Goal: Task Accomplishment & Management: Complete application form

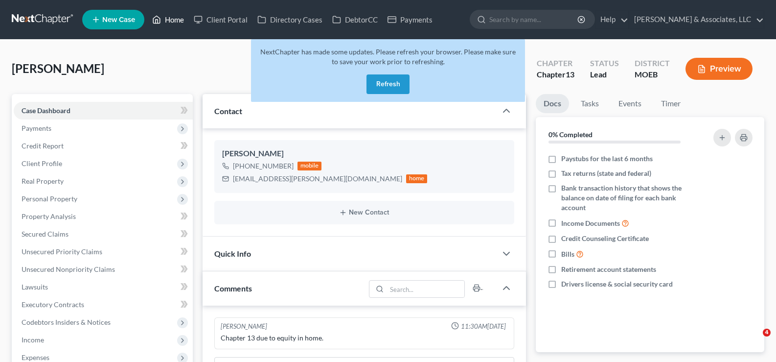
drag, startPoint x: 0, startPoint y: 0, endPoint x: 171, endPoint y: 24, distance: 173.0
click at [385, 80] on button "Refresh" at bounding box center [388, 84] width 43 height 20
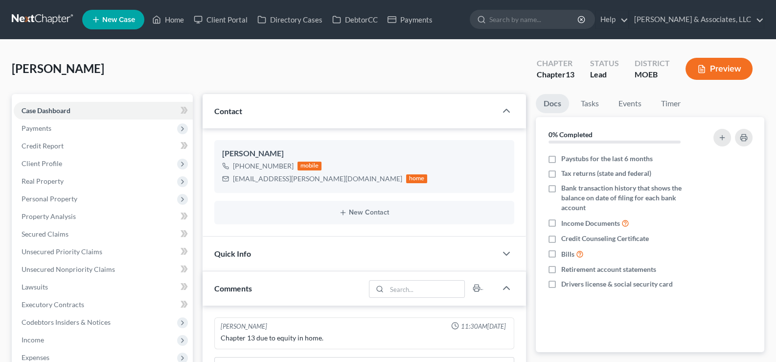
click at [107, 21] on span "New Case" at bounding box center [118, 19] width 33 height 7
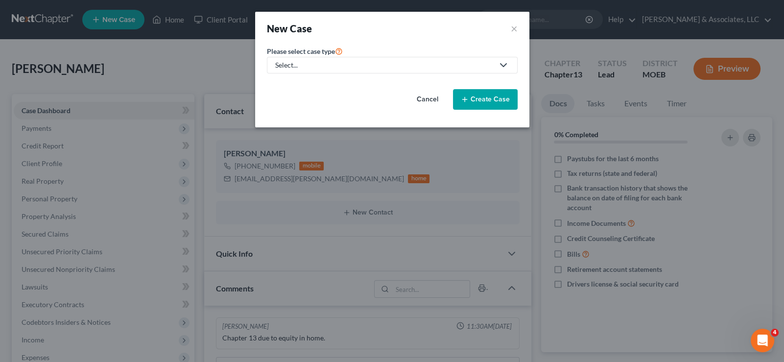
click at [321, 66] on div "Select..." at bounding box center [384, 65] width 218 height 10
click at [306, 80] on div "Bankruptcy" at bounding box center [319, 84] width 86 height 10
select select "45"
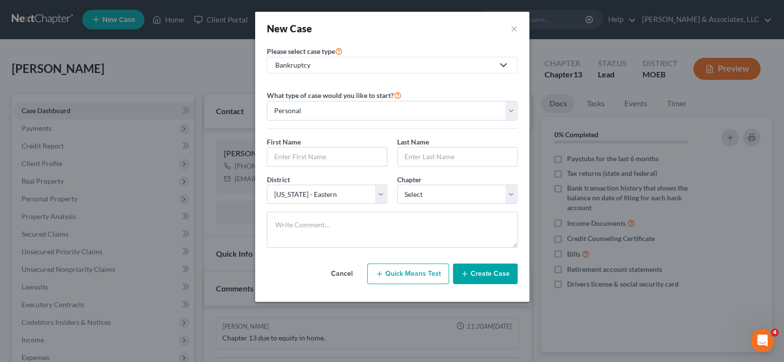
drag, startPoint x: 297, startPoint y: 151, endPoint x: 453, endPoint y: 209, distance: 165.8
click at [301, 153] on input "text" at bounding box center [326, 156] width 119 height 19
type input "[PERSON_NAME]"
select select "0"
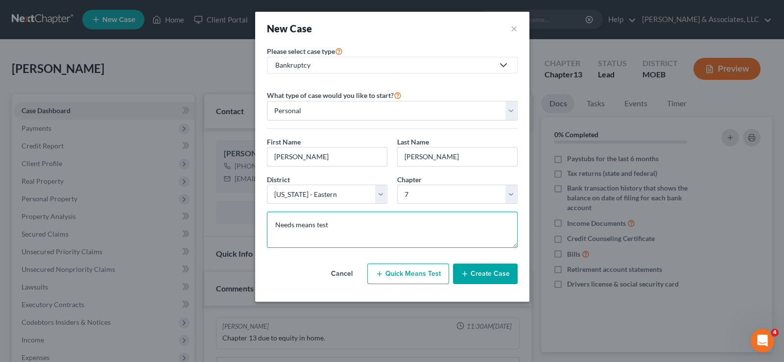
type textarea "Needs means test"
click at [488, 274] on button "Create Case" at bounding box center [485, 273] width 65 height 21
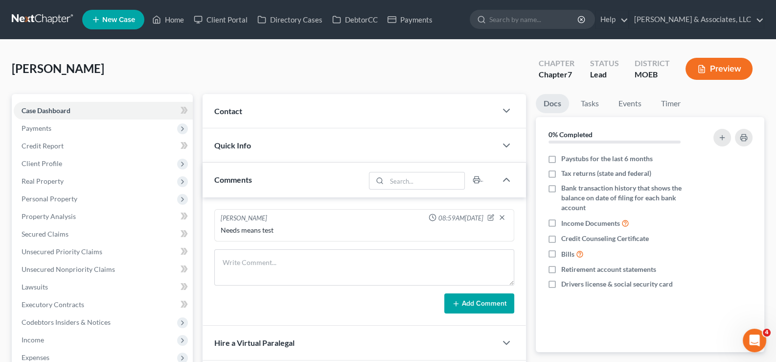
click at [236, 103] on div "Contact" at bounding box center [350, 111] width 295 height 34
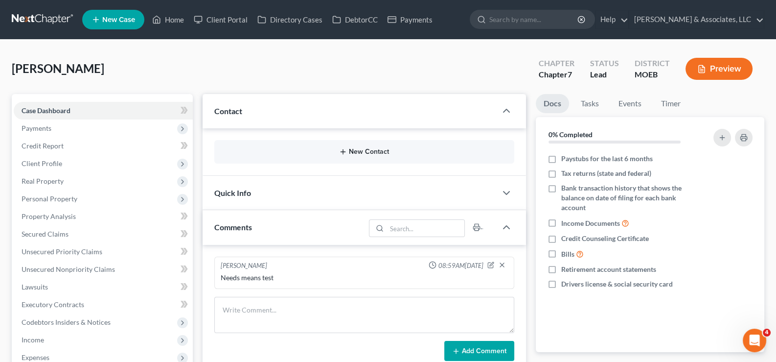
click at [355, 152] on button "New Contact" at bounding box center [364, 152] width 285 height 8
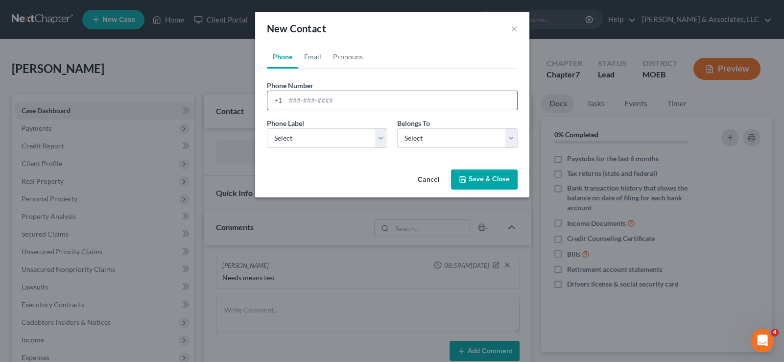
click at [297, 103] on input "tel" at bounding box center [401, 100] width 232 height 19
paste input "[PHONE_NUMBER]"
type input "[PHONE_NUMBER]"
click at [298, 135] on select "Select Mobile Home Work Other" at bounding box center [327, 138] width 120 height 20
select select "0"
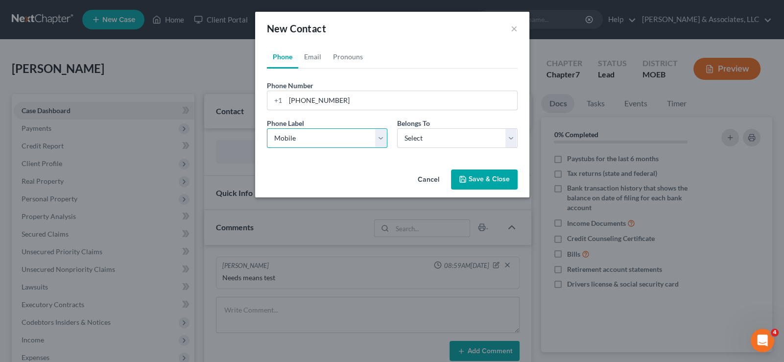
click at [267, 128] on select "Select Mobile Home Work Other" at bounding box center [327, 138] width 120 height 20
click at [420, 139] on select "Select Client Other" at bounding box center [457, 138] width 120 height 20
select select "0"
click at [397, 128] on select "Select Client Other" at bounding box center [457, 138] width 120 height 20
select select "0"
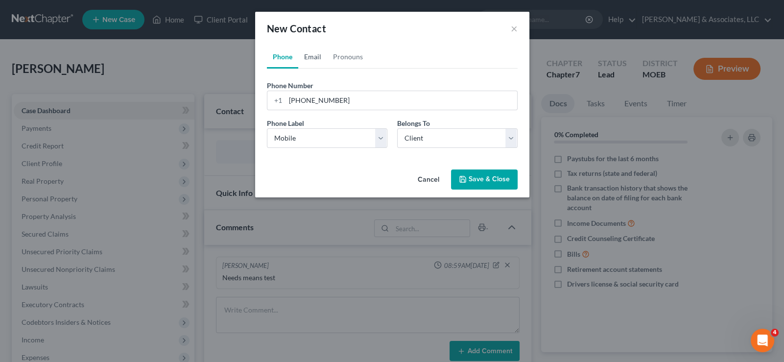
click at [309, 59] on link "Email" at bounding box center [312, 56] width 29 height 23
click at [314, 96] on input "email" at bounding box center [401, 100] width 232 height 19
paste input "[EMAIL_ADDRESS][DOMAIN_NAME]"
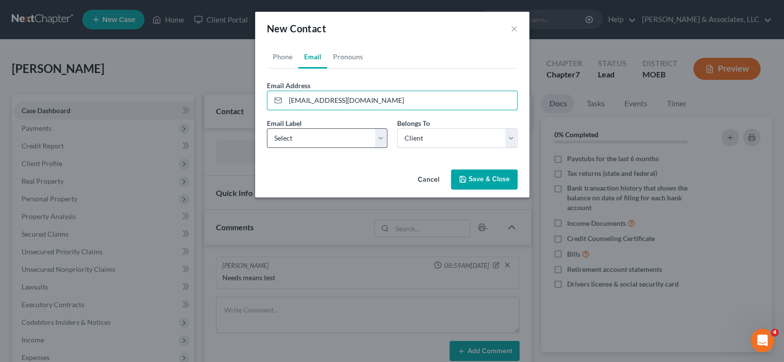
type input "[EMAIL_ADDRESS][DOMAIN_NAME]"
click at [307, 137] on select "Select Home Work Other" at bounding box center [327, 138] width 120 height 20
select select "0"
click at [267, 128] on select "Select Home Work Other" at bounding box center [327, 138] width 120 height 20
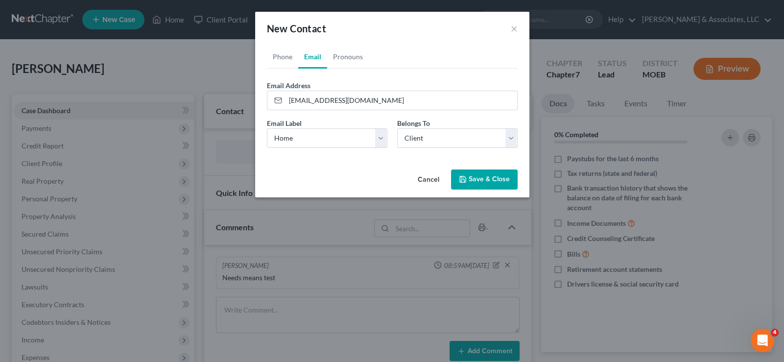
click at [473, 176] on button "Save & Close" at bounding box center [484, 179] width 67 height 21
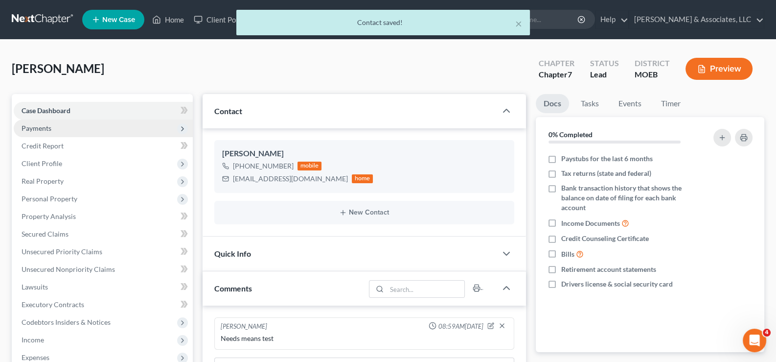
click at [29, 122] on span "Payments" at bounding box center [103, 128] width 179 height 18
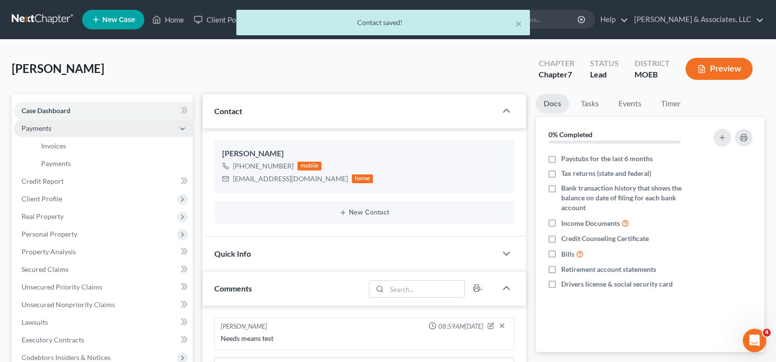
click at [42, 124] on span "Payments" at bounding box center [37, 128] width 30 height 8
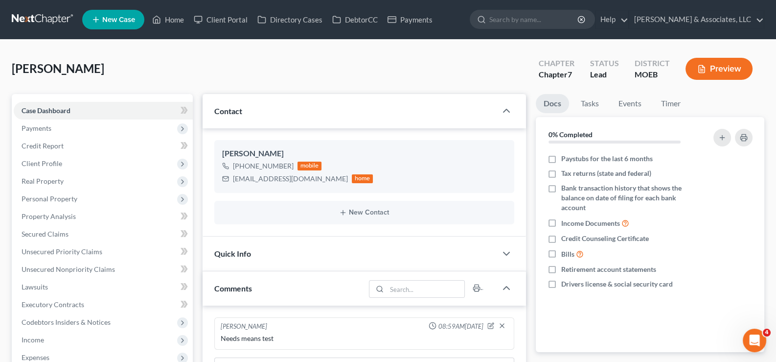
click at [128, 26] on link "New Case" at bounding box center [113, 20] width 62 height 20
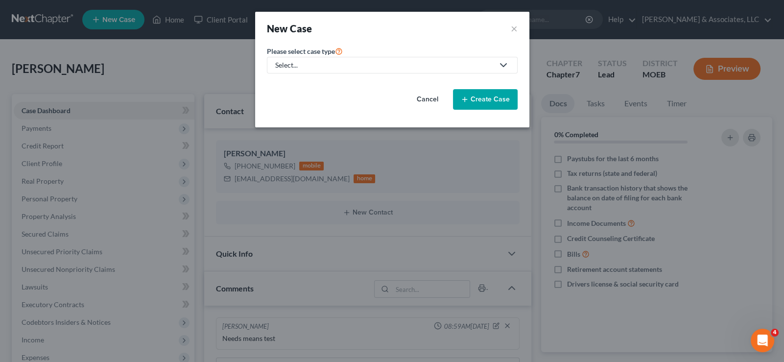
click at [278, 65] on div "Select..." at bounding box center [384, 65] width 218 height 10
click at [280, 83] on div "Bankruptcy" at bounding box center [319, 84] width 86 height 10
select select "45"
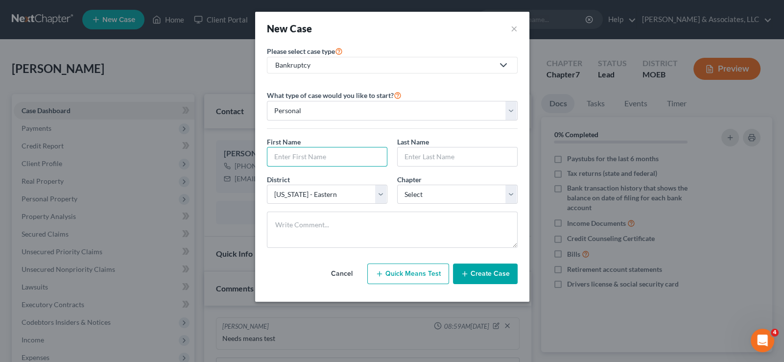
drag, startPoint x: 302, startPoint y: 158, endPoint x: 298, endPoint y: 166, distance: 8.8
click at [302, 158] on input "text" at bounding box center [326, 156] width 119 height 19
type input "[GEOGRAPHIC_DATA]"
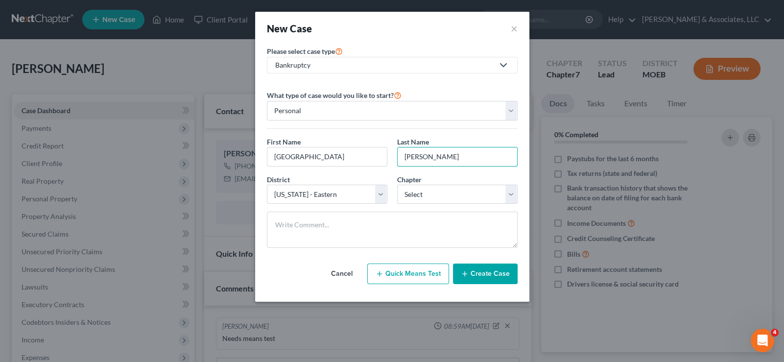
type input "[PERSON_NAME]"
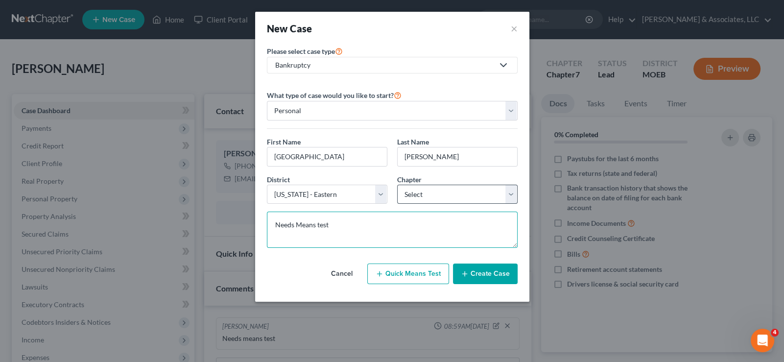
type textarea "Needs Means test"
click at [417, 200] on select "Select 7 11 12 13" at bounding box center [457, 195] width 120 height 20
select select "0"
click at [397, 185] on select "Select 7 11 12 13" at bounding box center [457, 195] width 120 height 20
click at [478, 278] on button "Create Case" at bounding box center [485, 273] width 65 height 21
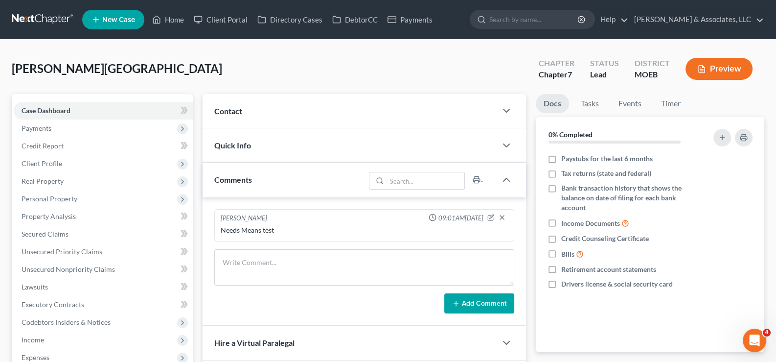
click at [227, 107] on span "Contact" at bounding box center [228, 110] width 28 height 9
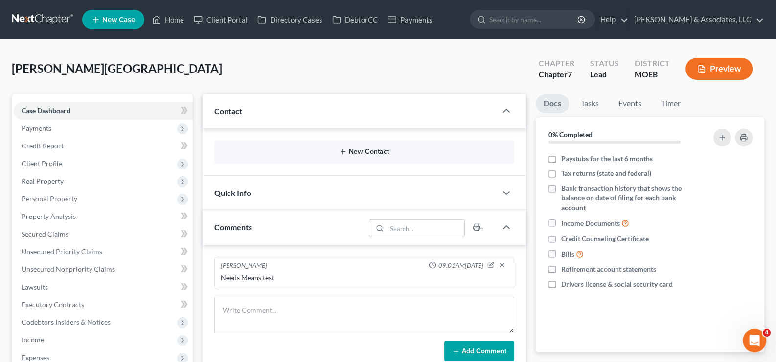
click at [359, 151] on button "New Contact" at bounding box center [364, 152] width 285 height 8
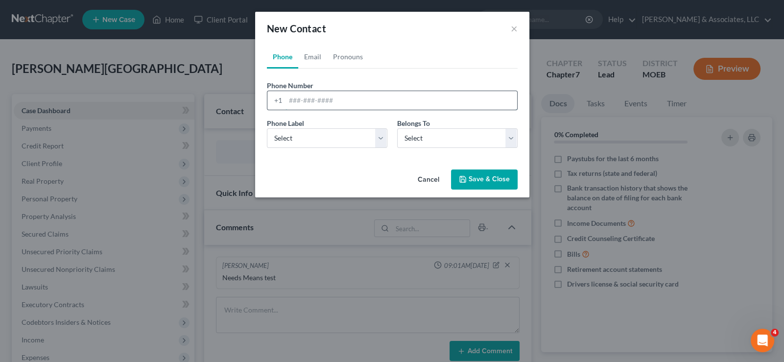
click at [312, 100] on input "tel" at bounding box center [401, 100] width 232 height 19
paste input "[PHONE_NUMBER]"
type input "[PHONE_NUMBER]"
click at [306, 138] on select "Select Mobile Home Work Other" at bounding box center [327, 138] width 120 height 20
select select "0"
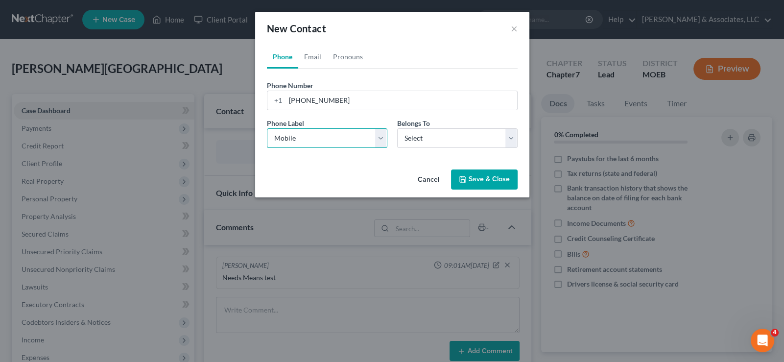
click at [267, 128] on select "Select Mobile Home Work Other" at bounding box center [327, 138] width 120 height 20
click at [423, 149] on div "Phone Label * Select Mobile Home Work Other Belongs To * Select Client Other" at bounding box center [392, 137] width 260 height 38
drag, startPoint x: 424, startPoint y: 139, endPoint x: 424, endPoint y: 146, distance: 7.4
click at [424, 142] on select "Select Client Other" at bounding box center [457, 138] width 120 height 20
select select "0"
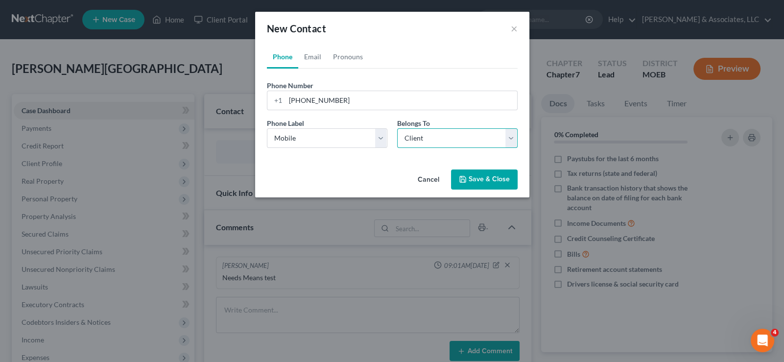
click at [397, 128] on select "Select Client Other" at bounding box center [457, 138] width 120 height 20
select select "0"
click at [308, 53] on link "Email" at bounding box center [312, 56] width 29 height 23
drag, startPoint x: 313, startPoint y: 93, endPoint x: 317, endPoint y: 79, distance: 14.9
click at [313, 92] on input "email" at bounding box center [401, 100] width 232 height 19
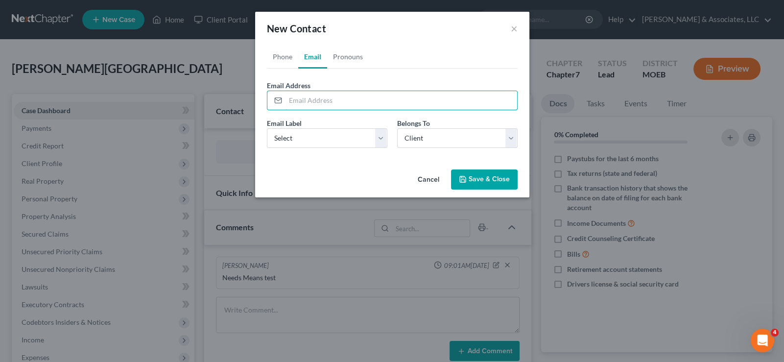
paste input "[EMAIL_ADDRESS][DOMAIN_NAME]"
type input "[EMAIL_ADDRESS][DOMAIN_NAME]"
click at [304, 135] on select "Select Home Work Other" at bounding box center [327, 138] width 120 height 20
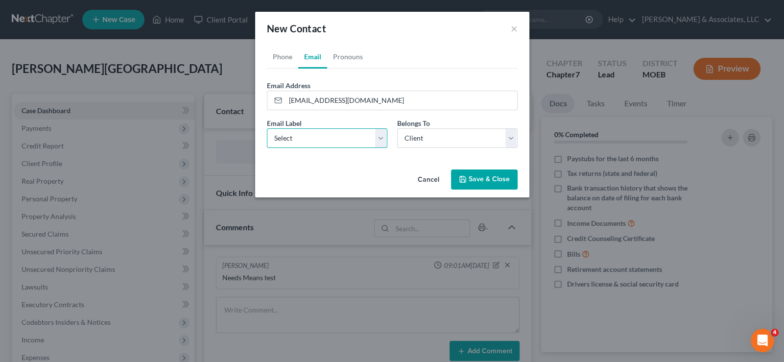
select select "0"
click at [267, 128] on select "Select Home Work Other" at bounding box center [327, 138] width 120 height 20
click at [468, 183] on button "Save & Close" at bounding box center [484, 179] width 67 height 21
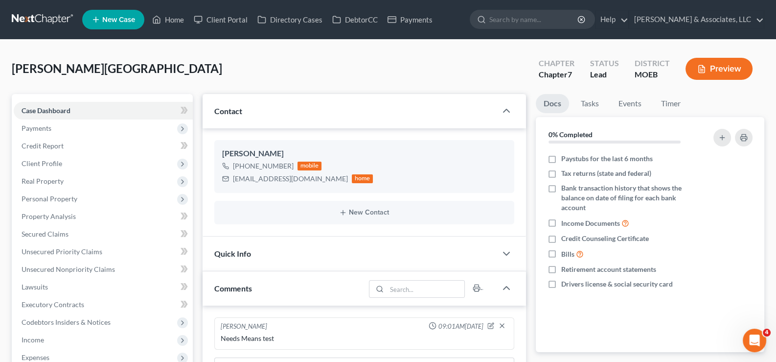
click at [127, 16] on span "New Case" at bounding box center [118, 19] width 33 height 7
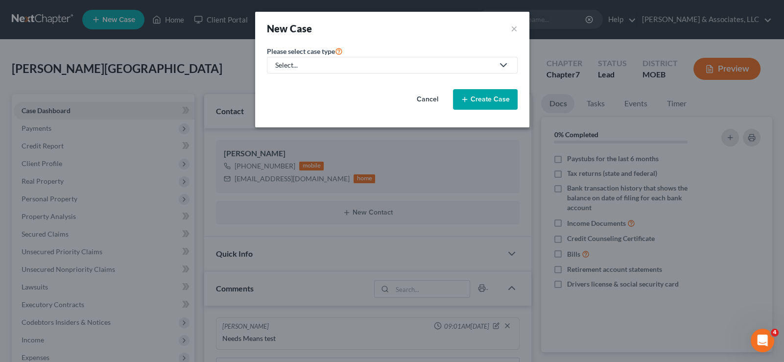
click at [341, 64] on div "Select..." at bounding box center [384, 65] width 218 height 10
click at [331, 84] on div "Bankruptcy" at bounding box center [319, 84] width 86 height 10
select select "45"
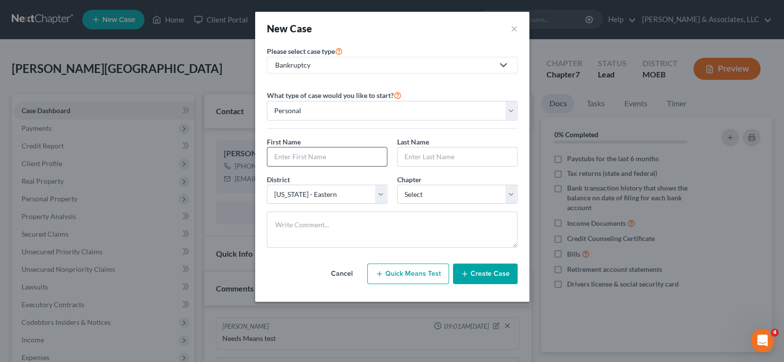
click at [368, 153] on input "text" at bounding box center [326, 156] width 119 height 19
type input "Venus"
type input "Gray"
select select "3"
click at [499, 274] on button "Create Case" at bounding box center [485, 273] width 65 height 21
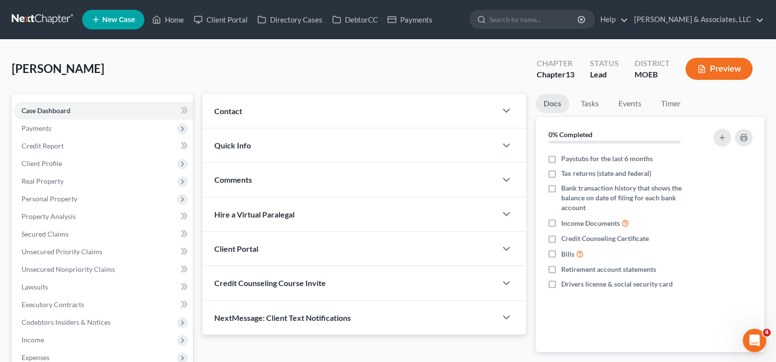
click at [235, 112] on span "Contact" at bounding box center [228, 110] width 28 height 9
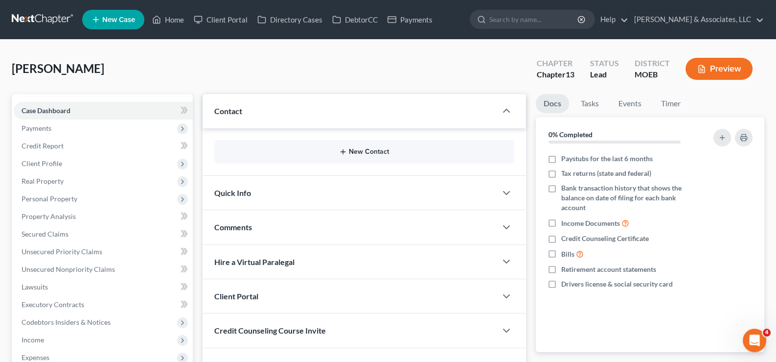
click at [358, 152] on button "New Contact" at bounding box center [364, 152] width 285 height 8
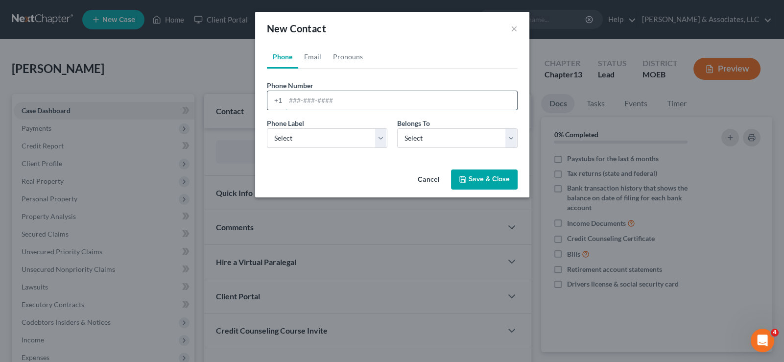
click at [317, 106] on input "tel" at bounding box center [401, 100] width 232 height 19
paste input "[PHONE_NUMBER]"
type input "[PHONE_NUMBER]"
click at [300, 142] on select "Select Mobile Home Work Other" at bounding box center [327, 138] width 120 height 20
select select "0"
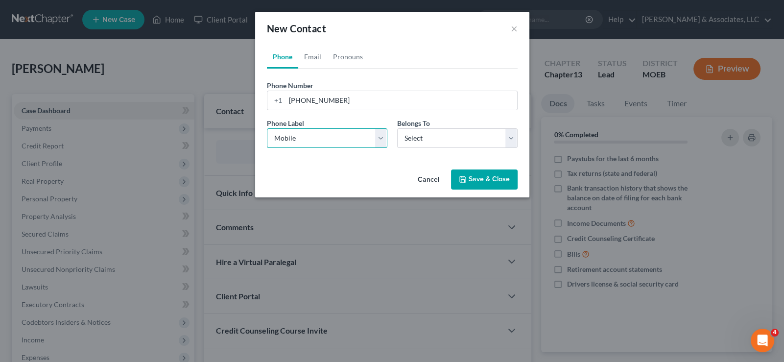
click at [267, 128] on select "Select Mobile Home Work Other" at bounding box center [327, 138] width 120 height 20
click at [417, 141] on select "Select Client Other" at bounding box center [457, 138] width 120 height 20
select select "0"
click at [397, 128] on select "Select Client Other" at bounding box center [457, 138] width 120 height 20
select select "0"
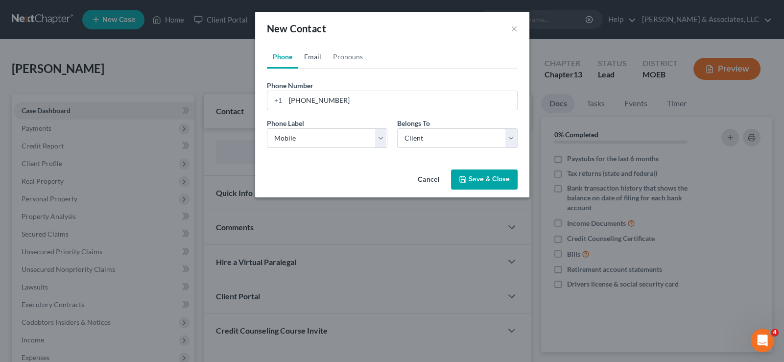
click at [316, 59] on link "Email" at bounding box center [312, 56] width 29 height 23
click at [307, 96] on input "email" at bounding box center [401, 100] width 232 height 19
paste input "[EMAIL_ADDRESS][DOMAIN_NAME]"
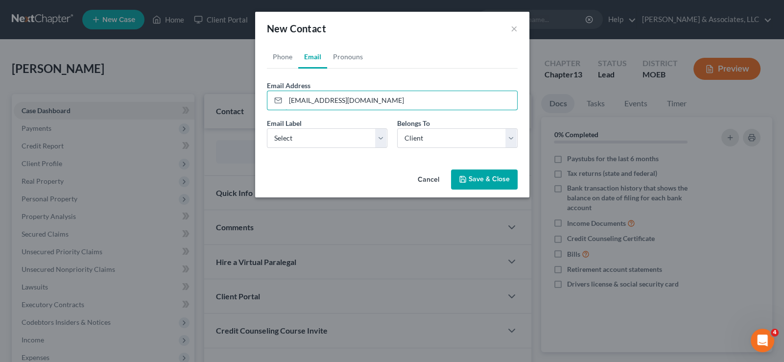
type input "[EMAIL_ADDRESS][DOMAIN_NAME]"
click at [316, 149] on div "Email Label Select Home Work Other Belongs To * Select Client Other" at bounding box center [392, 137] width 260 height 38
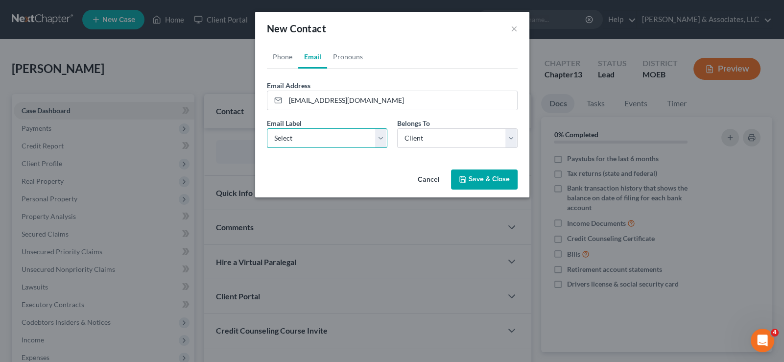
click at [316, 143] on select "Select Home Work Other" at bounding box center [327, 138] width 120 height 20
select select "0"
click at [267, 128] on select "Select Home Work Other" at bounding box center [327, 138] width 120 height 20
click at [491, 178] on button "Save & Close" at bounding box center [484, 179] width 67 height 21
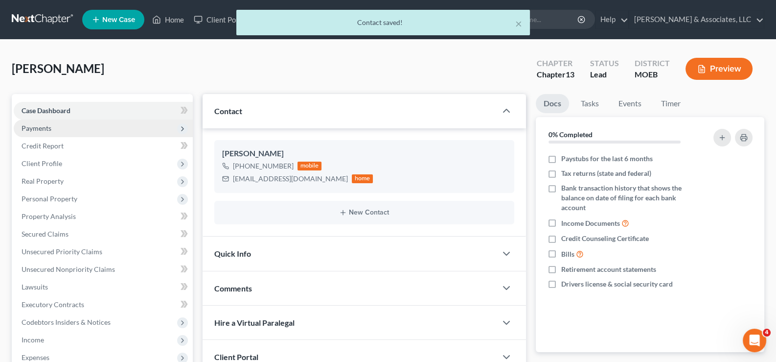
click at [40, 126] on span "Payments" at bounding box center [37, 128] width 30 height 8
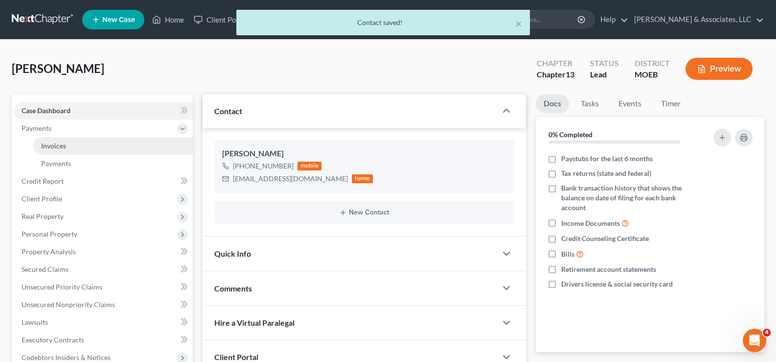
click at [51, 144] on span "Invoices" at bounding box center [53, 145] width 25 height 8
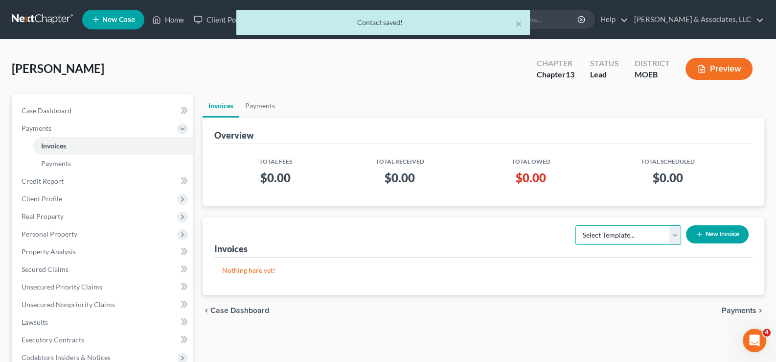
click at [646, 231] on select "Select Template... Chapter 7 Template Chapter 13 Template Chapter 7 with legal …" at bounding box center [629, 235] width 106 height 20
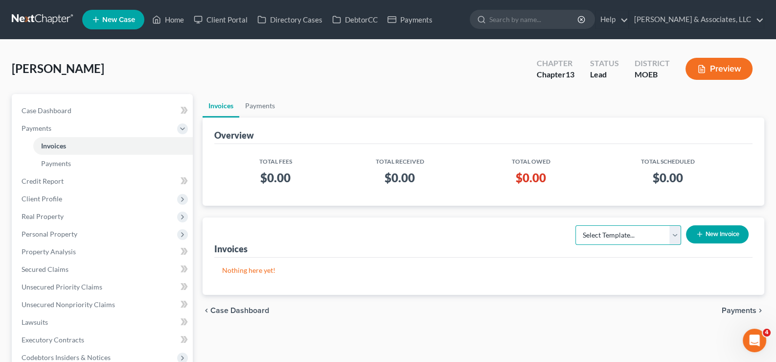
select select "1"
click at [576, 225] on select "Select Template... Chapter 7 Template Chapter 13 Template Chapter 7 with legal …" at bounding box center [629, 235] width 106 height 20
click at [720, 225] on button "New Invoice" at bounding box center [717, 234] width 63 height 18
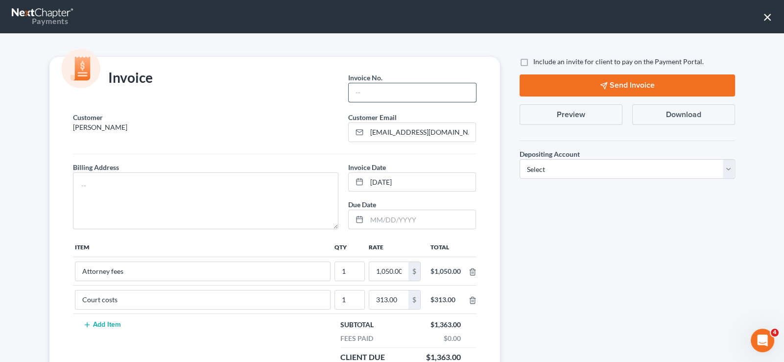
click at [411, 95] on input "text" at bounding box center [411, 92] width 127 height 19
type input "705"
drag, startPoint x: 242, startPoint y: 178, endPoint x: 642, endPoint y: 263, distance: 408.9
click at [242, 177] on textarea at bounding box center [206, 200] width 266 height 57
type textarea "na"
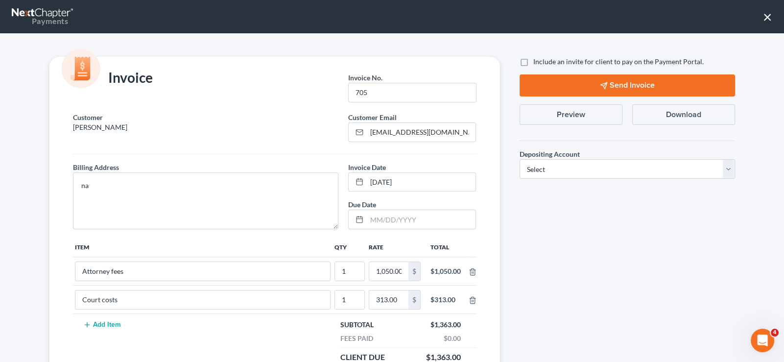
click at [533, 63] on label "Include an invite for client to pay on the Payment Portal." at bounding box center [618, 62] width 170 height 10
click at [537, 63] on input "Include an invite for client to pay on the Payment Portal." at bounding box center [540, 60] width 6 height 6
checkbox input "true"
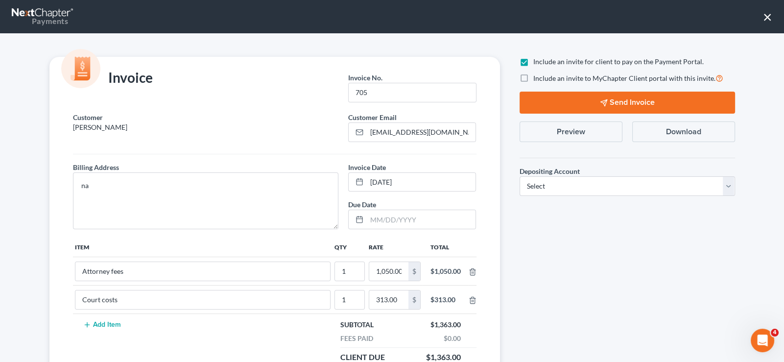
click at [533, 78] on label "Include an invite to MyChapter Client portal with this invite." at bounding box center [628, 77] width 190 height 11
click at [537, 78] on input "Include an invite to MyChapter Client portal with this invite." at bounding box center [540, 75] width 6 height 6
checkbox input "true"
click at [564, 193] on select "Select Operation Trust" at bounding box center [626, 186] width 215 height 20
select select "1"
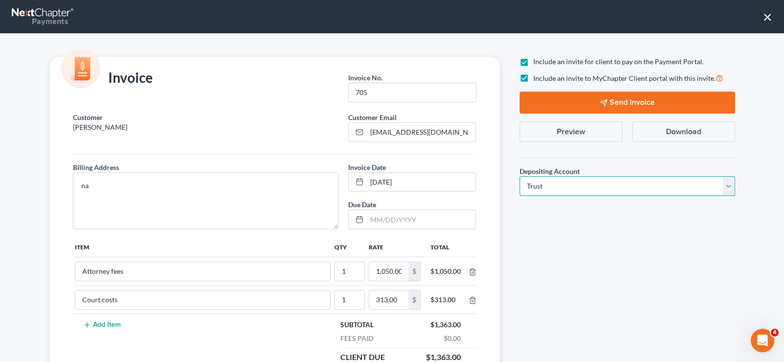
click at [519, 176] on select "Select Operation Trust" at bounding box center [626, 186] width 215 height 20
click at [585, 98] on button "Send Invoice" at bounding box center [626, 103] width 215 height 22
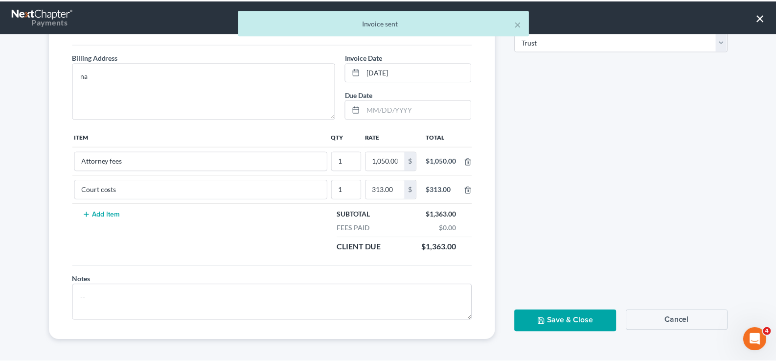
scroll to position [110, 0]
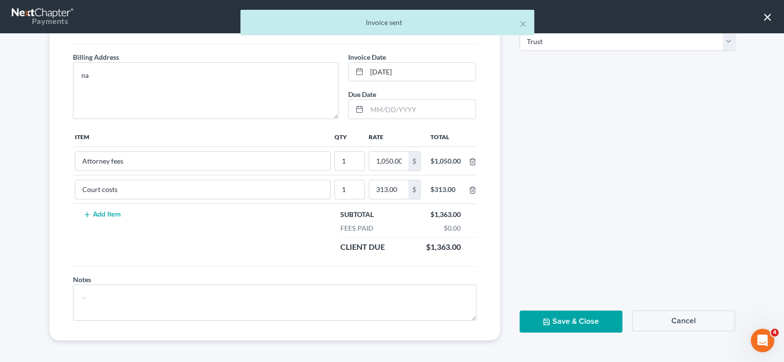
click at [544, 318] on icon "button" at bounding box center [546, 322] width 8 height 8
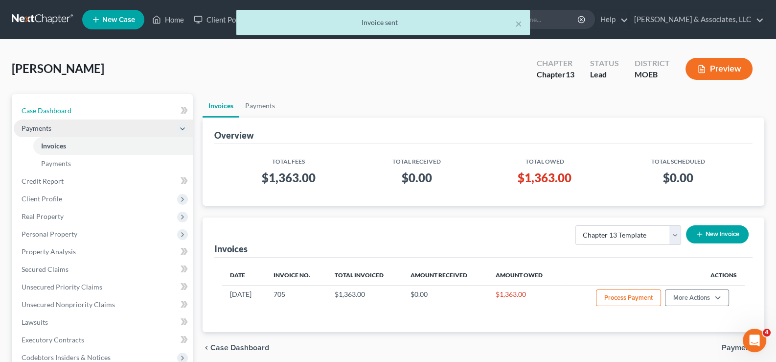
drag, startPoint x: 64, startPoint y: 111, endPoint x: 166, endPoint y: 136, distance: 105.8
click at [64, 111] on span "Case Dashboard" at bounding box center [47, 110] width 50 height 8
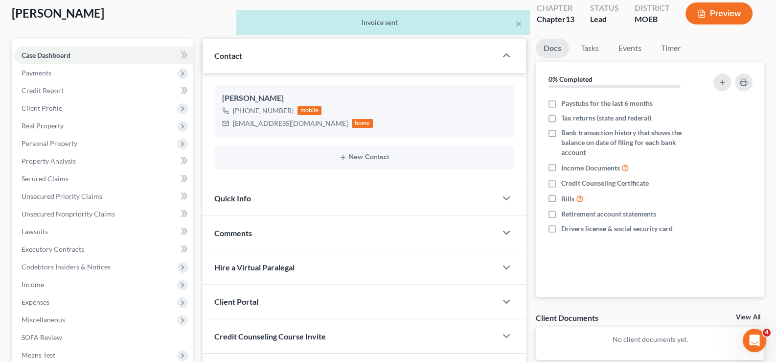
scroll to position [193, 0]
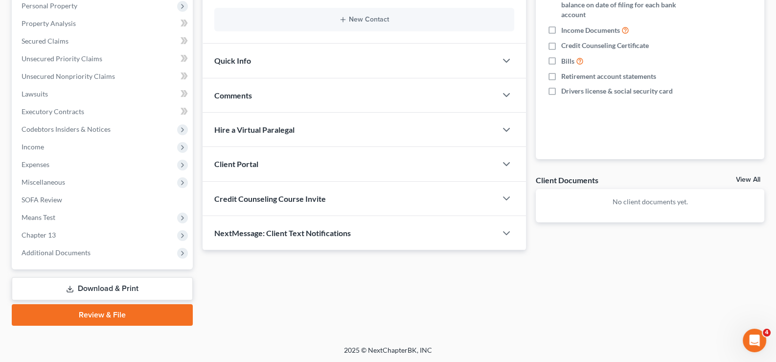
click at [240, 164] on span "Client Portal" at bounding box center [236, 163] width 44 height 9
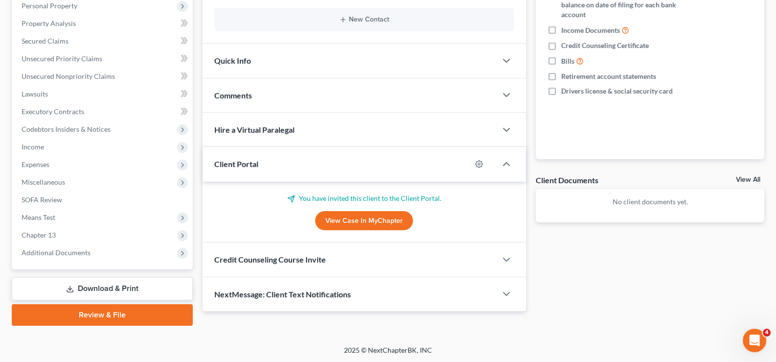
click at [240, 164] on span "Client Portal" at bounding box center [236, 163] width 44 height 9
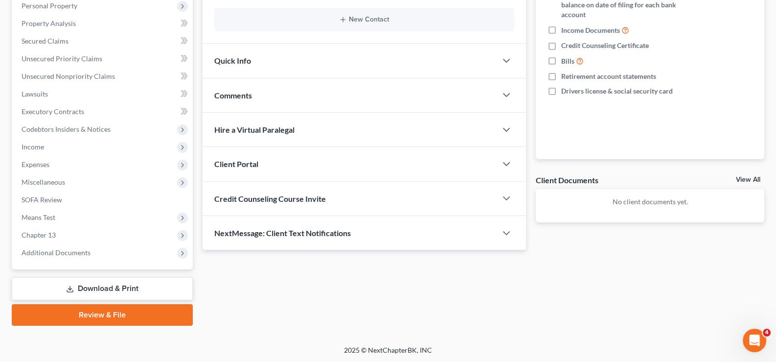
click at [235, 194] on span "Credit Counseling Course Invite" at bounding box center [270, 198] width 112 height 9
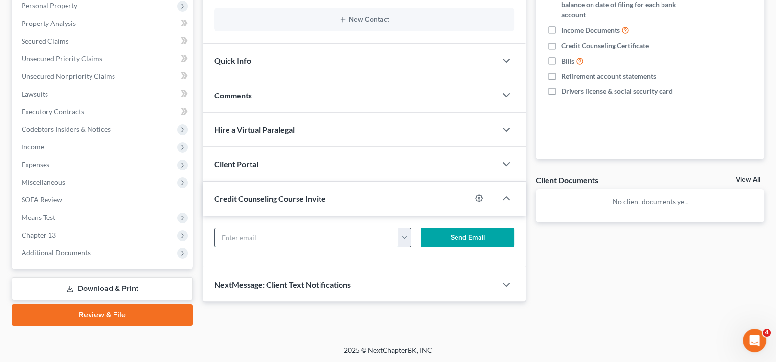
click at [273, 231] on input "text" at bounding box center [307, 237] width 185 height 19
paste input "[EMAIL_ADDRESS][DOMAIN_NAME]"
type input "[EMAIL_ADDRESS][DOMAIN_NAME]"
click at [450, 234] on button "Send Email" at bounding box center [467, 238] width 93 height 20
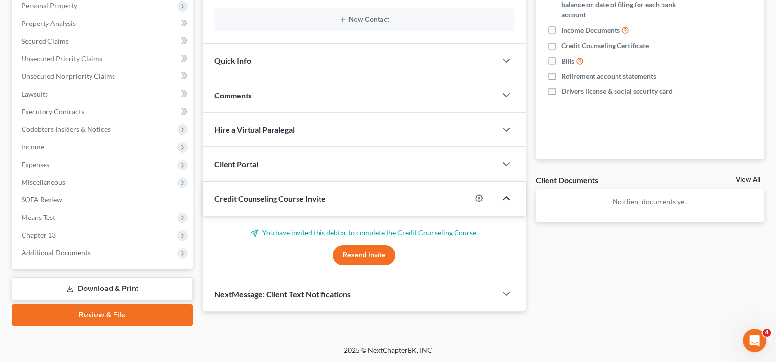
click at [510, 195] on icon "button" at bounding box center [507, 198] width 12 height 12
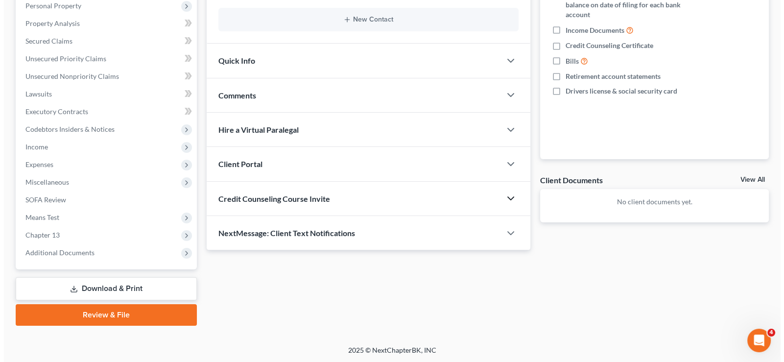
scroll to position [0, 0]
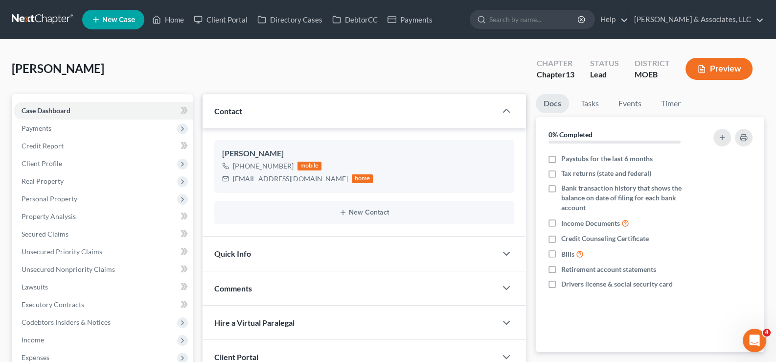
click at [122, 23] on span "New Case" at bounding box center [118, 19] width 33 height 7
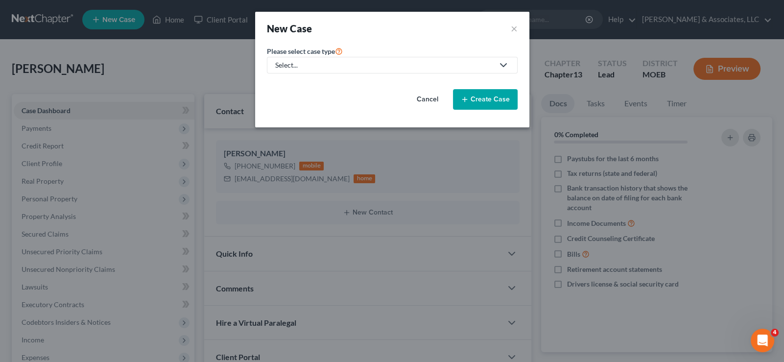
click at [322, 60] on div "Select..." at bounding box center [384, 65] width 218 height 10
click at [304, 81] on div "Bankruptcy" at bounding box center [319, 84] width 86 height 10
select select "45"
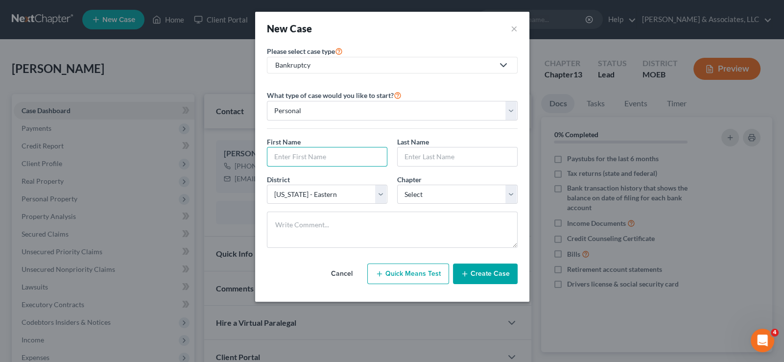
drag, startPoint x: 311, startPoint y: 154, endPoint x: 438, endPoint y: 182, distance: 130.3
click at [332, 153] on input "text" at bounding box center [326, 156] width 119 height 19
type input "Devin"
type input "Powers"
select select "0"
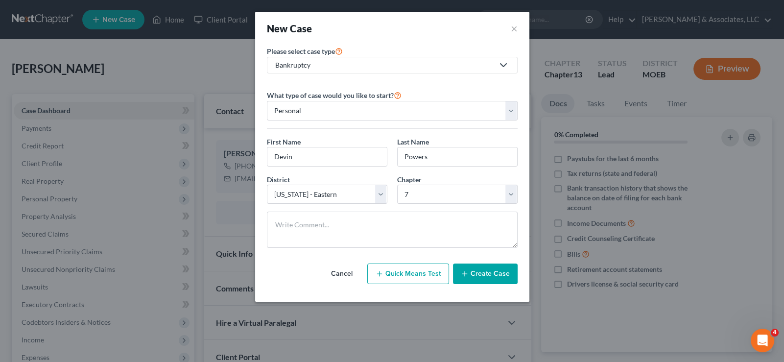
click at [466, 271] on icon "button" at bounding box center [465, 274] width 8 height 8
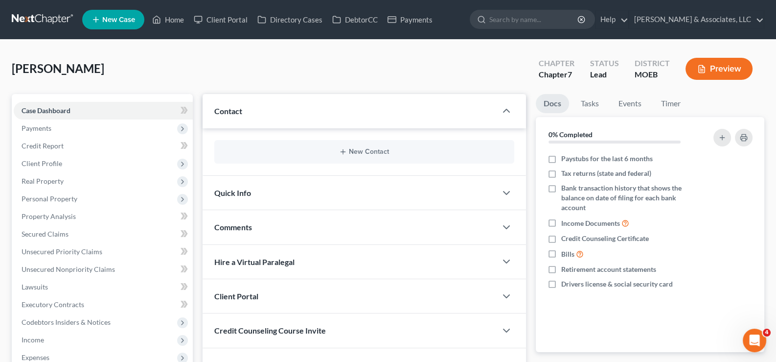
drag, startPoint x: 236, startPoint y: 116, endPoint x: 258, endPoint y: 158, distance: 47.9
click at [236, 116] on div "Contact" at bounding box center [350, 111] width 295 height 34
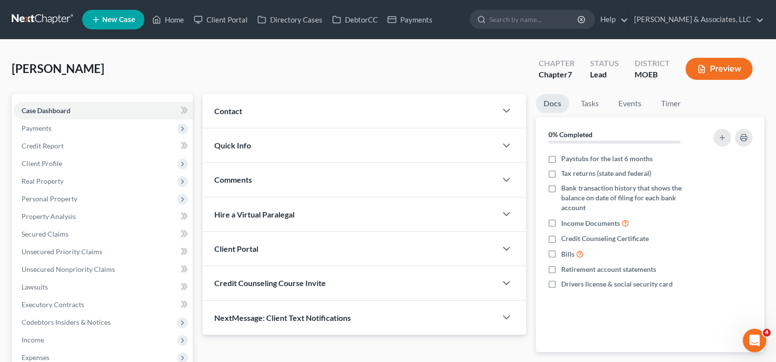
drag, startPoint x: 242, startPoint y: 112, endPoint x: 316, endPoint y: 148, distance: 82.3
click at [244, 114] on div "Contact" at bounding box center [350, 111] width 295 height 34
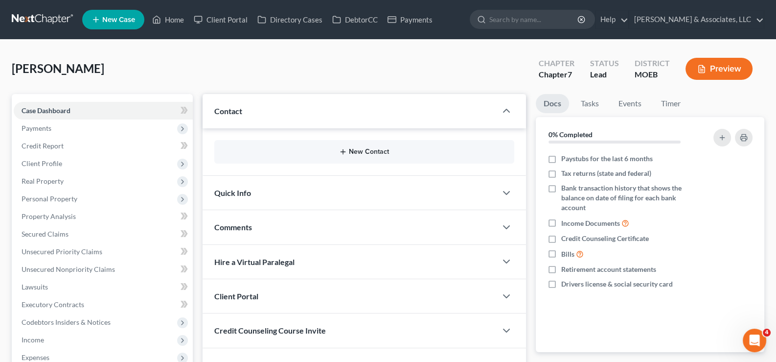
click at [350, 150] on button "New Contact" at bounding box center [364, 152] width 285 height 8
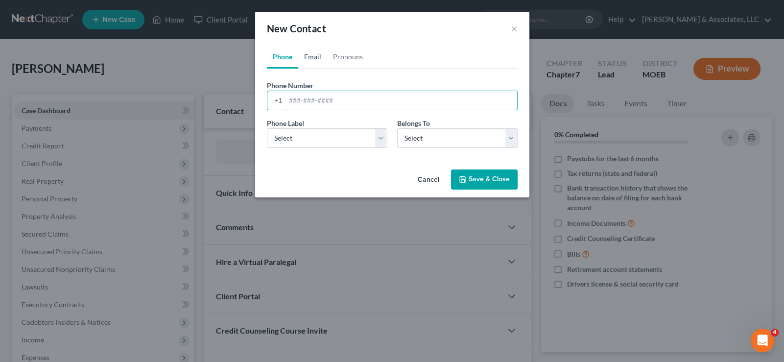
drag, startPoint x: 290, startPoint y: 107, endPoint x: 312, endPoint y: 55, distance: 56.4
click at [294, 99] on input "tel" at bounding box center [401, 100] width 232 height 19
paste input "[PHONE_NUMBER]"
type input "[PHONE_NUMBER]"
click at [279, 139] on select "Select Mobile Home Work Other" at bounding box center [327, 138] width 120 height 20
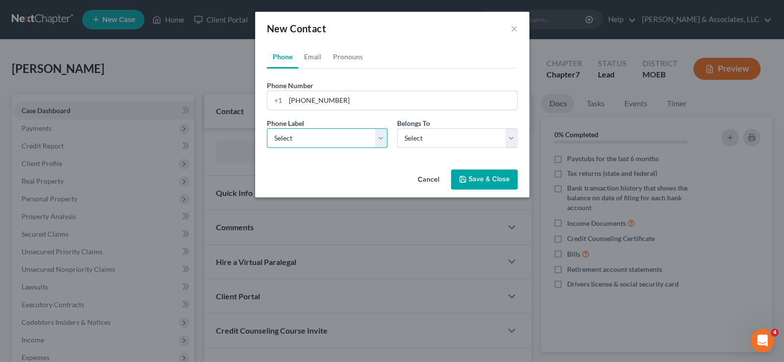
select select "0"
click at [267, 128] on select "Select Mobile Home Work Other" at bounding box center [327, 138] width 120 height 20
click at [417, 139] on select "Select Client Other" at bounding box center [457, 138] width 120 height 20
select select "0"
click at [397, 128] on select "Select Client Other" at bounding box center [457, 138] width 120 height 20
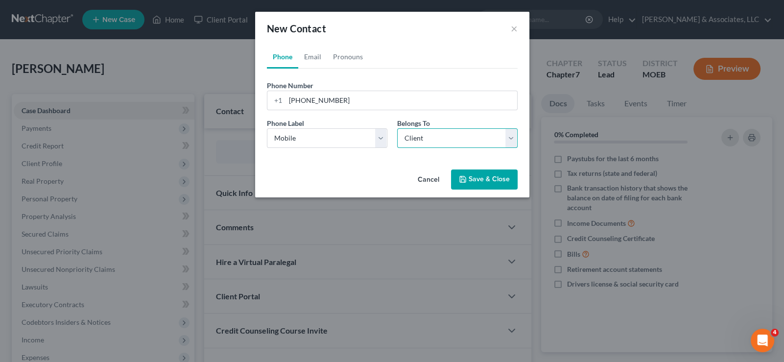
select select "0"
click at [305, 55] on link "Email" at bounding box center [312, 56] width 29 height 23
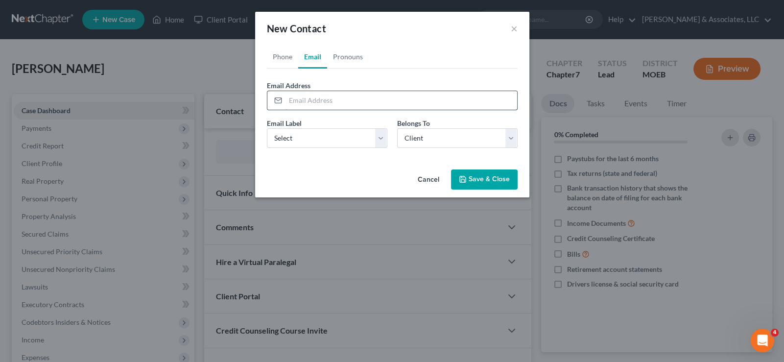
click at [310, 99] on input "email" at bounding box center [401, 100] width 232 height 19
paste input "[EMAIL_ADDRESS][DOMAIN_NAME]"
type input "[EMAIL_ADDRESS][DOMAIN_NAME]"
click at [309, 134] on select "Select Home Work Other" at bounding box center [327, 138] width 120 height 20
select select "0"
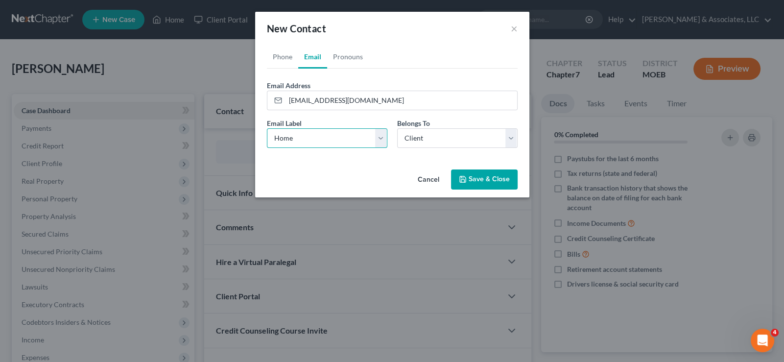
click at [267, 128] on select "Select Home Work Other" at bounding box center [327, 138] width 120 height 20
click at [512, 191] on div "Cancel Save & Close" at bounding box center [392, 181] width 274 height 32
click at [490, 181] on button "Save & Close" at bounding box center [484, 179] width 67 height 21
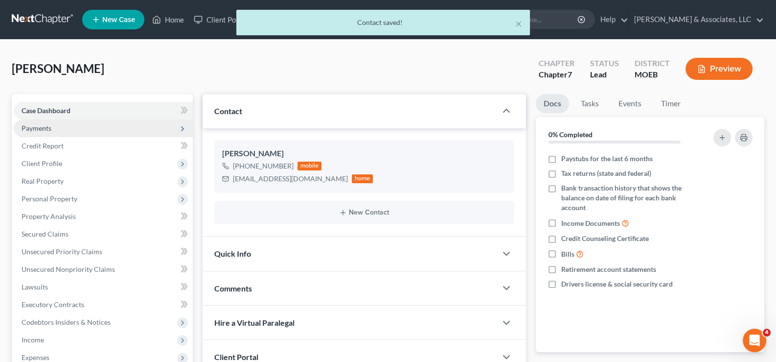
click at [42, 127] on span "Payments" at bounding box center [37, 128] width 30 height 8
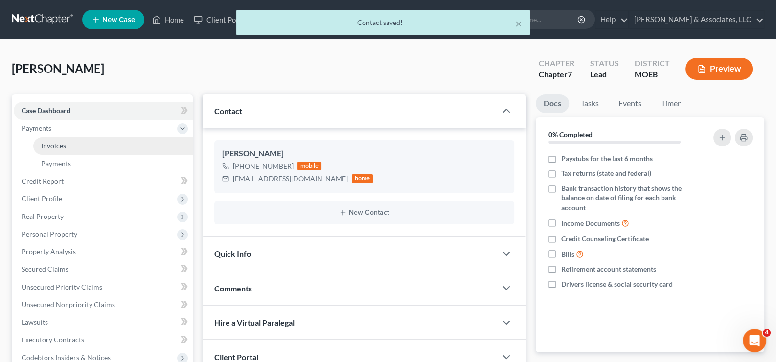
click at [51, 144] on span "Invoices" at bounding box center [53, 145] width 25 height 8
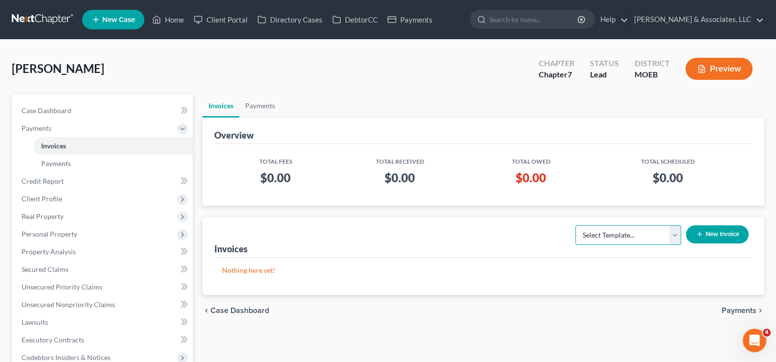
click at [670, 238] on select "Select Template... Chapter 7 Template Chapter 13 Template Chapter 7 with legal …" at bounding box center [629, 235] width 106 height 20
select select "0"
click at [576, 225] on select "Select Template... Chapter 7 Template Chapter 13 Template Chapter 7 with legal …" at bounding box center [629, 235] width 106 height 20
click at [725, 246] on div "Select Template... Chapter 7 Template Chapter 13 Template Chapter 7 with legal …" at bounding box center [660, 237] width 186 height 33
click at [726, 241] on button "New Invoice" at bounding box center [717, 234] width 63 height 18
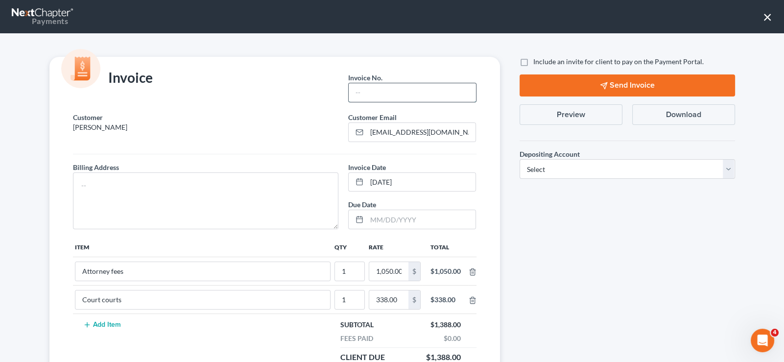
click at [470, 94] on input "text" at bounding box center [411, 92] width 127 height 19
type input "706"
click at [278, 183] on textarea at bounding box center [206, 200] width 266 height 57
type textarea "na"
click at [533, 63] on label "Include an invite for client to pay on the Payment Portal." at bounding box center [618, 62] width 170 height 10
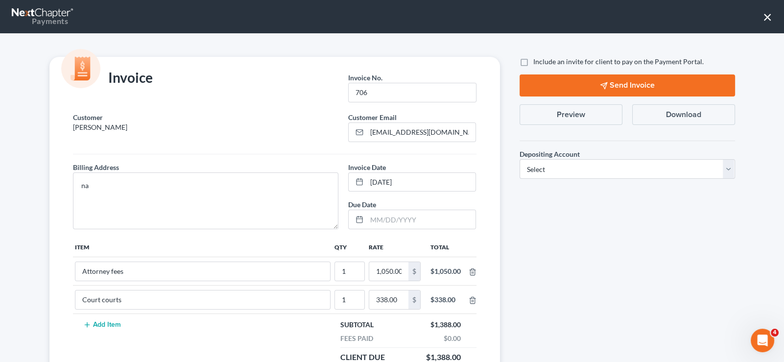
click at [537, 63] on input "Include an invite for client to pay on the Payment Portal." at bounding box center [540, 60] width 6 height 6
checkbox input "true"
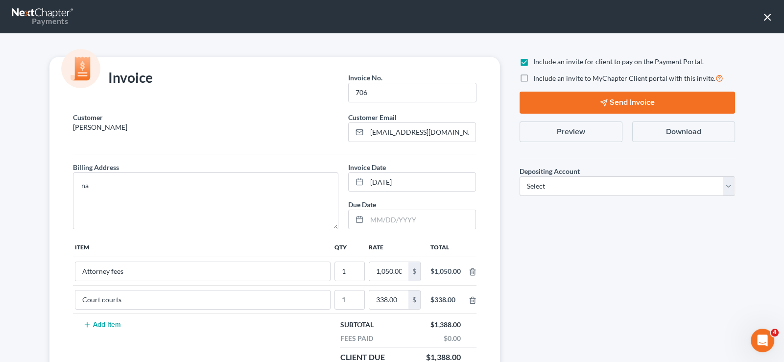
click at [533, 81] on label "Include an invite to MyChapter Client portal with this invite." at bounding box center [628, 77] width 190 height 11
click at [537, 79] on input "Include an invite to MyChapter Client portal with this invite." at bounding box center [540, 75] width 6 height 6
checkbox input "true"
click at [551, 192] on select "Select Operation Trust" at bounding box center [626, 186] width 215 height 20
select select "1"
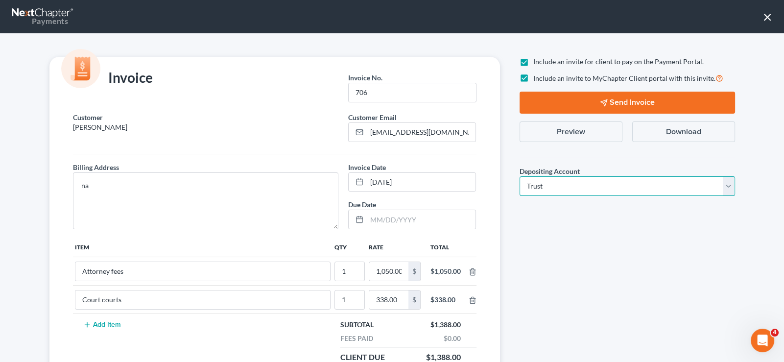
click at [519, 176] on select "Select Operation Trust" at bounding box center [626, 186] width 215 height 20
click at [626, 100] on button "Send Invoice" at bounding box center [626, 103] width 215 height 22
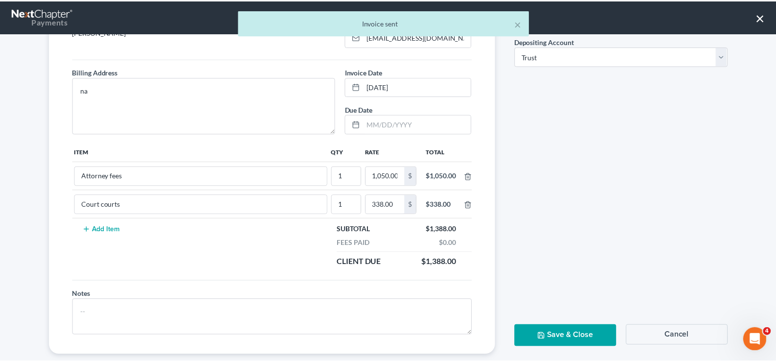
scroll to position [97, 0]
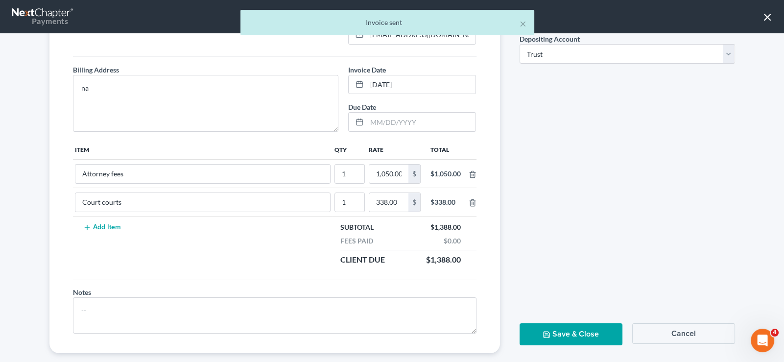
click at [591, 327] on button "Save & Close" at bounding box center [570, 334] width 103 height 22
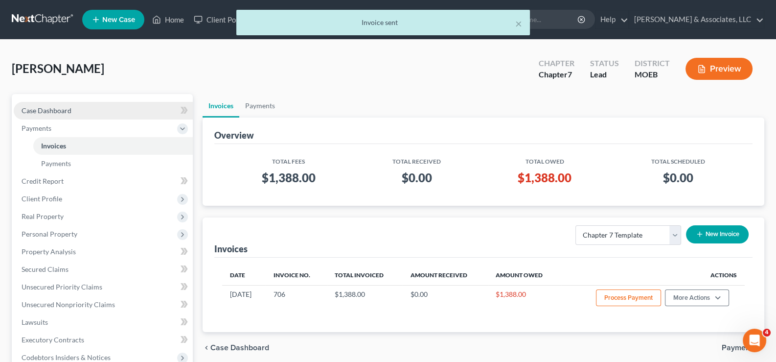
click at [62, 103] on link "Case Dashboard" at bounding box center [103, 111] width 179 height 18
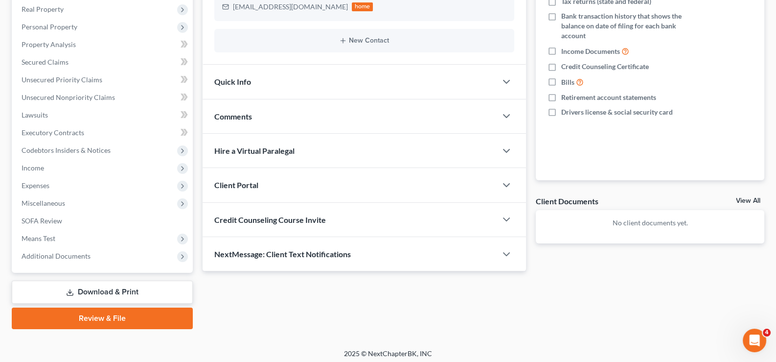
scroll to position [175, 0]
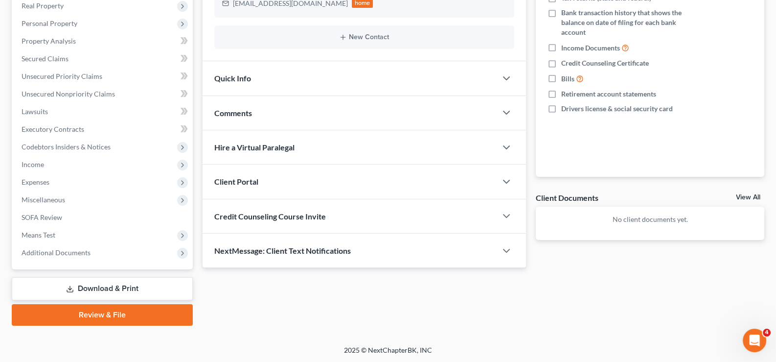
click at [241, 182] on span "Client Portal" at bounding box center [236, 181] width 44 height 9
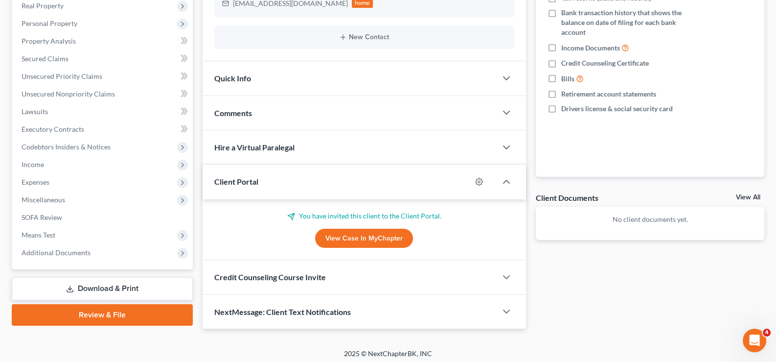
click at [241, 182] on span "Client Portal" at bounding box center [236, 181] width 44 height 9
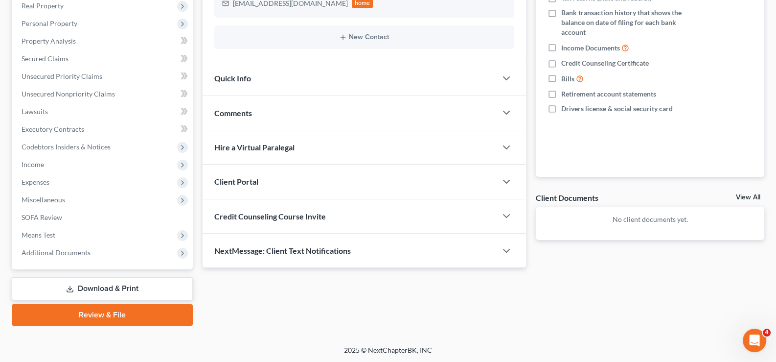
click at [257, 217] on span "Credit Counseling Course Invite" at bounding box center [270, 215] width 112 height 9
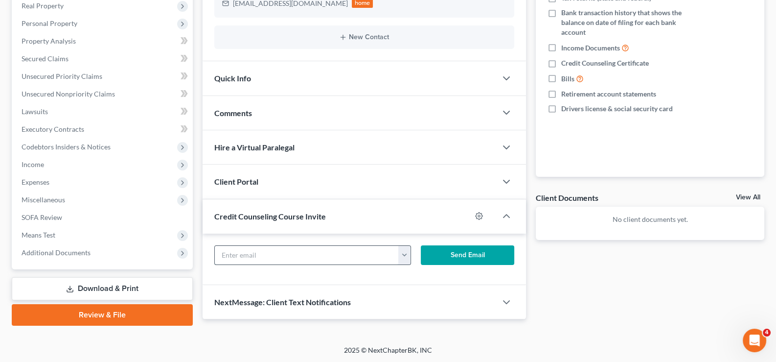
click at [268, 256] on input "text" at bounding box center [307, 255] width 185 height 19
paste input "[EMAIL_ADDRESS][DOMAIN_NAME]"
type input "[EMAIL_ADDRESS][DOMAIN_NAME]"
click at [463, 255] on button "Send Email" at bounding box center [467, 255] width 93 height 20
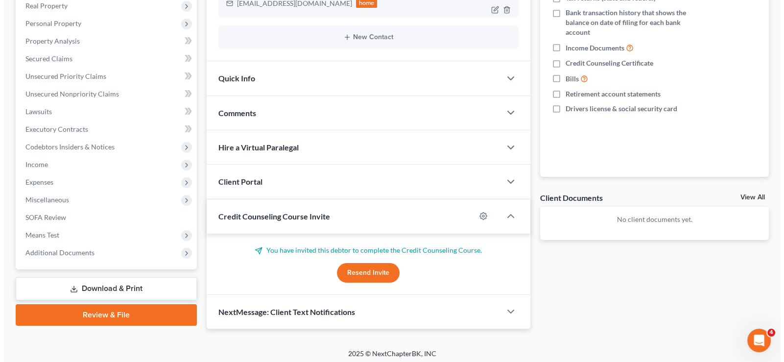
scroll to position [0, 0]
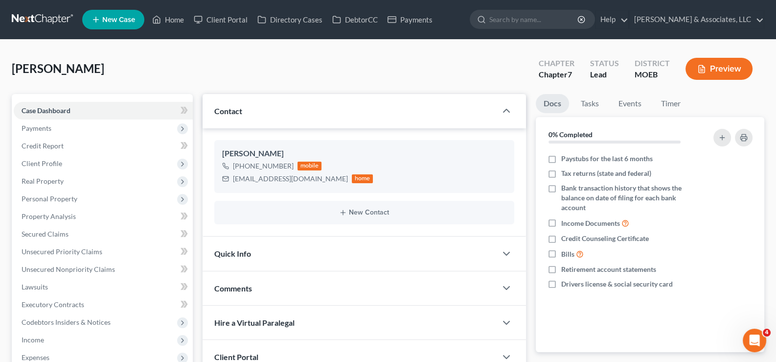
click at [135, 26] on link "New Case" at bounding box center [113, 20] width 62 height 20
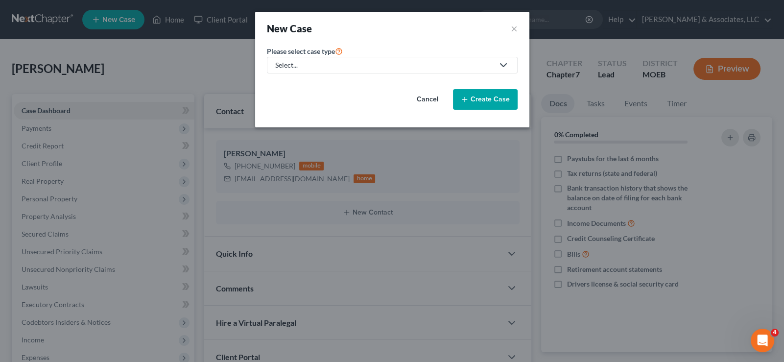
click at [293, 68] on div "Select..." at bounding box center [384, 65] width 218 height 10
click at [294, 89] on div "Bankruptcy" at bounding box center [319, 84] width 86 height 10
select select "45"
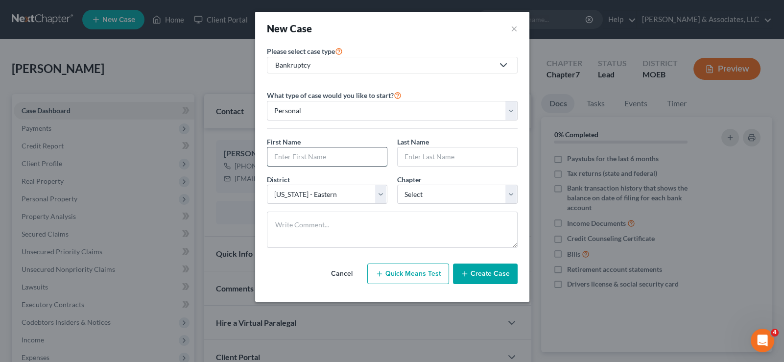
click at [321, 151] on input "text" at bounding box center [326, 156] width 119 height 19
type input "[PERSON_NAME]"
drag, startPoint x: 428, startPoint y: 191, endPoint x: 426, endPoint y: 198, distance: 7.1
click at [428, 191] on select "Select 7 11 12 13" at bounding box center [457, 195] width 120 height 20
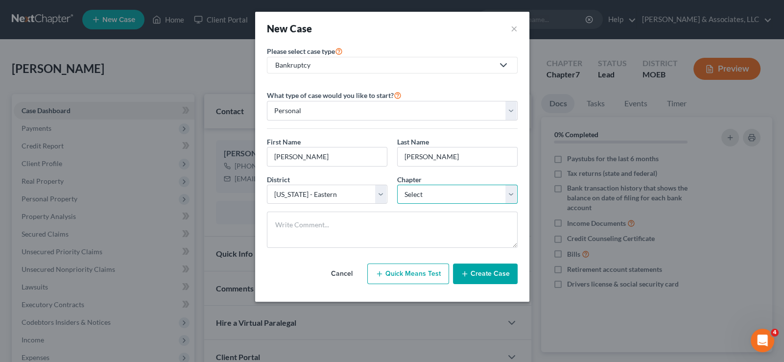
select select "0"
click at [397, 185] on select "Select 7 11 12 13" at bounding box center [457, 195] width 120 height 20
click at [487, 276] on button "Create Case" at bounding box center [485, 273] width 65 height 21
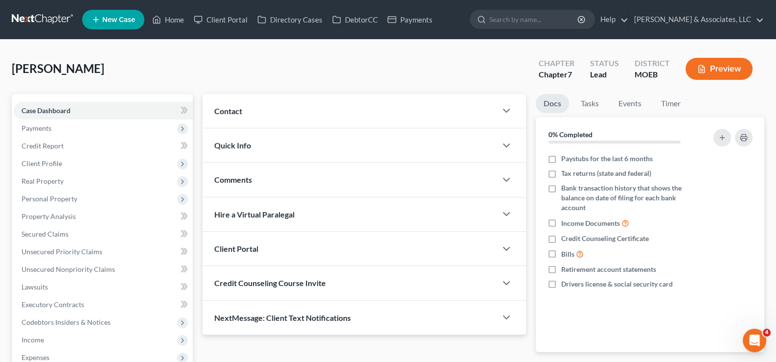
click at [243, 110] on div "Contact" at bounding box center [350, 111] width 295 height 34
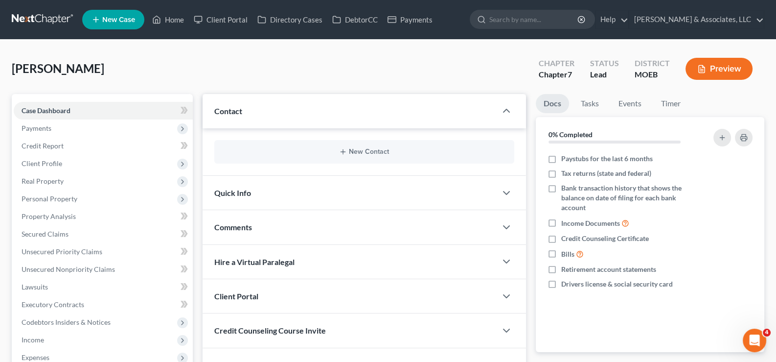
click at [319, 155] on div "New Contact" at bounding box center [364, 151] width 301 height 23
click at [346, 150] on icon "button" at bounding box center [343, 152] width 8 height 8
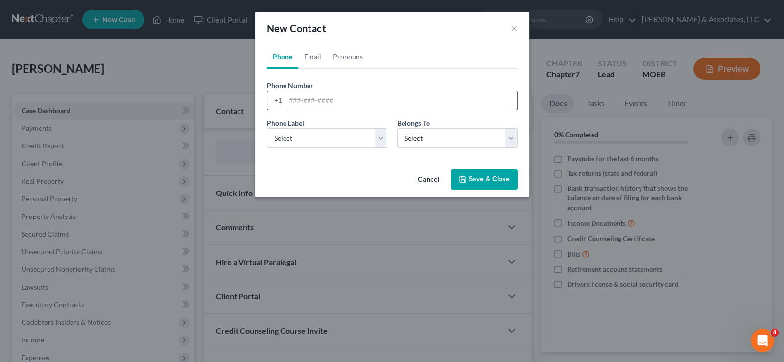
click at [317, 97] on input "tel" at bounding box center [401, 100] width 232 height 19
paste input "[PHONE_NUMBER]"
type input "[PHONE_NUMBER]"
click at [302, 144] on select "Select Mobile Home Work Other" at bounding box center [327, 138] width 120 height 20
select select "0"
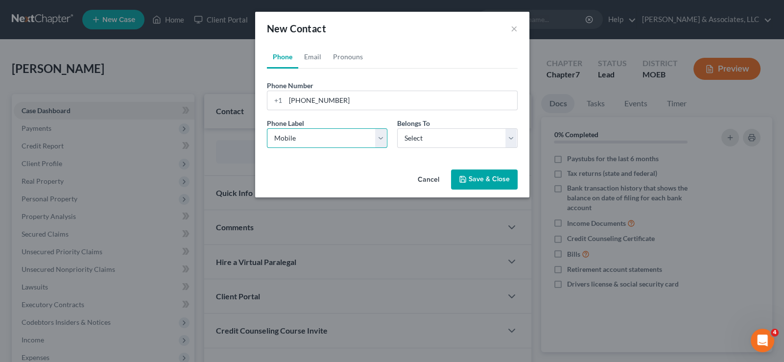
click at [267, 128] on select "Select Mobile Home Work Other" at bounding box center [327, 138] width 120 height 20
click at [425, 141] on select "Select Client Other" at bounding box center [457, 138] width 120 height 20
select select "0"
click at [397, 128] on select "Select Client Other" at bounding box center [457, 138] width 120 height 20
select select "0"
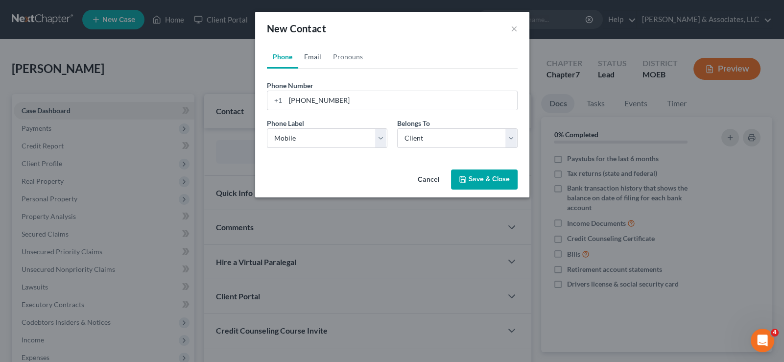
click at [315, 57] on link "Email" at bounding box center [312, 56] width 29 height 23
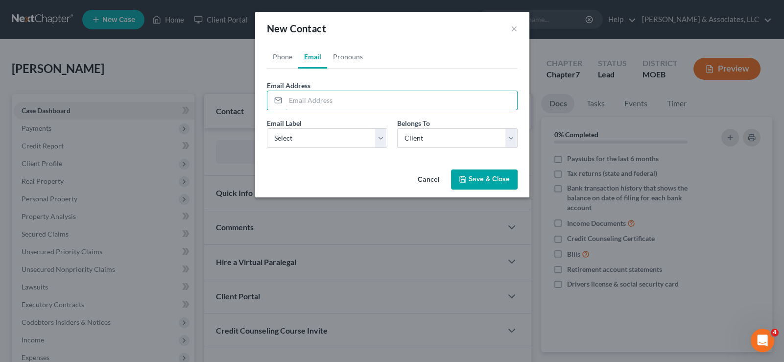
drag, startPoint x: 306, startPoint y: 96, endPoint x: 317, endPoint y: 48, distance: 49.3
click at [306, 95] on input "email" at bounding box center [401, 100] width 232 height 19
click at [319, 102] on input "email" at bounding box center [401, 100] width 232 height 19
paste input "[EMAIL_ADDRESS][DOMAIN_NAME]"
type input "[EMAIL_ADDRESS][DOMAIN_NAME]"
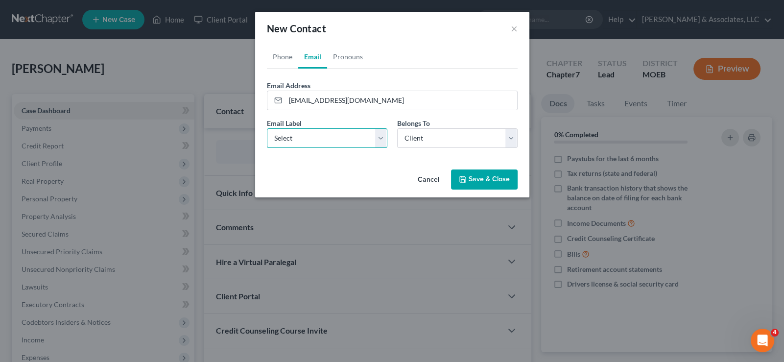
drag, startPoint x: 299, startPoint y: 139, endPoint x: 299, endPoint y: 146, distance: 6.4
click at [299, 139] on select "Select Home Work Other" at bounding box center [327, 138] width 120 height 20
select select "0"
click at [267, 128] on select "Select Home Work Other" at bounding box center [327, 138] width 120 height 20
click at [474, 178] on button "Save & Close" at bounding box center [484, 179] width 67 height 21
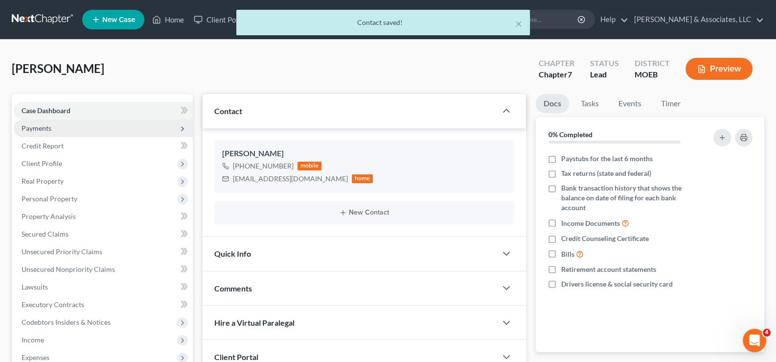
click at [49, 130] on span "Payments" at bounding box center [37, 128] width 30 height 8
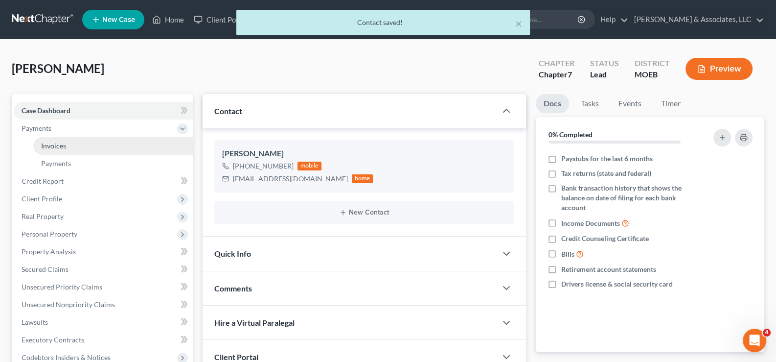
click at [57, 147] on span "Invoices" at bounding box center [53, 145] width 25 height 8
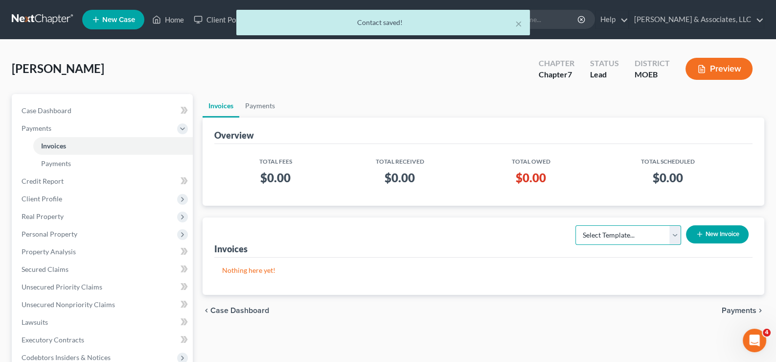
click at [678, 236] on select "Select Template... Chapter 7 Template Chapter 13 Template Chapter 7 with legal …" at bounding box center [629, 235] width 106 height 20
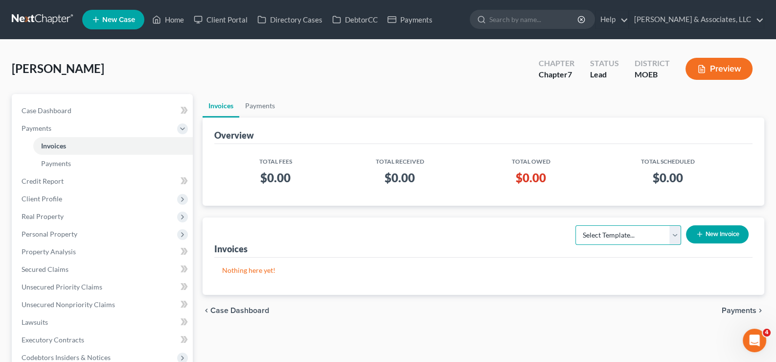
select select "0"
click at [576, 225] on select "Select Template... Chapter 7 Template Chapter 13 Template Chapter 7 with legal …" at bounding box center [629, 235] width 106 height 20
click at [700, 238] on button "New Invoice" at bounding box center [717, 234] width 63 height 18
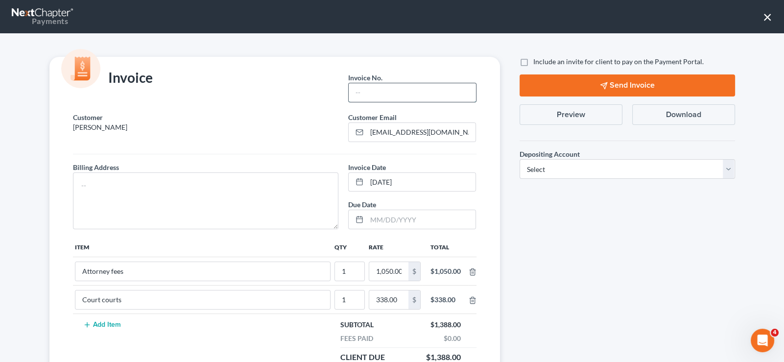
click at [385, 89] on input "text" at bounding box center [411, 92] width 127 height 19
type input "706"
click at [263, 180] on textarea at bounding box center [206, 200] width 266 height 57
type textarea "na"
click at [533, 62] on label "Include an invite for client to pay on the Payment Portal." at bounding box center [618, 62] width 170 height 10
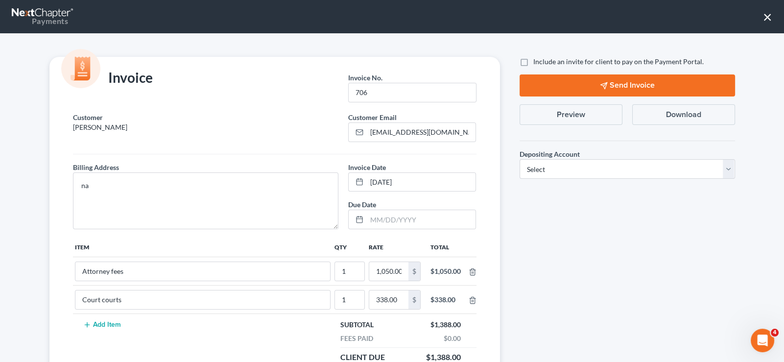
click at [537, 62] on input "Include an invite for client to pay on the Payment Portal." at bounding box center [540, 60] width 6 height 6
checkbox input "true"
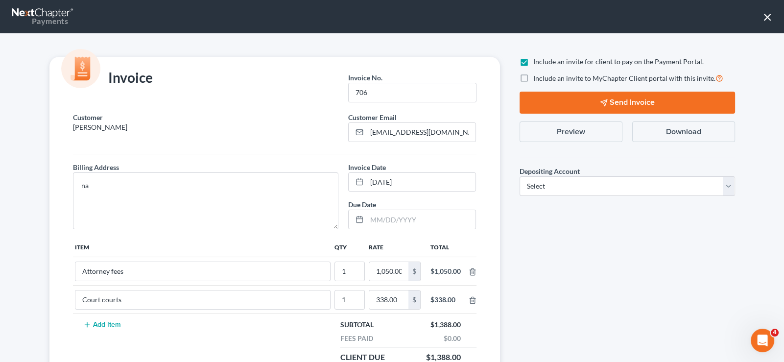
drag, startPoint x: 521, startPoint y: 77, endPoint x: 533, endPoint y: 138, distance: 62.4
click at [533, 78] on label "Include an invite to MyChapter Client portal with this invite." at bounding box center [628, 77] width 190 height 11
click at [537, 78] on input "Include an invite to MyChapter Client portal with this invite." at bounding box center [540, 75] width 6 height 6
checkbox input "true"
drag, startPoint x: 544, startPoint y: 184, endPoint x: 541, endPoint y: 190, distance: 7.5
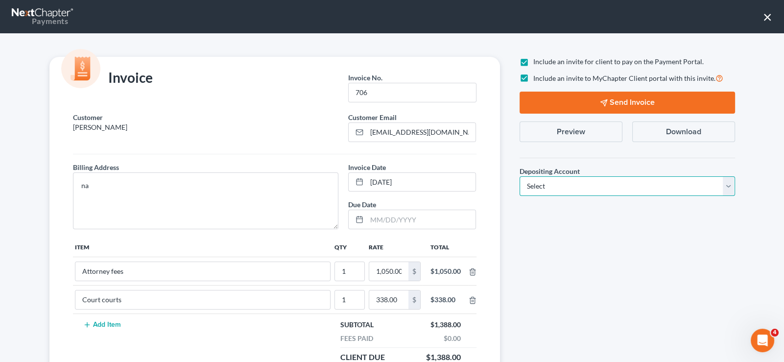
click at [543, 185] on select "Select Operation Trust" at bounding box center [626, 186] width 215 height 20
select select "1"
click at [519, 176] on select "Select Operation Trust" at bounding box center [626, 186] width 215 height 20
click at [600, 100] on icon "button" at bounding box center [604, 103] width 8 height 8
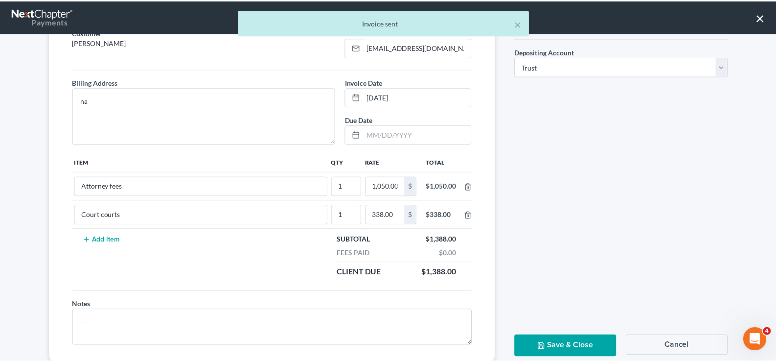
scroll to position [110, 0]
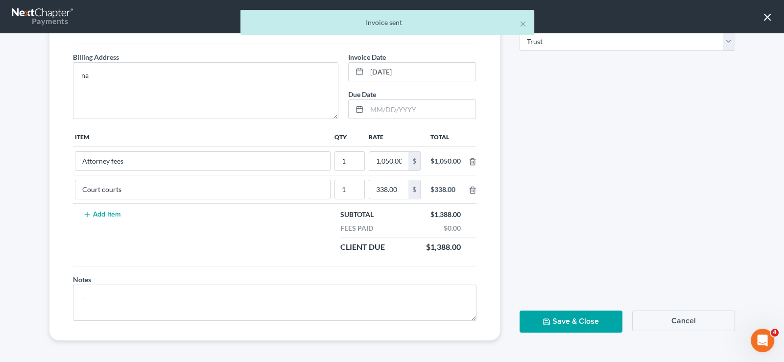
click at [563, 322] on button "Save & Close" at bounding box center [570, 321] width 103 height 22
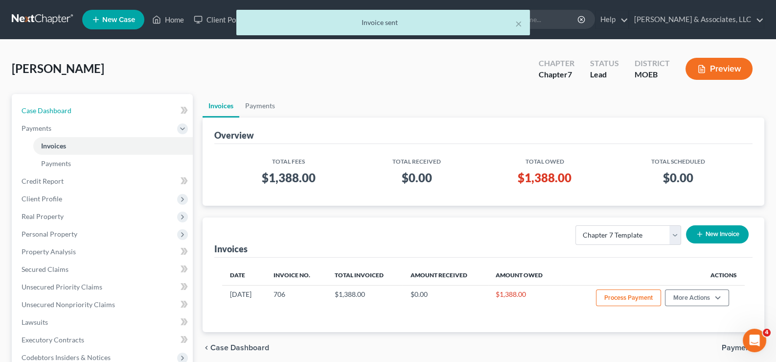
drag, startPoint x: 48, startPoint y: 112, endPoint x: 185, endPoint y: 154, distance: 143.4
click at [48, 112] on span "Case Dashboard" at bounding box center [47, 110] width 50 height 8
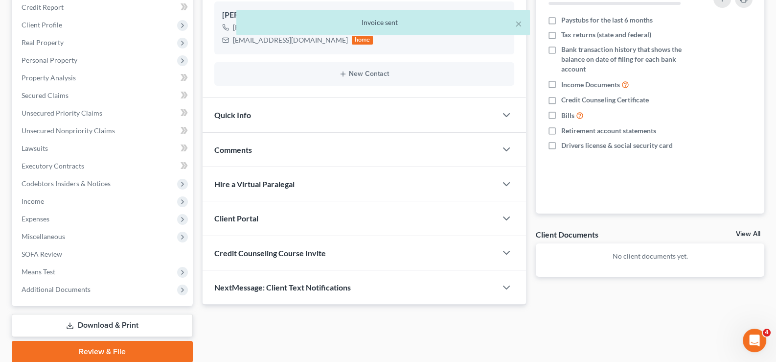
scroll to position [147, 0]
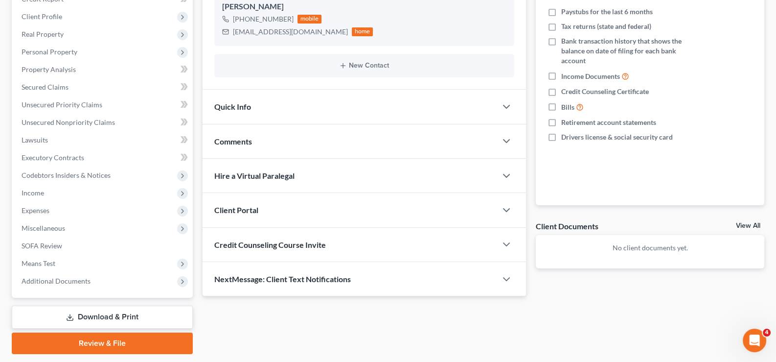
click at [235, 207] on span "Client Portal" at bounding box center [236, 209] width 44 height 9
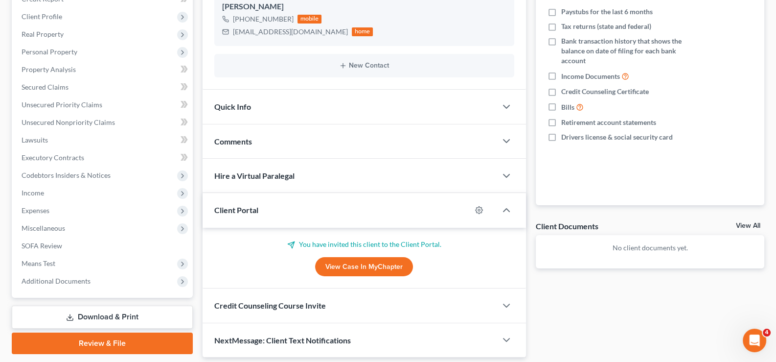
click at [235, 207] on span "Client Portal" at bounding box center [236, 209] width 44 height 9
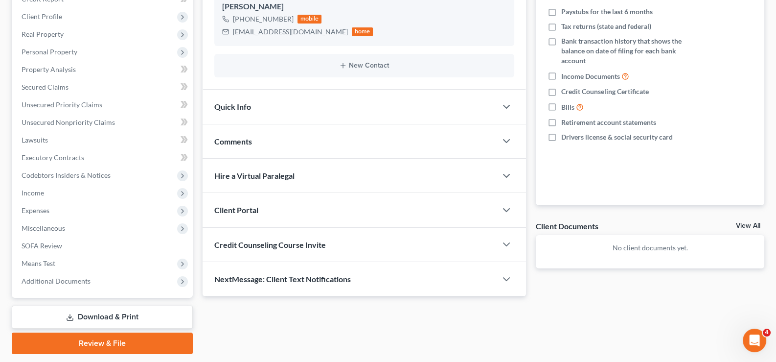
click at [241, 240] on span "Credit Counseling Course Invite" at bounding box center [270, 244] width 112 height 9
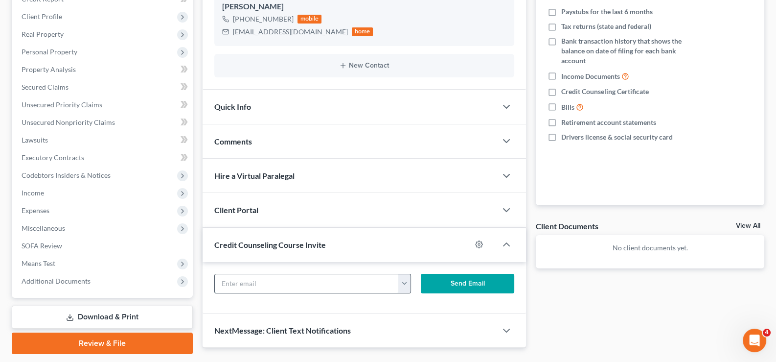
click at [256, 282] on input "text" at bounding box center [307, 283] width 185 height 19
paste input "[EMAIL_ADDRESS][DOMAIN_NAME]"
type input "[EMAIL_ADDRESS][DOMAIN_NAME]"
click at [436, 284] on button "Send Email" at bounding box center [467, 284] width 93 height 20
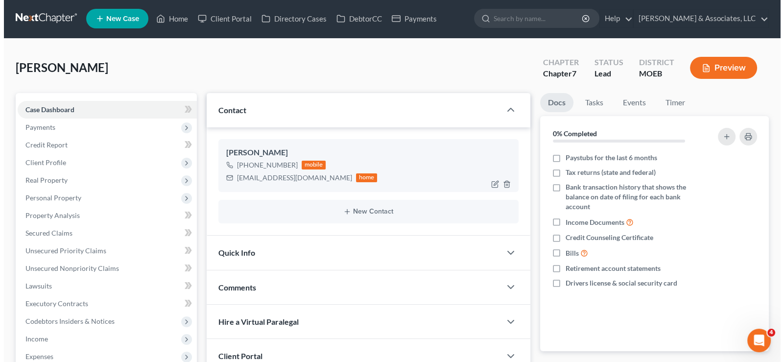
scroll to position [0, 0]
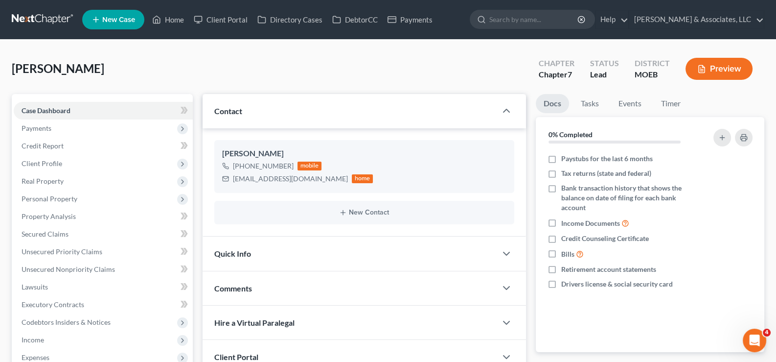
click at [117, 22] on span "New Case" at bounding box center [118, 19] width 33 height 7
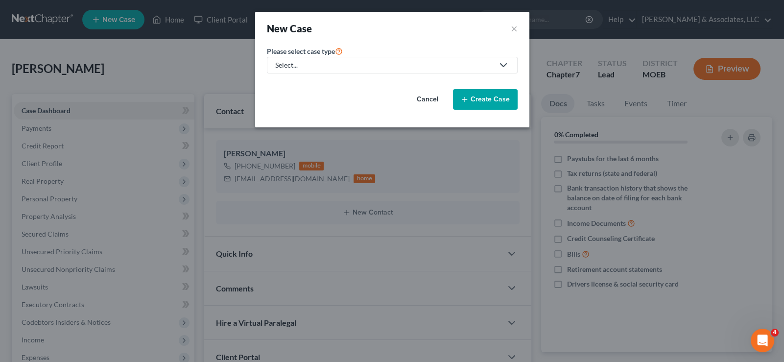
click at [291, 66] on div "Select..." at bounding box center [384, 65] width 218 height 10
click at [296, 83] on div "Bankruptcy" at bounding box center [319, 84] width 86 height 10
select select "45"
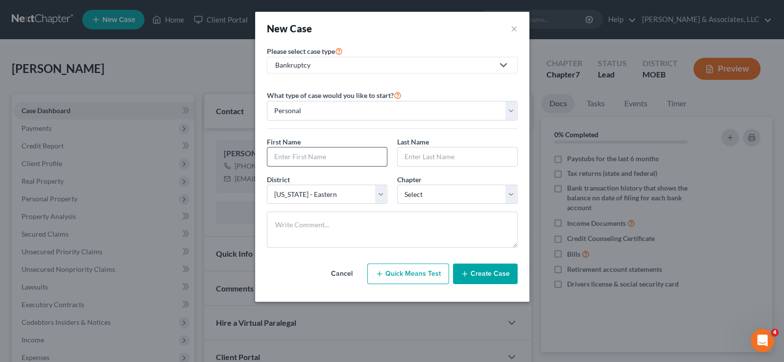
click at [340, 153] on input "text" at bounding box center [326, 156] width 119 height 19
type input "[PERSON_NAME]"
drag, startPoint x: 416, startPoint y: 194, endPoint x: 416, endPoint y: 202, distance: 8.3
click at [416, 194] on select "Select 7 11 12 13" at bounding box center [457, 195] width 120 height 20
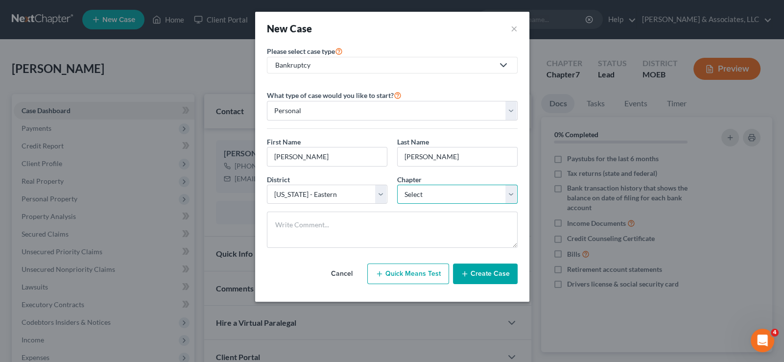
select select "0"
click at [397, 185] on select "Select 7 11 12 13" at bounding box center [457, 195] width 120 height 20
click at [488, 270] on button "Create Case" at bounding box center [485, 273] width 65 height 21
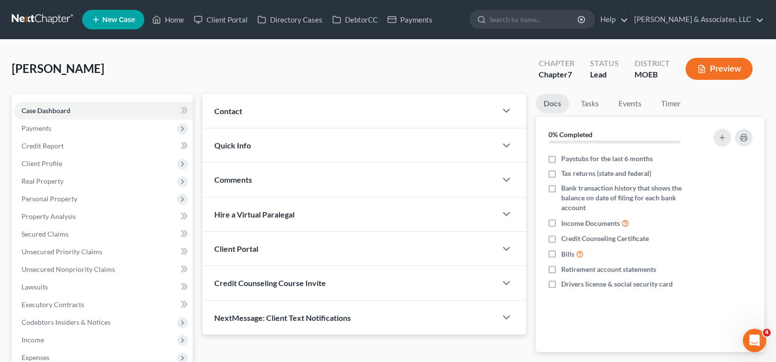
click at [230, 109] on span "Contact" at bounding box center [228, 110] width 28 height 9
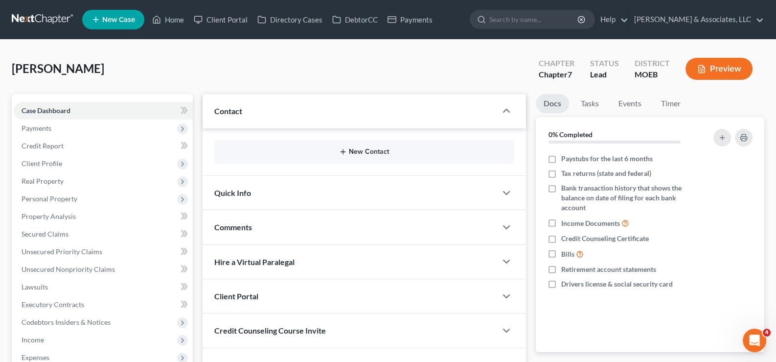
click at [373, 152] on button "New Contact" at bounding box center [364, 152] width 285 height 8
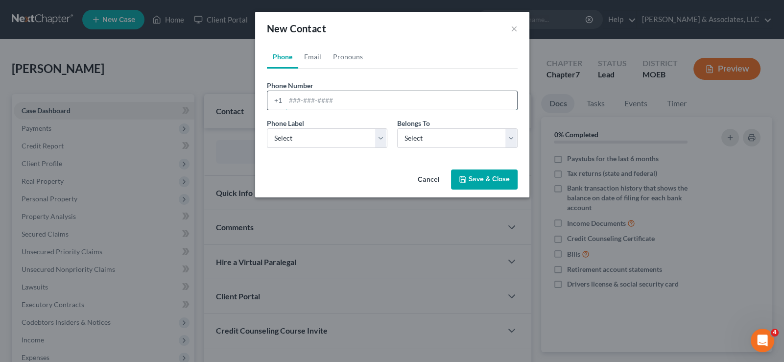
click at [291, 102] on input "tel" at bounding box center [401, 100] width 232 height 19
click at [363, 102] on input "tel" at bounding box center [401, 100] width 232 height 19
paste input "[PHONE_NUMBER]"
type input "[PHONE_NUMBER]"
drag, startPoint x: 308, startPoint y: 139, endPoint x: 305, endPoint y: 146, distance: 8.2
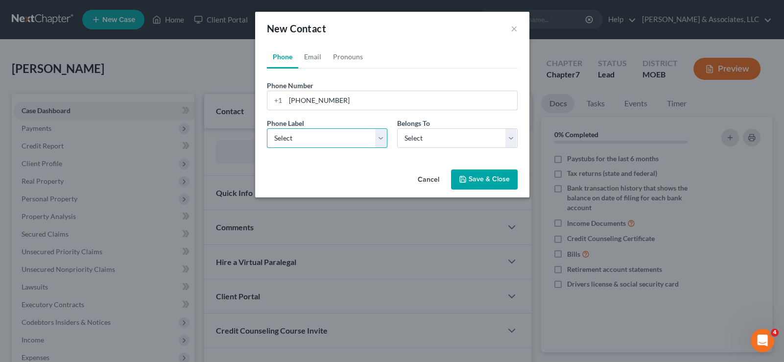
click at [308, 139] on select "Select Mobile Home Work Other" at bounding box center [327, 138] width 120 height 20
select select "0"
click at [267, 128] on select "Select Mobile Home Work Other" at bounding box center [327, 138] width 120 height 20
click at [418, 142] on select "Select Client Other" at bounding box center [457, 138] width 120 height 20
select select "0"
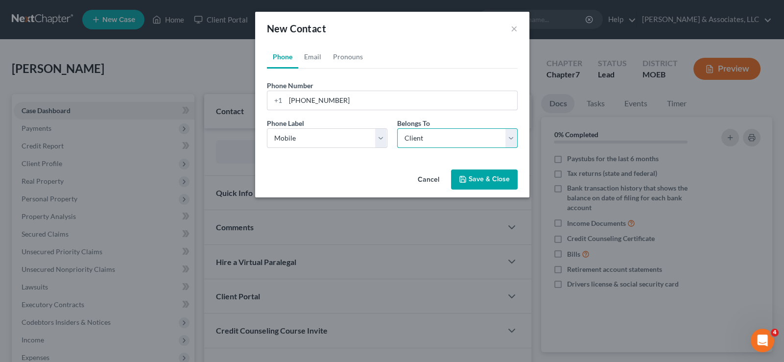
click at [397, 128] on select "Select Client Other" at bounding box center [457, 138] width 120 height 20
select select "0"
drag, startPoint x: 318, startPoint y: 60, endPoint x: 313, endPoint y: 75, distance: 15.8
click at [318, 60] on link "Email" at bounding box center [312, 56] width 29 height 23
drag, startPoint x: 308, startPoint y: 98, endPoint x: 328, endPoint y: 27, distance: 73.9
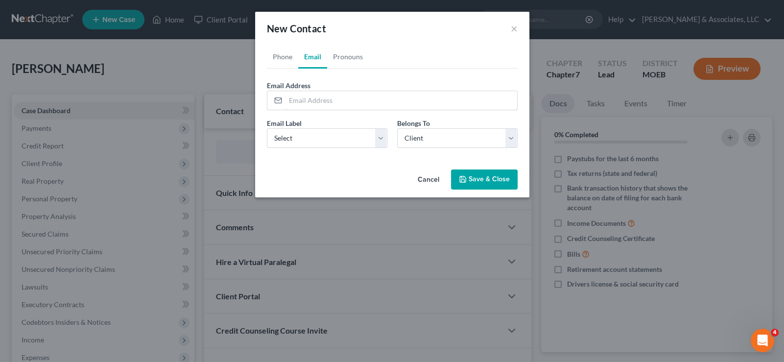
click at [308, 98] on input "email" at bounding box center [401, 100] width 232 height 19
paste input "[EMAIL_ADDRESS][DOMAIN_NAME]"
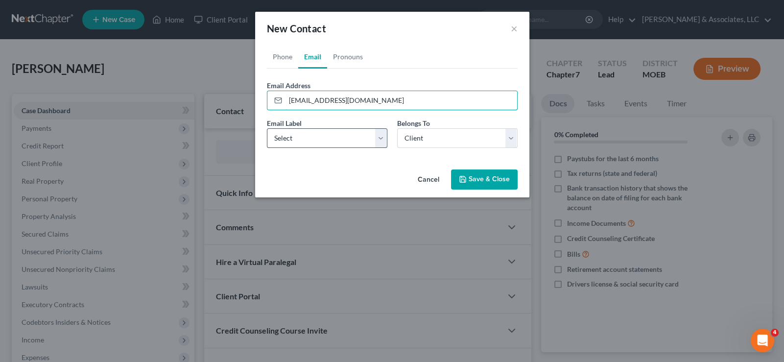
type input "[EMAIL_ADDRESS][DOMAIN_NAME]"
drag, startPoint x: 304, startPoint y: 138, endPoint x: 303, endPoint y: 146, distance: 8.9
click at [304, 138] on select "Select Home Work Other" at bounding box center [327, 138] width 120 height 20
select select "0"
click at [267, 128] on select "Select Home Work Other" at bounding box center [327, 138] width 120 height 20
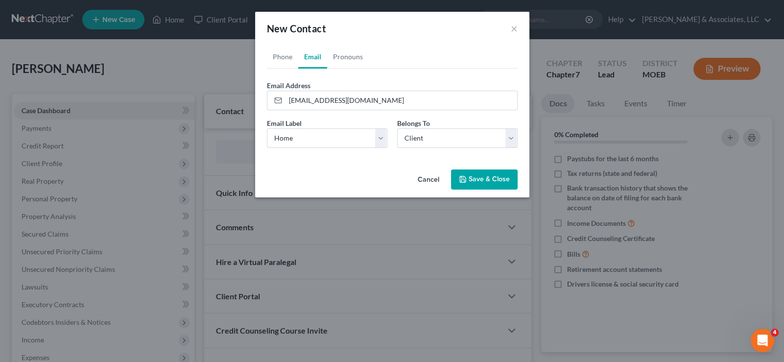
click at [487, 173] on button "Save & Close" at bounding box center [484, 179] width 67 height 21
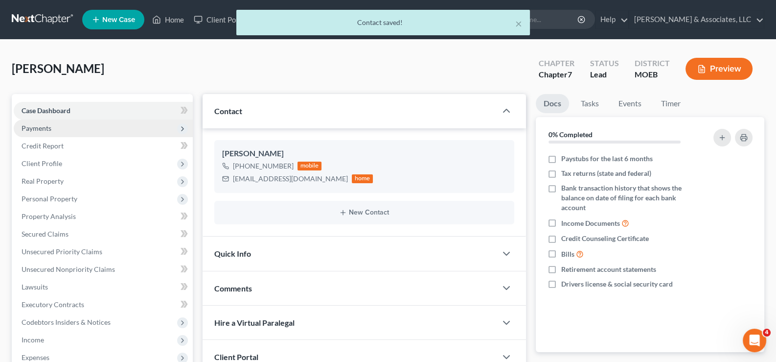
click at [37, 130] on span "Payments" at bounding box center [37, 128] width 30 height 8
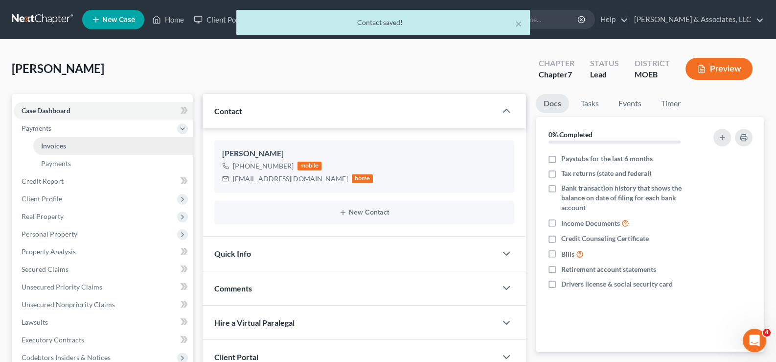
click at [49, 148] on span "Invoices" at bounding box center [53, 145] width 25 height 8
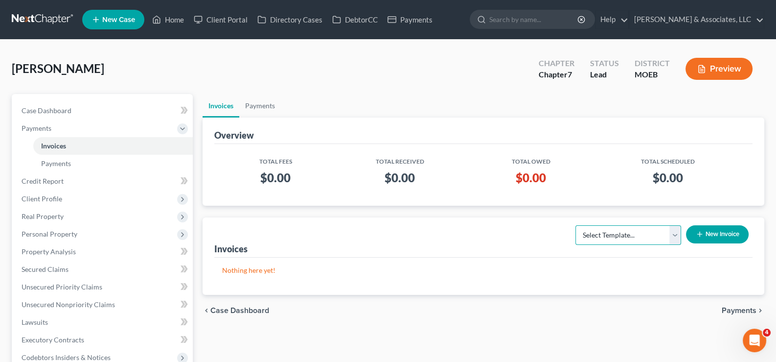
click at [632, 242] on select "Select Template... Chapter 7 Template Chapter 13 Template Chapter 7 with legal …" at bounding box center [629, 235] width 106 height 20
select select "0"
click at [576, 225] on select "Select Template... Chapter 7 Template Chapter 13 Template Chapter 7 with legal …" at bounding box center [629, 235] width 106 height 20
click at [691, 236] on button "New Invoice" at bounding box center [717, 234] width 63 height 18
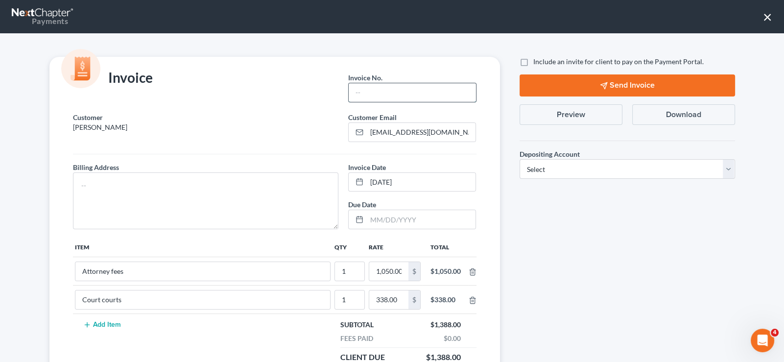
click at [364, 96] on input "text" at bounding box center [411, 92] width 127 height 19
type input "707"
click at [214, 185] on textarea at bounding box center [206, 200] width 266 height 57
type textarea "na"
click at [533, 61] on label "Include an invite for client to pay on the Payment Portal." at bounding box center [618, 62] width 170 height 10
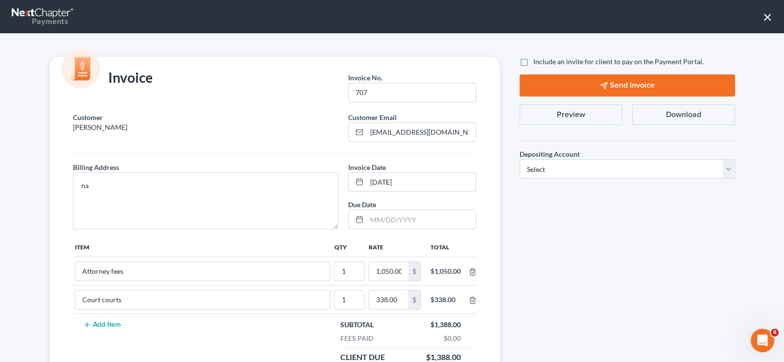
click at [537, 61] on input "Include an invite for client to pay on the Payment Portal." at bounding box center [540, 60] width 6 height 6
checkbox input "true"
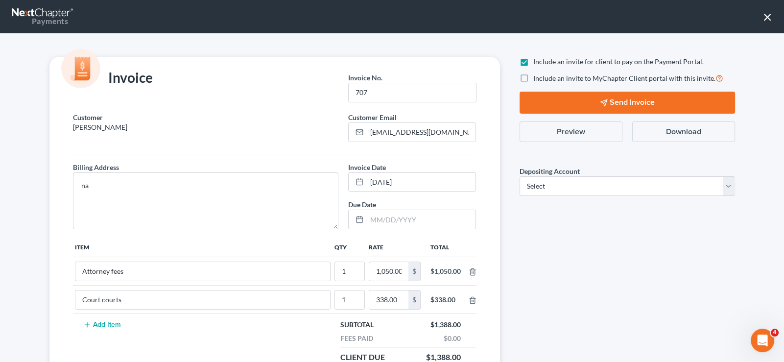
click at [526, 83] on div "Include an invite to MyChapter Client portal with this invite." at bounding box center [626, 77] width 215 height 11
click at [533, 79] on label "Include an invite to MyChapter Client portal with this invite." at bounding box center [628, 77] width 190 height 11
click at [537, 79] on input "Include an invite to MyChapter Client portal with this invite." at bounding box center [540, 75] width 6 height 6
checkbox input "true"
click at [582, 187] on select "Select Operation Trust" at bounding box center [626, 186] width 215 height 20
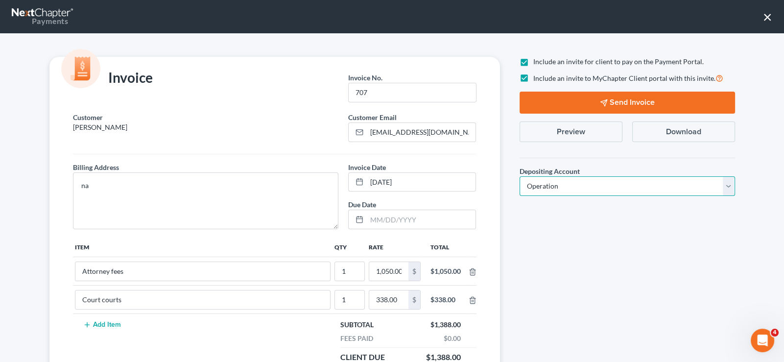
click at [519, 176] on select "Select Operation Trust" at bounding box center [626, 186] width 215 height 20
click at [576, 203] on div "Depositing Account * Select Operation Trust" at bounding box center [626, 177] width 225 height 54
click at [547, 180] on select "Select Operation Trust" at bounding box center [626, 186] width 215 height 20
select select "1"
click at [519, 176] on select "Select Operation Trust" at bounding box center [626, 186] width 215 height 20
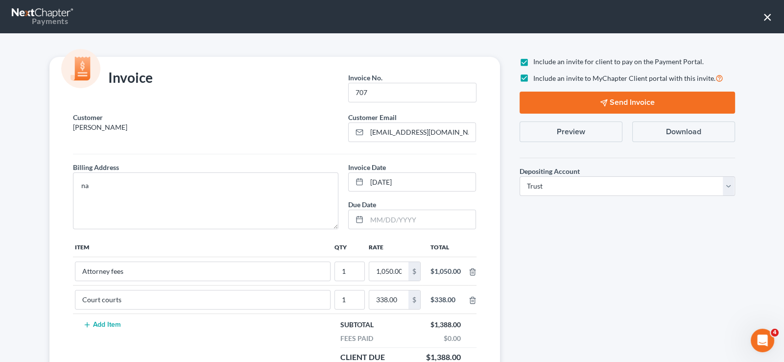
click at [600, 95] on button "Send Invoice" at bounding box center [626, 103] width 215 height 22
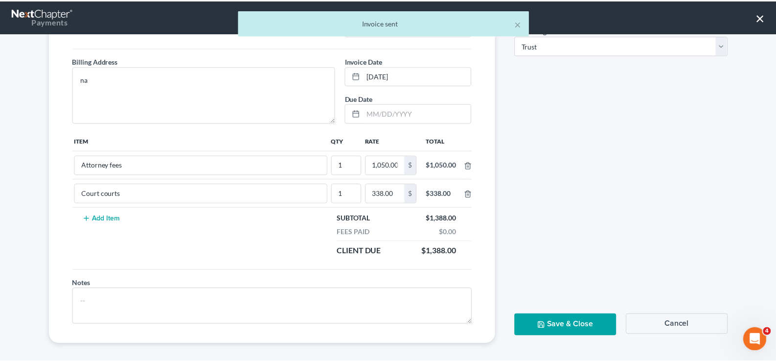
scroll to position [110, 0]
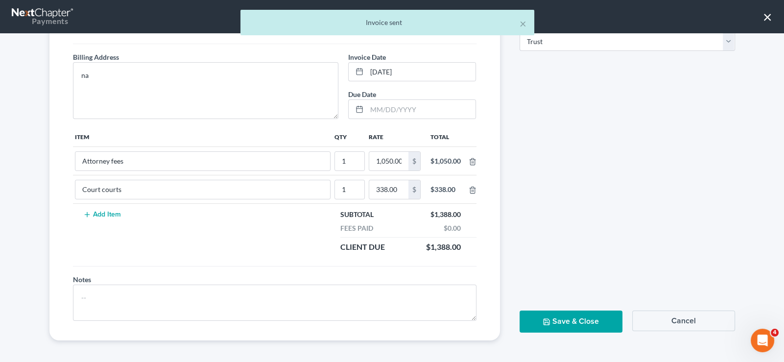
click at [575, 322] on button "Save & Close" at bounding box center [570, 321] width 103 height 22
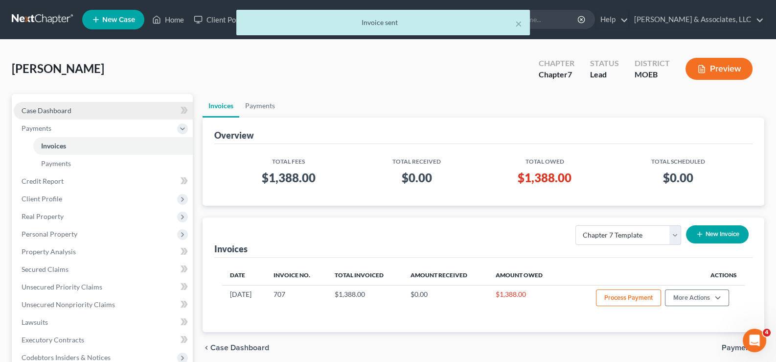
click at [34, 107] on span "Case Dashboard" at bounding box center [47, 110] width 50 height 8
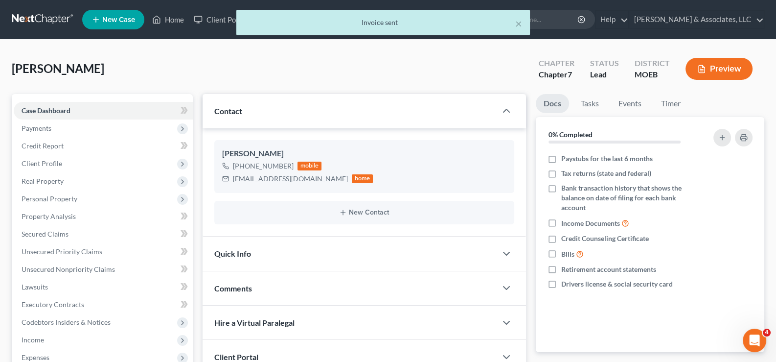
scroll to position [175, 0]
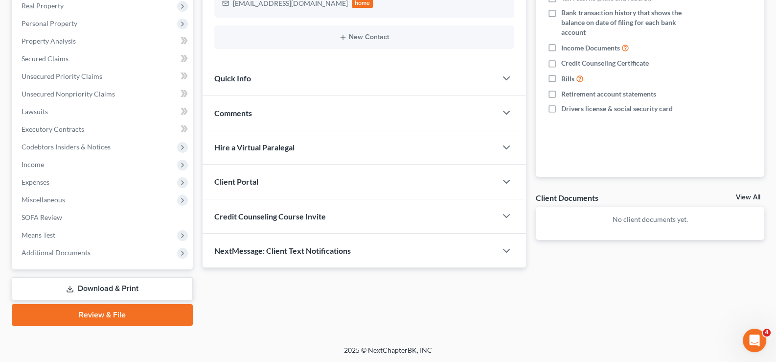
click at [225, 183] on span "Client Portal" at bounding box center [236, 181] width 44 height 9
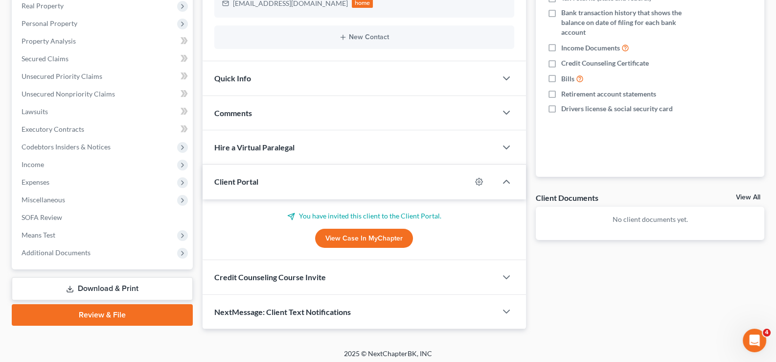
click at [225, 183] on span "Client Portal" at bounding box center [236, 181] width 44 height 9
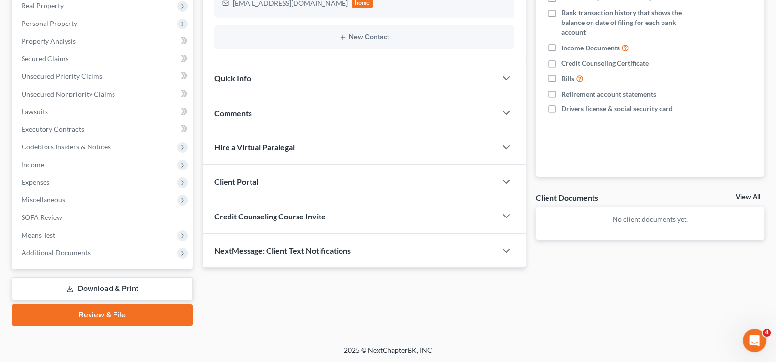
click at [224, 235] on div "NextMessage: Client Text Notifications" at bounding box center [350, 250] width 295 height 34
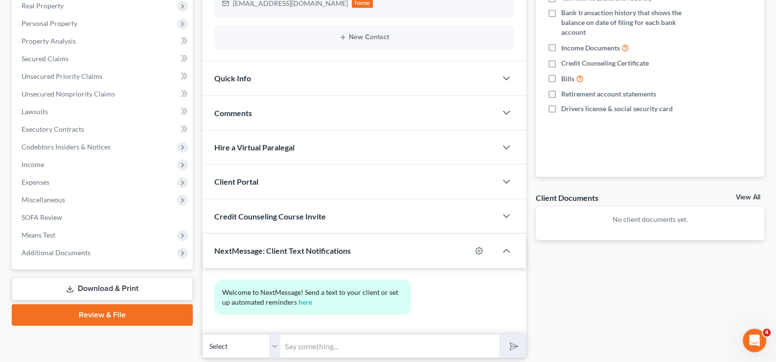
click at [231, 222] on div "Credit Counseling Course Invite" at bounding box center [350, 216] width 295 height 34
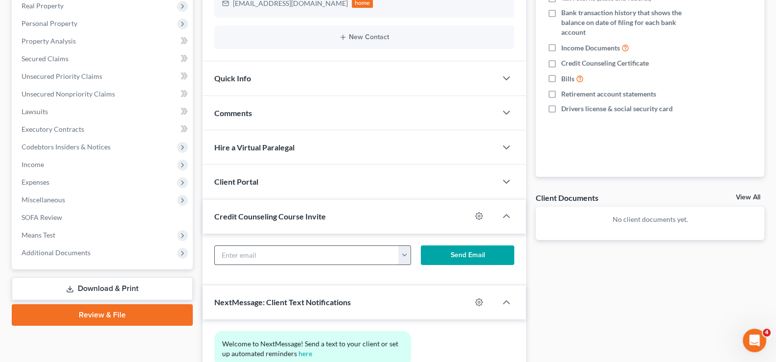
click at [250, 251] on input "text" at bounding box center [307, 255] width 185 height 19
paste input "[EMAIL_ADDRESS][DOMAIN_NAME]"
type input "[EMAIL_ADDRESS][DOMAIN_NAME]"
click at [475, 249] on button "Send Email" at bounding box center [467, 255] width 93 height 20
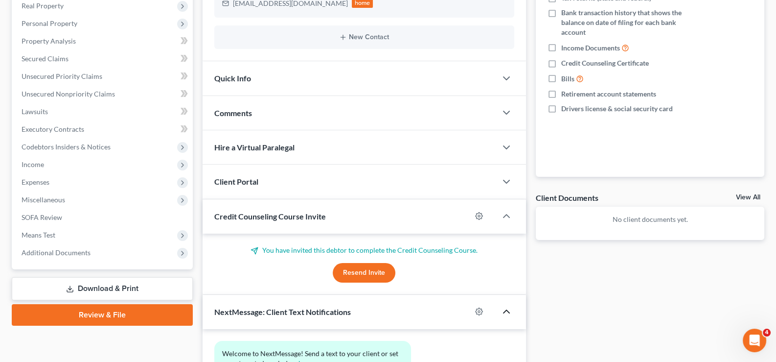
click at [509, 309] on icon "button" at bounding box center [507, 311] width 12 height 12
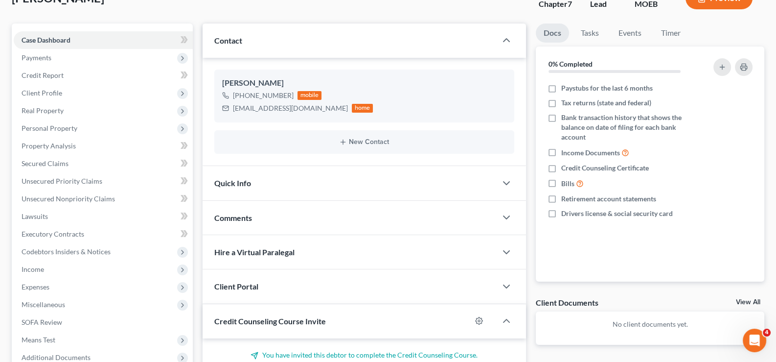
scroll to position [0, 0]
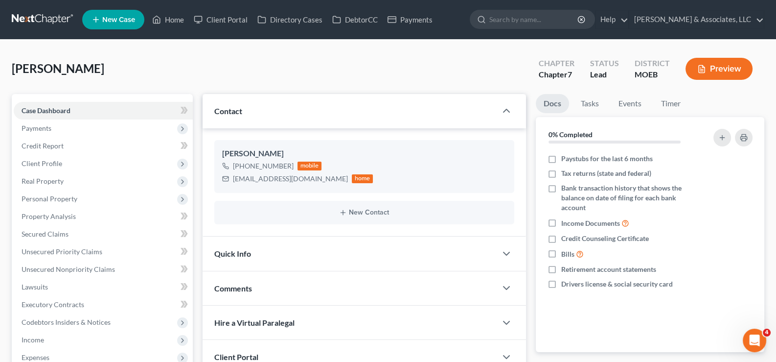
click at [118, 23] on span "New Case" at bounding box center [118, 19] width 33 height 7
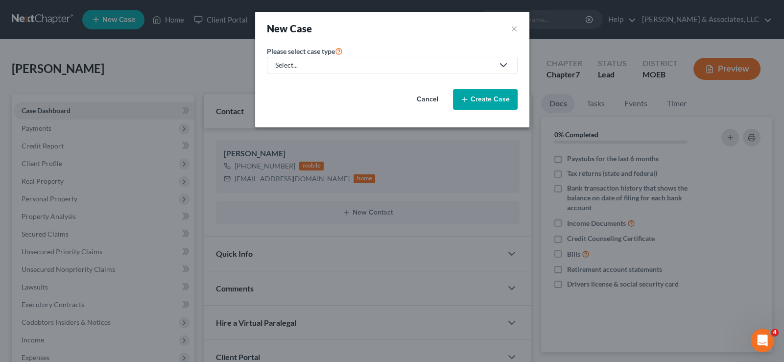
click at [414, 61] on div "Select..." at bounding box center [384, 65] width 218 height 10
click at [357, 85] on div "Bankruptcy" at bounding box center [319, 84] width 86 height 10
select select "45"
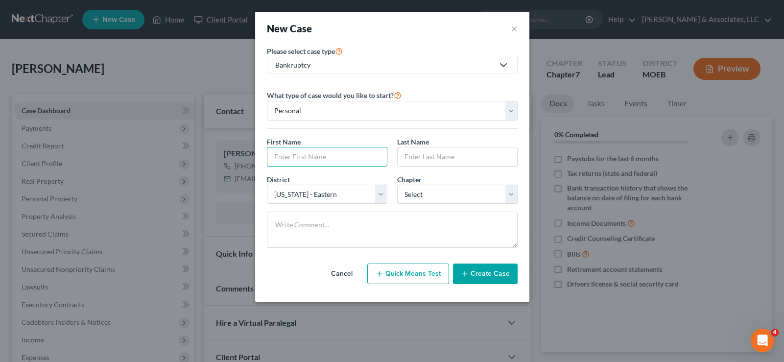
drag, startPoint x: 320, startPoint y: 161, endPoint x: 340, endPoint y: 139, distance: 29.8
click at [325, 157] on input "text" at bounding box center [326, 156] width 119 height 19
type input "[PERSON_NAME]"
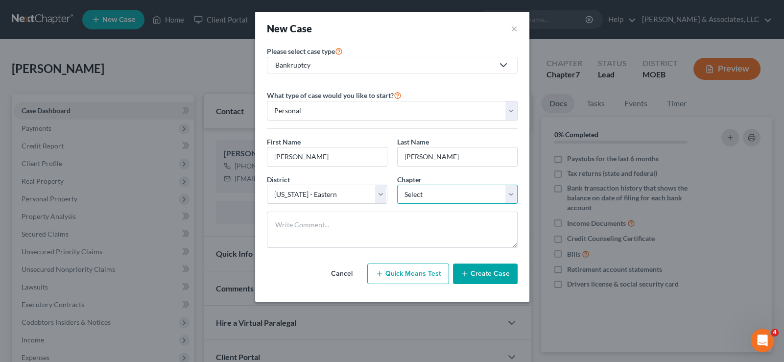
drag, startPoint x: 417, startPoint y: 194, endPoint x: 419, endPoint y: 202, distance: 7.6
click at [418, 194] on select "Select 7 11 12 13" at bounding box center [457, 195] width 120 height 20
select select "0"
click at [397, 185] on select "Select 7 11 12 13" at bounding box center [457, 195] width 120 height 20
click at [476, 270] on button "Create Case" at bounding box center [485, 273] width 65 height 21
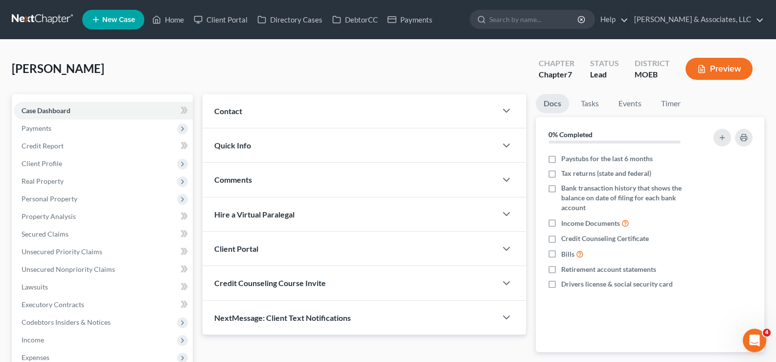
click at [238, 112] on span "Contact" at bounding box center [228, 110] width 28 height 9
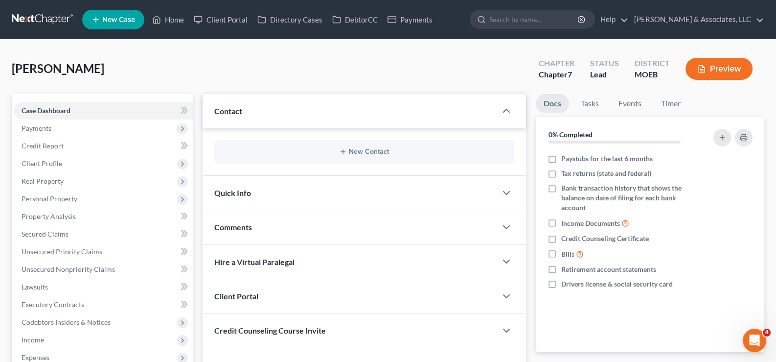
click at [231, 107] on span "Contact" at bounding box center [228, 110] width 28 height 9
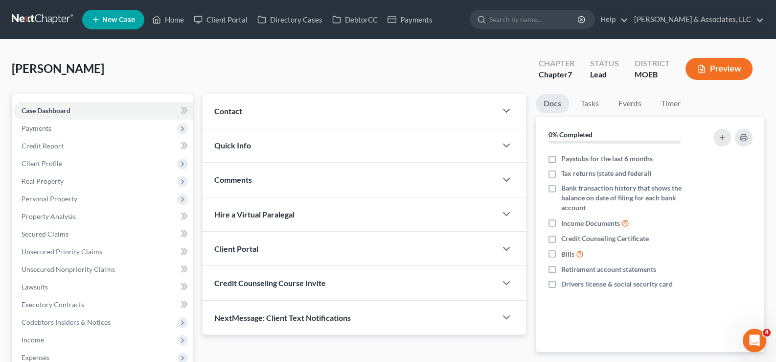
click at [223, 110] on span "Contact" at bounding box center [228, 110] width 28 height 9
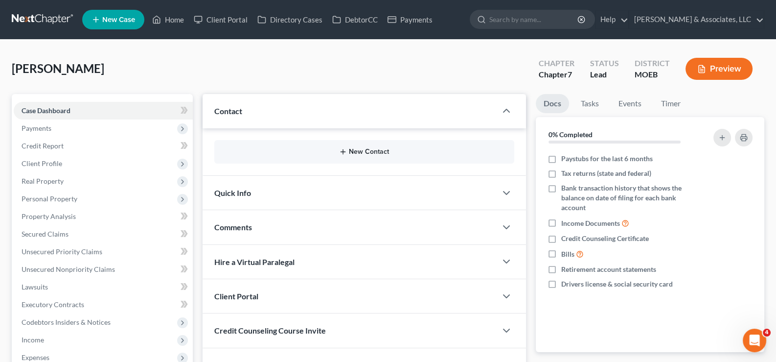
click at [346, 148] on icon "button" at bounding box center [343, 152] width 8 height 8
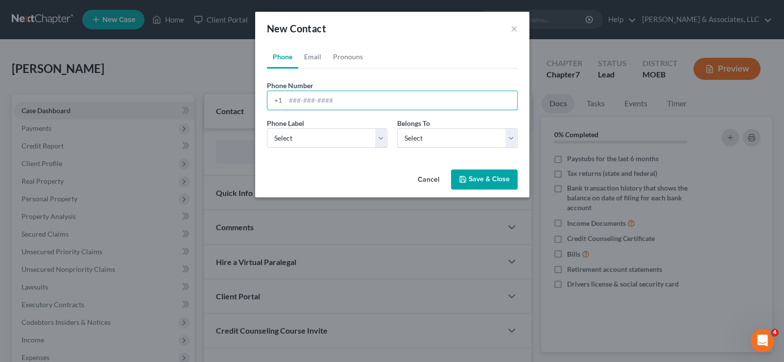
drag, startPoint x: 338, startPoint y: 101, endPoint x: 360, endPoint y: 2, distance: 101.9
click at [338, 101] on input "tel" at bounding box center [401, 100] width 232 height 19
click at [325, 101] on input "tel" at bounding box center [401, 100] width 232 height 19
paste input "[PHONE_NUMBER]"
type input "[PHONE_NUMBER]"
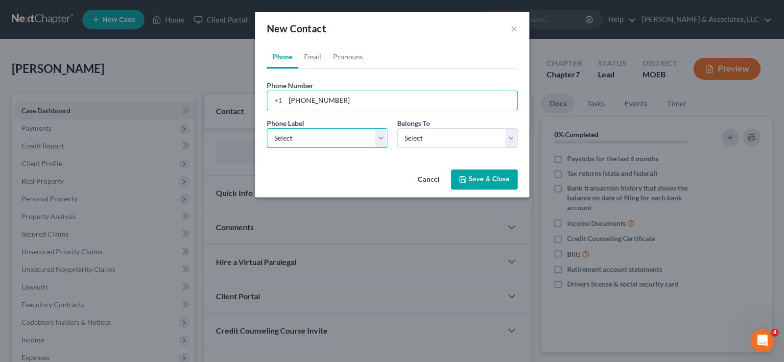
drag, startPoint x: 301, startPoint y: 135, endPoint x: 299, endPoint y: 146, distance: 11.4
click at [301, 136] on select "Select Mobile Home Work Other" at bounding box center [327, 138] width 120 height 20
select select "0"
click at [267, 128] on select "Select Mobile Home Work Other" at bounding box center [327, 138] width 120 height 20
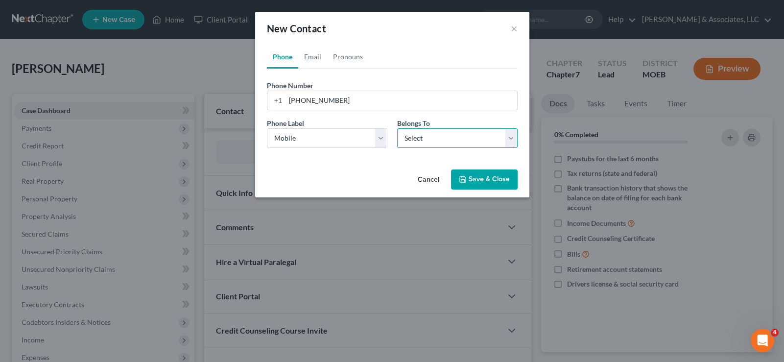
drag, startPoint x: 426, startPoint y: 140, endPoint x: 425, endPoint y: 145, distance: 5.0
click at [426, 140] on select "Select Client Other" at bounding box center [457, 138] width 120 height 20
select select "0"
click at [397, 128] on select "Select Client Other" at bounding box center [457, 138] width 120 height 20
select select "0"
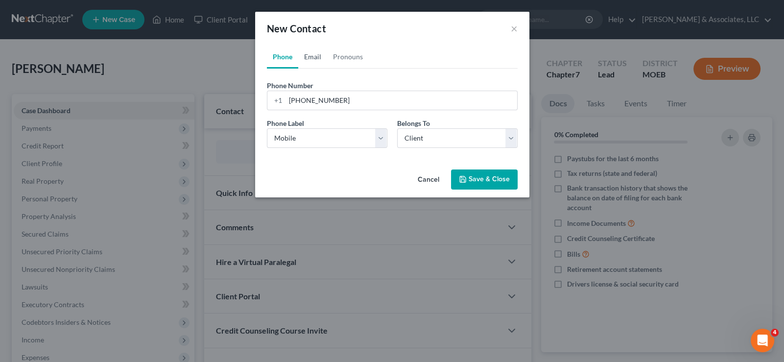
click at [310, 57] on link "Email" at bounding box center [312, 56] width 29 height 23
drag, startPoint x: 309, startPoint y: 96, endPoint x: 311, endPoint y: 88, distance: 8.5
click at [309, 96] on input "email" at bounding box center [401, 100] width 232 height 19
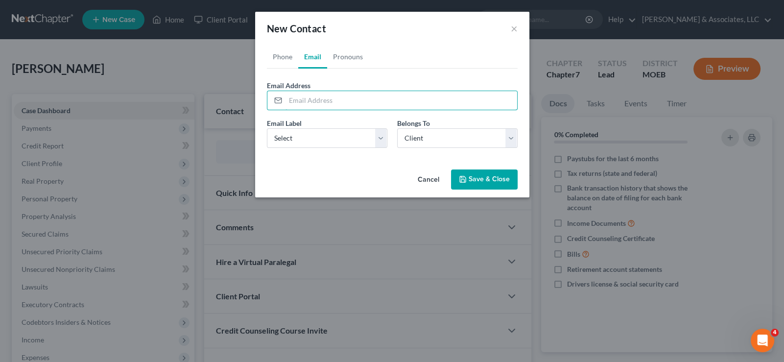
paste input "[EMAIL_ADDRESS][DOMAIN_NAME]"
type input "[EMAIL_ADDRESS][DOMAIN_NAME]"
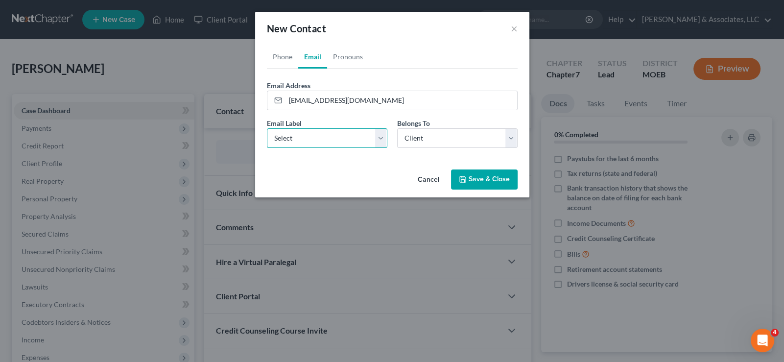
click at [301, 143] on select "Select Home Work Other" at bounding box center [327, 138] width 120 height 20
select select "0"
click at [267, 128] on select "Select Home Work Other" at bounding box center [327, 138] width 120 height 20
click at [493, 183] on button "Save & Close" at bounding box center [484, 179] width 67 height 21
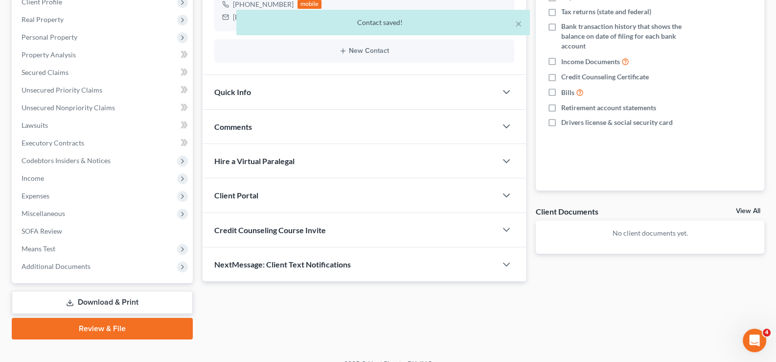
scroll to position [175, 0]
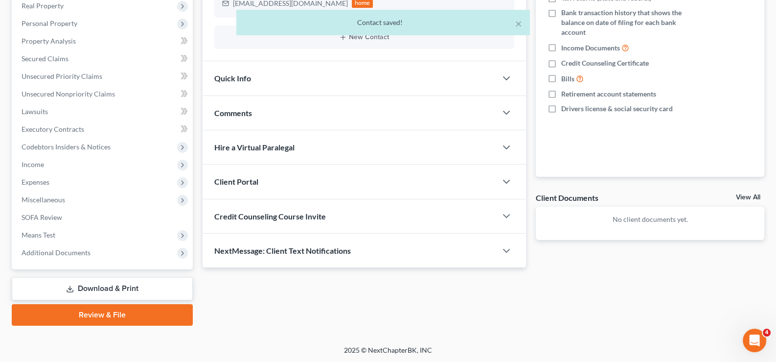
click at [243, 211] on span "Credit Counseling Course Invite" at bounding box center [270, 215] width 112 height 9
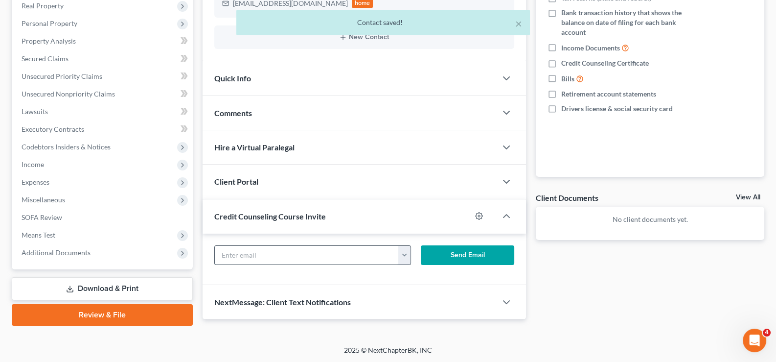
click at [240, 247] on input "text" at bounding box center [307, 255] width 185 height 19
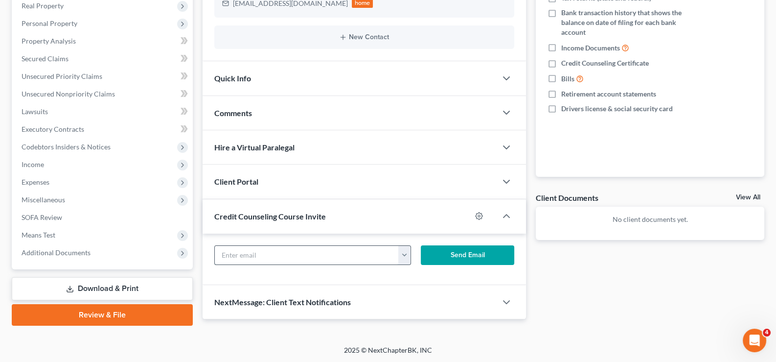
paste input "[EMAIL_ADDRESS][DOMAIN_NAME]"
type input "[EMAIL_ADDRESS][DOMAIN_NAME]"
click at [476, 252] on button "Send Email" at bounding box center [467, 255] width 93 height 20
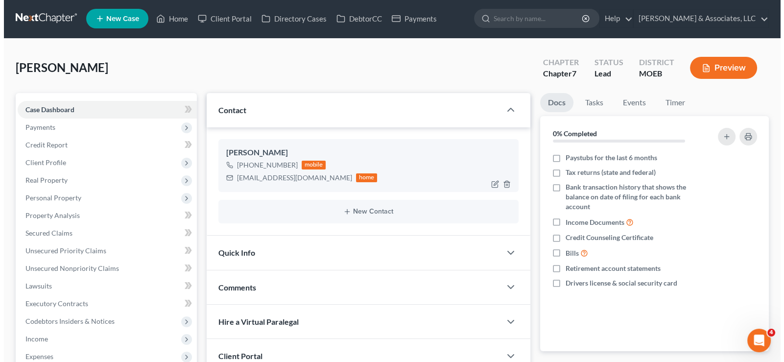
scroll to position [0, 0]
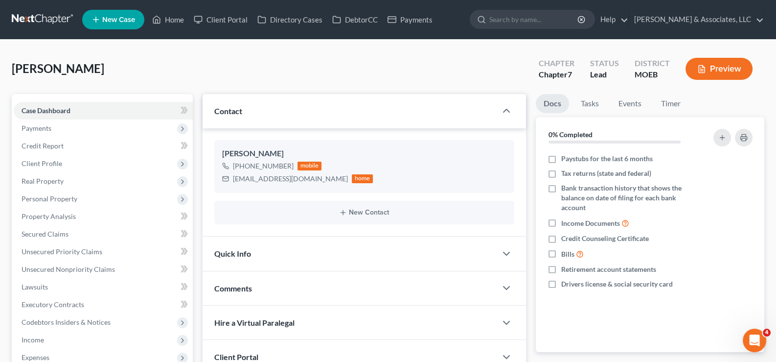
click at [126, 23] on span "New Case" at bounding box center [118, 19] width 33 height 7
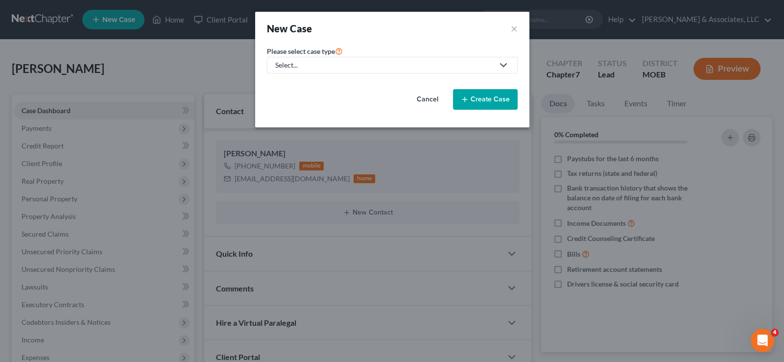
click at [315, 63] on div "Select..." at bounding box center [384, 65] width 218 height 10
click at [308, 83] on div "Bankruptcy" at bounding box center [319, 84] width 86 height 10
select select "45"
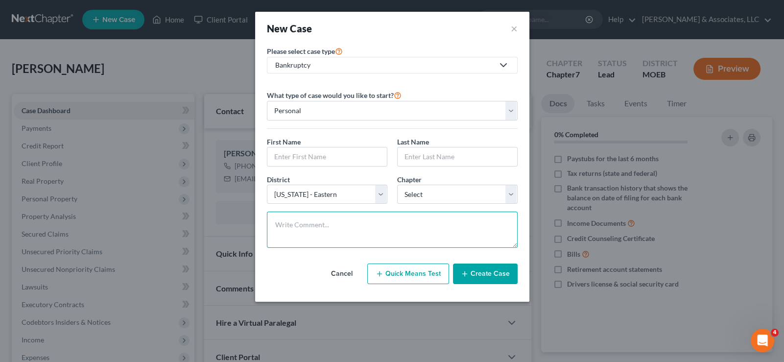
click at [399, 230] on textarea at bounding box center [392, 229] width 251 height 36
paste textarea "Needs means test."
type textarea "Needs means test."
drag, startPoint x: 317, startPoint y: 151, endPoint x: 487, endPoint y: 144, distance: 170.0
click at [317, 151] on input "text" at bounding box center [326, 156] width 119 height 19
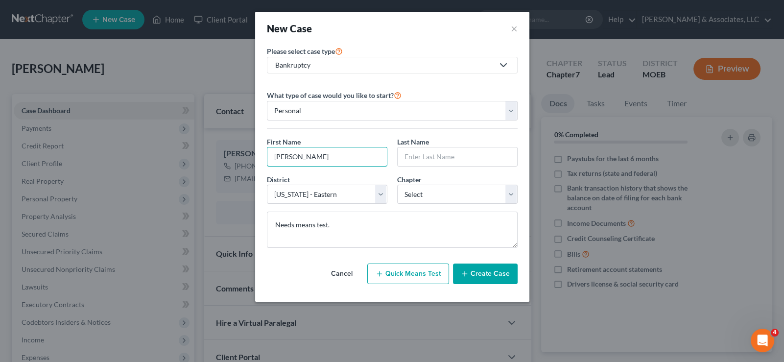
type input "[PERSON_NAME]"
select select "0"
click at [477, 276] on button "Create Case" at bounding box center [485, 273] width 65 height 21
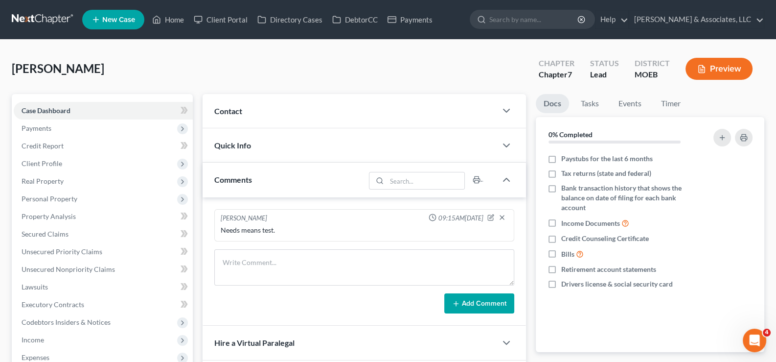
click at [228, 113] on span "Contact" at bounding box center [228, 110] width 28 height 9
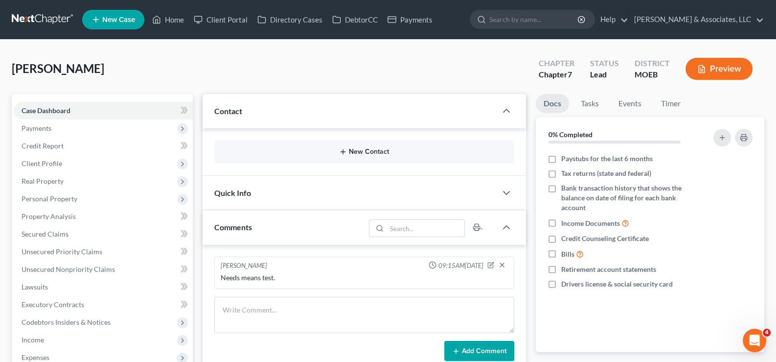
click at [350, 151] on button "New Contact" at bounding box center [364, 152] width 285 height 8
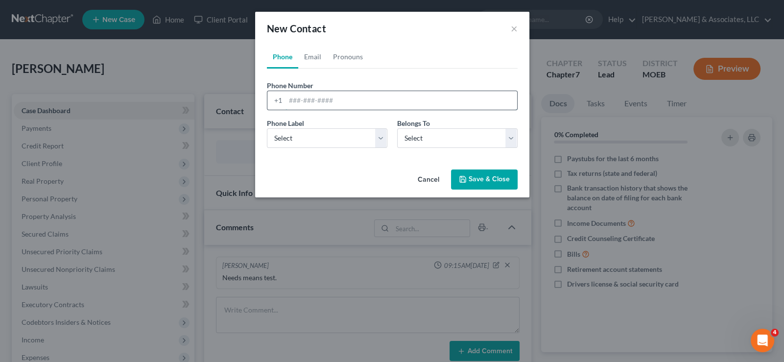
click at [343, 97] on input "tel" at bounding box center [401, 100] width 232 height 19
paste input "[PHONE_NUMBER]"
type input "[PHONE_NUMBER]"
click at [313, 146] on select "Select Mobile Home Work Other" at bounding box center [327, 138] width 120 height 20
select select "0"
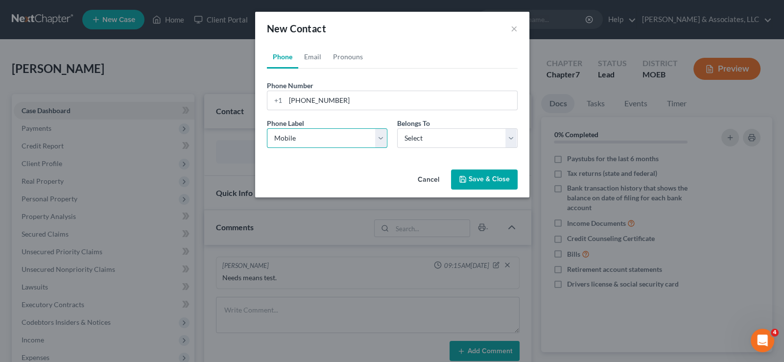
click at [267, 128] on select "Select Mobile Home Work Other" at bounding box center [327, 138] width 120 height 20
drag, startPoint x: 417, startPoint y: 139, endPoint x: 416, endPoint y: 145, distance: 6.4
click at [417, 139] on select "Select Client Other" at bounding box center [457, 138] width 120 height 20
select select "0"
click at [397, 128] on select "Select Client Other" at bounding box center [457, 138] width 120 height 20
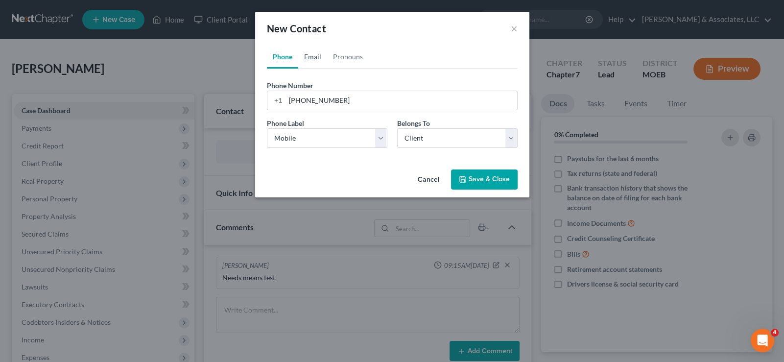
click at [311, 53] on link "Email" at bounding box center [312, 56] width 29 height 23
click at [313, 99] on input "email" at bounding box center [401, 100] width 232 height 19
click at [340, 107] on input "email" at bounding box center [401, 100] width 232 height 19
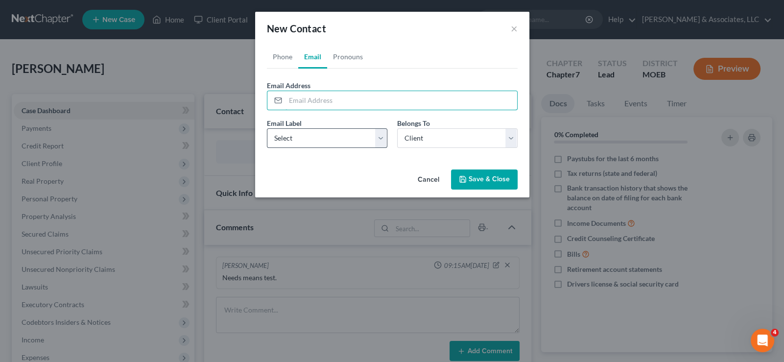
paste input "[EMAIL_ADDRESS][DOMAIN_NAME]"
type input "[EMAIL_ADDRESS][DOMAIN_NAME]"
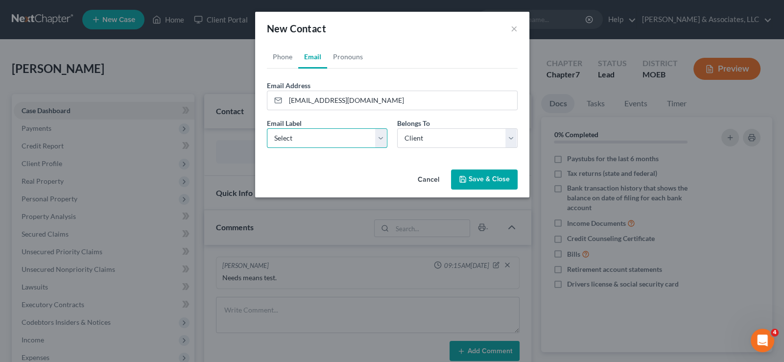
click at [291, 136] on select "Select Home Work Other" at bounding box center [327, 138] width 120 height 20
select select "0"
click at [267, 128] on select "Select Home Work Other" at bounding box center [327, 138] width 120 height 20
click at [477, 182] on button "Save & Close" at bounding box center [484, 179] width 67 height 21
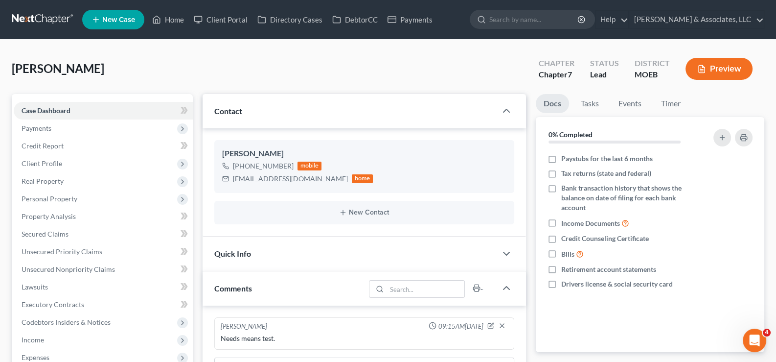
click at [113, 19] on span "New Case" at bounding box center [118, 19] width 33 height 7
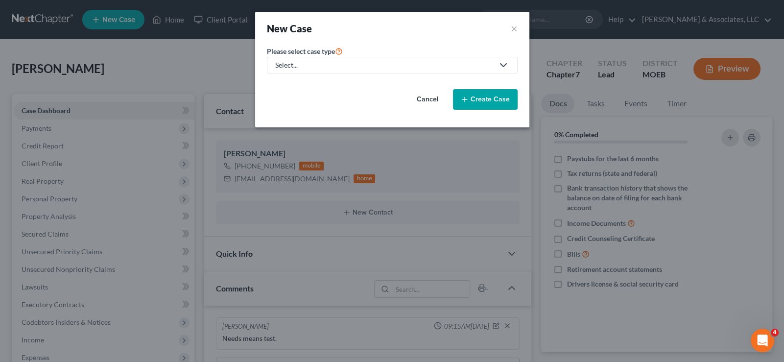
click at [287, 63] on div "Select..." at bounding box center [384, 65] width 218 height 10
click at [290, 83] on div "Bankruptcy" at bounding box center [319, 84] width 86 height 10
select select "45"
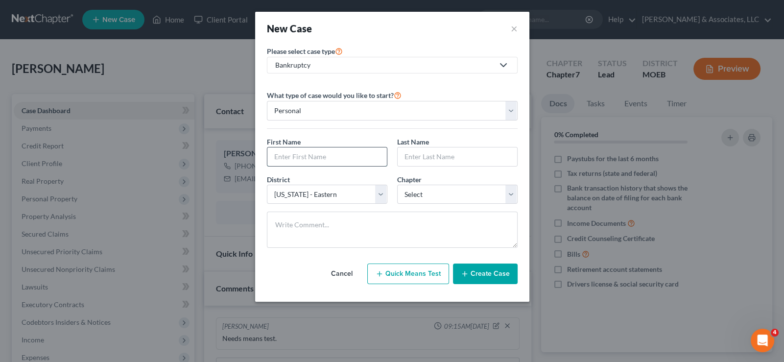
click at [291, 156] on input "text" at bounding box center [326, 156] width 119 height 19
type input "[PERSON_NAME]"
type input "d"
type input "[PERSON_NAME]"
select select "3"
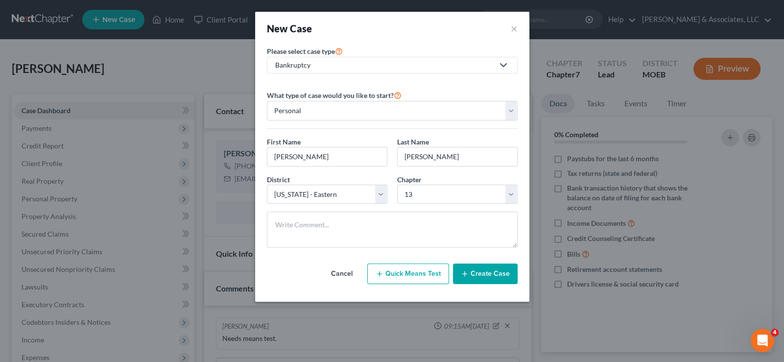
click at [485, 274] on button "Create Case" at bounding box center [485, 273] width 65 height 21
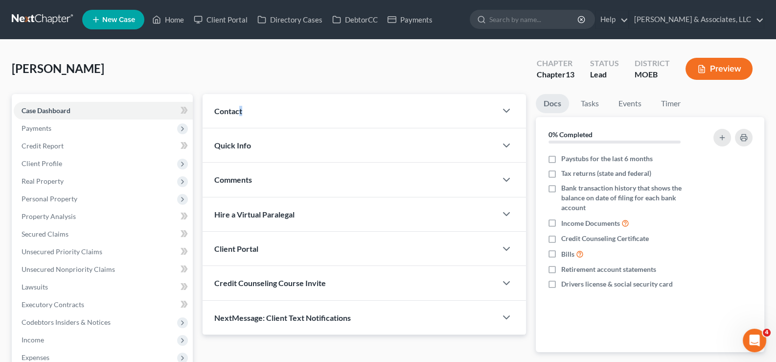
click at [242, 112] on div "Contact" at bounding box center [350, 111] width 295 height 34
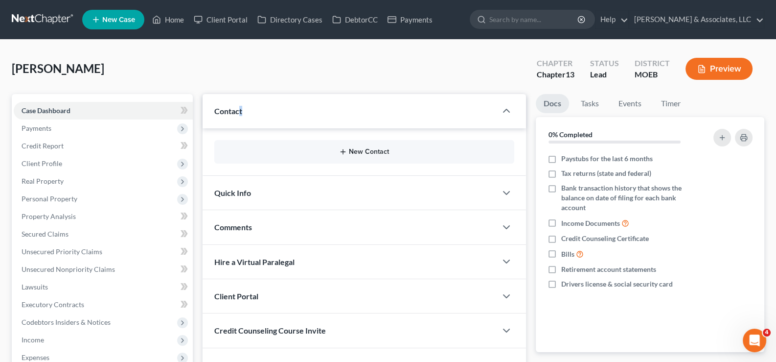
click at [362, 152] on button "New Contact" at bounding box center [364, 152] width 285 height 8
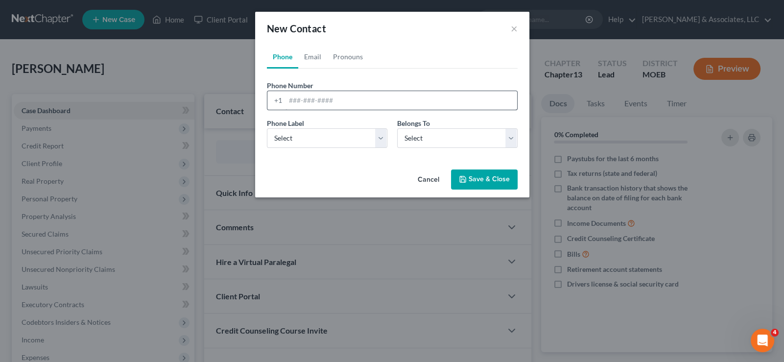
drag, startPoint x: 303, startPoint y: 90, endPoint x: 293, endPoint y: 103, distance: 16.7
click at [303, 91] on div "+1" at bounding box center [392, 101] width 251 height 20
click at [293, 103] on input "tel" at bounding box center [401, 100] width 232 height 19
paste input "[PHONE_NUMBER]"
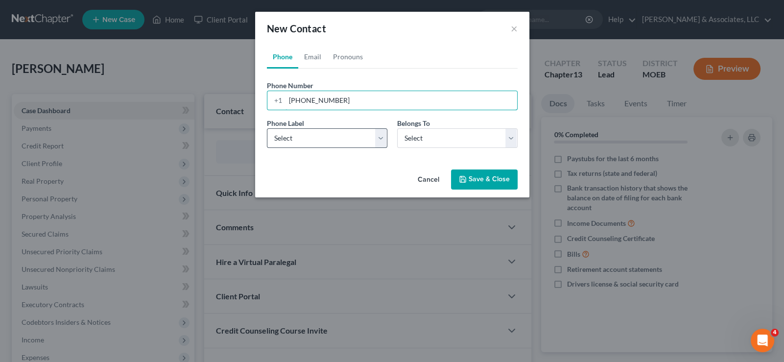
type input "[PHONE_NUMBER]"
click at [295, 139] on select "Select Mobile Home Work Other" at bounding box center [327, 138] width 120 height 20
select select "0"
click at [267, 128] on select "Select Mobile Home Work Other" at bounding box center [327, 138] width 120 height 20
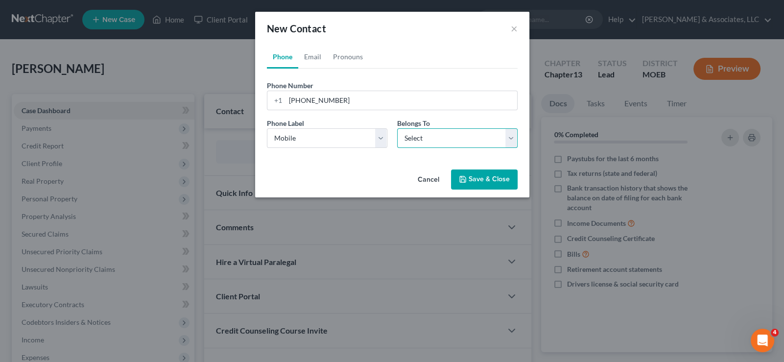
click at [425, 146] on select "Select Client Other" at bounding box center [457, 138] width 120 height 20
select select "0"
click at [397, 128] on select "Select Client Other" at bounding box center [457, 138] width 120 height 20
select select "0"
click at [308, 54] on link "Email" at bounding box center [312, 56] width 29 height 23
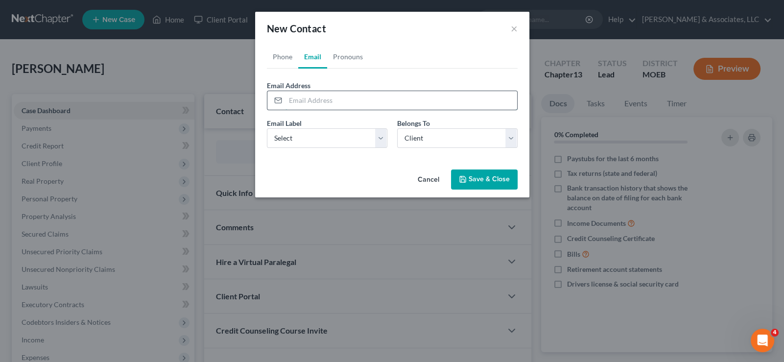
click at [314, 103] on input "email" at bounding box center [401, 100] width 232 height 19
paste input "[PHONE_NUMBER]"
drag, startPoint x: 337, startPoint y: 99, endPoint x: 269, endPoint y: 95, distance: 67.7
click at [269, 95] on div "[PHONE_NUMBER]" at bounding box center [392, 101] width 251 height 20
paste input "[EMAIL_ADDRESS][DOMAIN_NAME]"
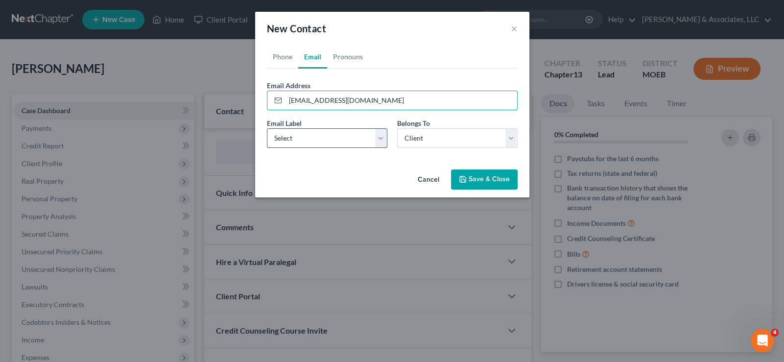
type input "[EMAIL_ADDRESS][DOMAIN_NAME]"
click at [317, 136] on select "Select Home Work Other" at bounding box center [327, 138] width 120 height 20
select select "0"
click at [267, 128] on select "Select Home Work Other" at bounding box center [327, 138] width 120 height 20
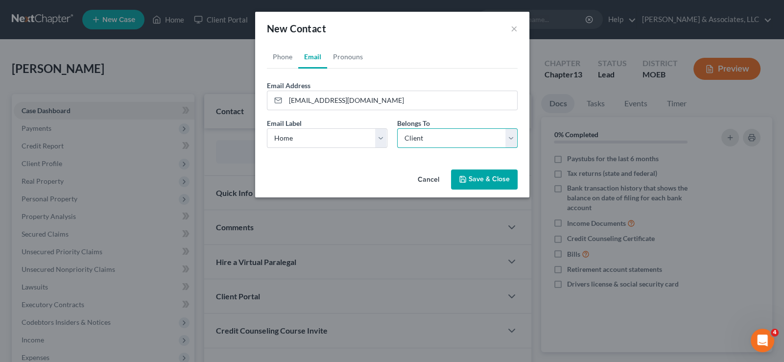
drag, startPoint x: 421, startPoint y: 139, endPoint x: 420, endPoint y: 146, distance: 7.4
click at [421, 139] on select "Select Client Other" at bounding box center [457, 138] width 120 height 20
click at [397, 128] on select "Select Client Other" at bounding box center [457, 138] width 120 height 20
click at [483, 173] on button "Save & Close" at bounding box center [484, 179] width 67 height 21
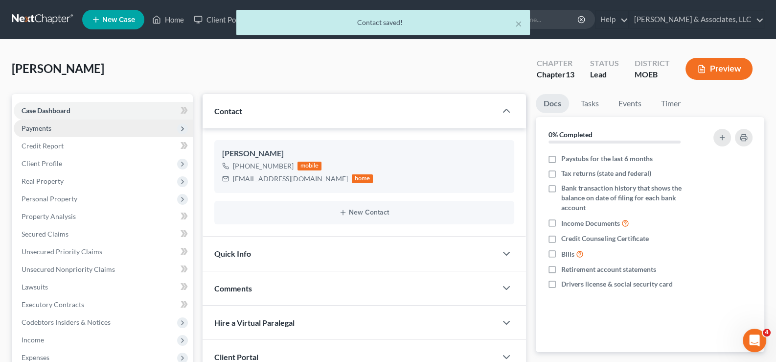
click at [45, 127] on span "Payments" at bounding box center [37, 128] width 30 height 8
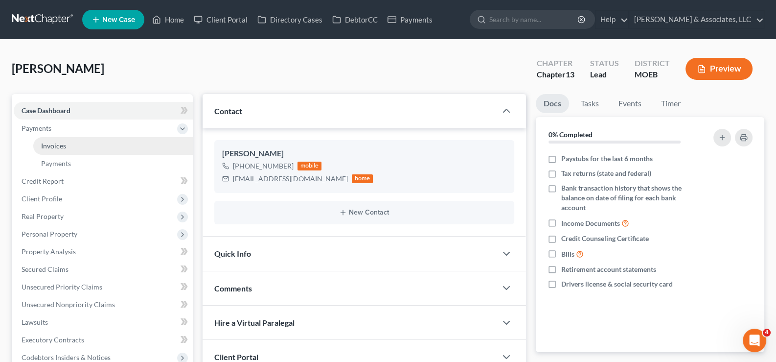
click at [56, 148] on span "Invoices" at bounding box center [53, 145] width 25 height 8
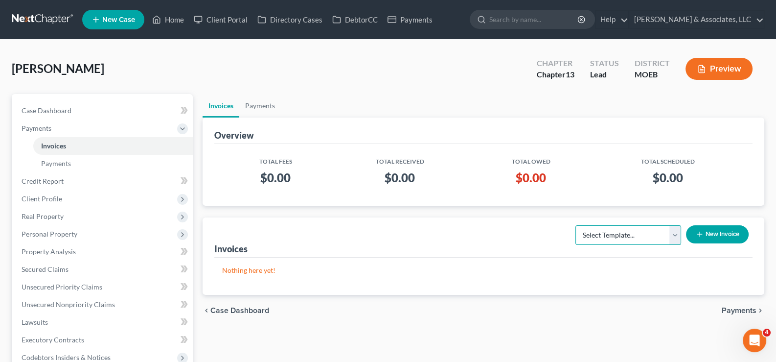
click at [678, 232] on select "Select Template... Chapter 7 Template Chapter 13 Template Chapter 7 with legal …" at bounding box center [629, 235] width 106 height 20
select select "1"
click at [576, 225] on select "Select Template... Chapter 7 Template Chapter 13 Template Chapter 7 with legal …" at bounding box center [629, 235] width 106 height 20
click at [716, 242] on button "New Invoice" at bounding box center [717, 234] width 63 height 18
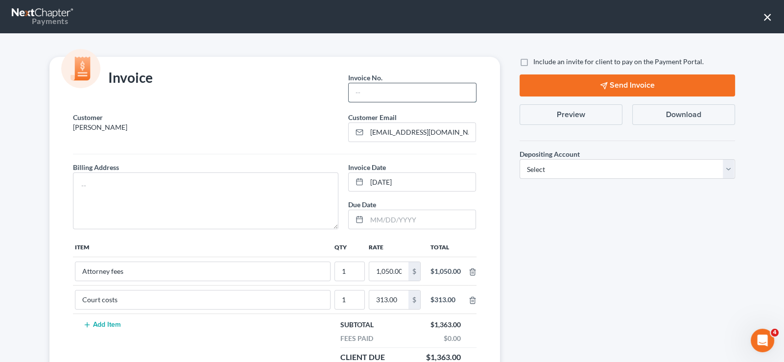
click at [409, 97] on input "text" at bounding box center [411, 92] width 127 height 19
type input "708"
click at [290, 173] on textarea at bounding box center [206, 200] width 266 height 57
type textarea "na"
click at [533, 60] on label "Include an invite for client to pay on the Payment Portal." at bounding box center [618, 62] width 170 height 10
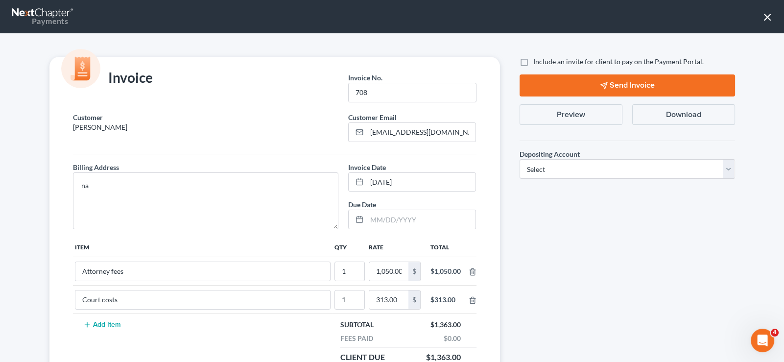
click at [537, 60] on input "Include an invite for client to pay on the Payment Portal." at bounding box center [540, 60] width 6 height 6
checkbox input "true"
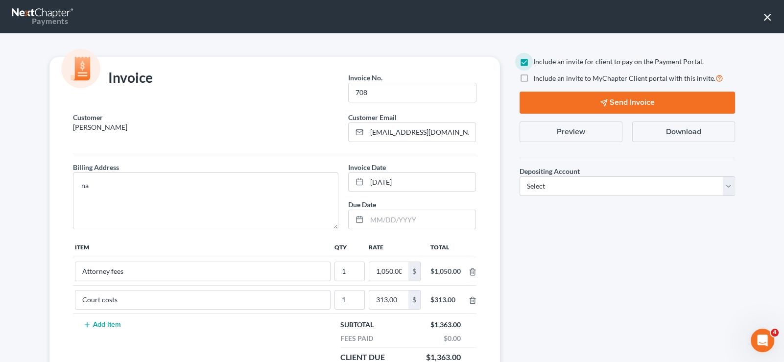
drag, startPoint x: 519, startPoint y: 76, endPoint x: 528, endPoint y: 155, distance: 78.9
click at [533, 77] on label "Include an invite to MyChapter Client portal with this invite." at bounding box center [628, 77] width 190 height 11
click at [537, 77] on input "Include an invite to MyChapter Client portal with this invite." at bounding box center [540, 75] width 6 height 6
checkbox input "true"
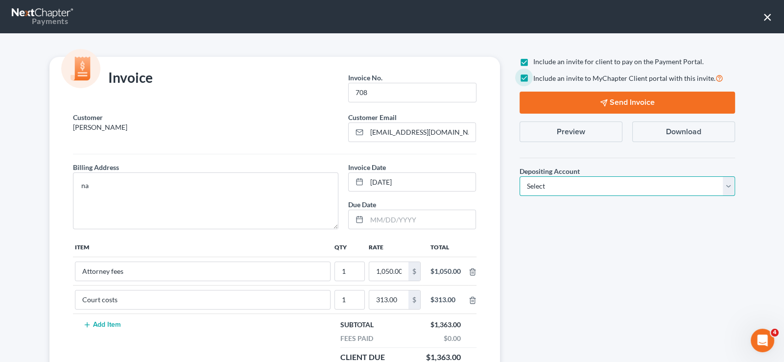
drag, startPoint x: 544, startPoint y: 186, endPoint x: 545, endPoint y: 192, distance: 6.0
click at [544, 186] on select "Select Operation Trust" at bounding box center [626, 186] width 215 height 20
select select "1"
click at [519, 176] on select "Select Operation Trust" at bounding box center [626, 186] width 215 height 20
click at [603, 103] on button "Send Invoice" at bounding box center [626, 103] width 215 height 22
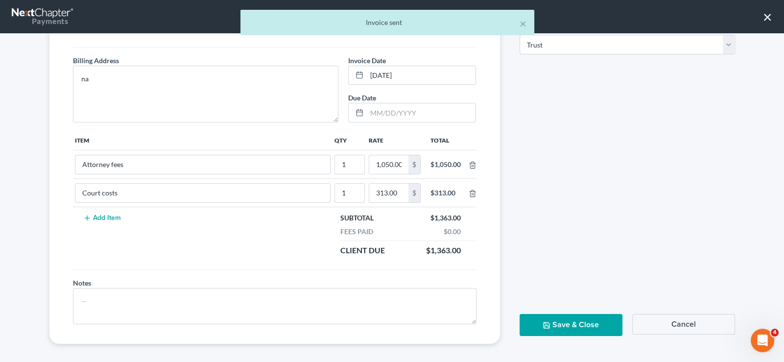
scroll to position [110, 0]
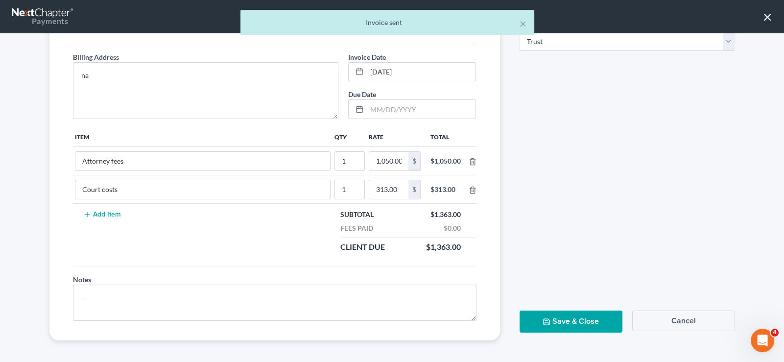
click at [596, 310] on button "Save & Close" at bounding box center [570, 321] width 103 height 22
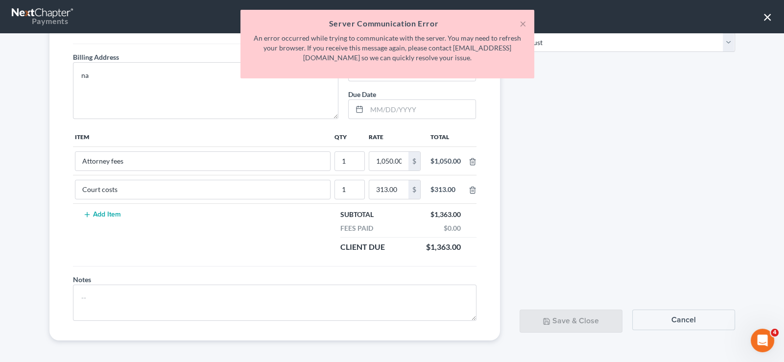
click at [563, 239] on div "Send Invoice Preview Download Depositing Account * Select Operation Trust Save …" at bounding box center [627, 144] width 235 height 394
click at [524, 22] on button "×" at bounding box center [522, 24] width 7 height 12
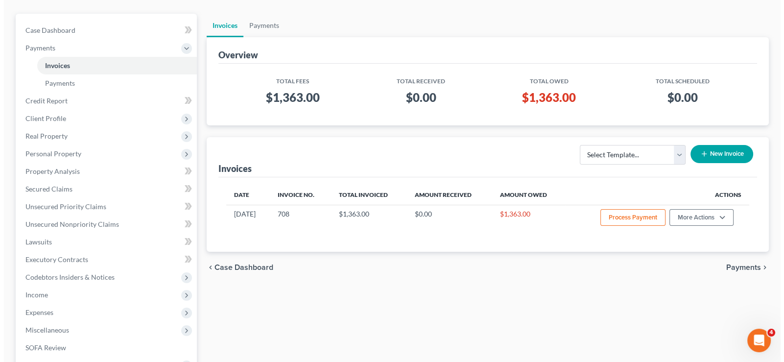
scroll to position [97, 0]
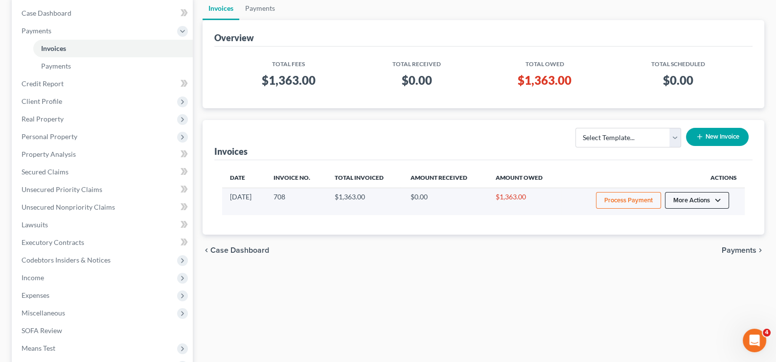
click at [703, 196] on button "More Actions" at bounding box center [697, 200] width 64 height 17
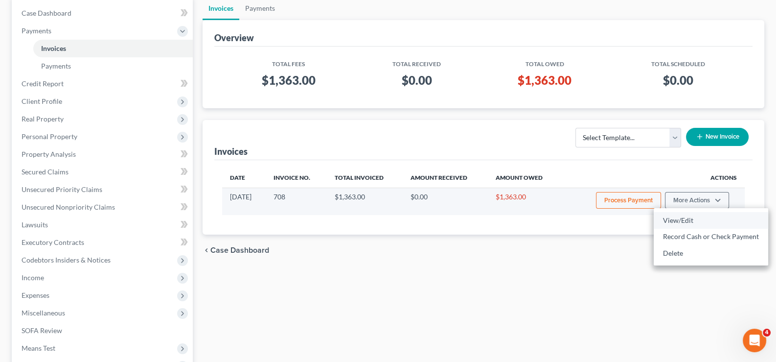
click at [697, 215] on link "View/Edit" at bounding box center [711, 220] width 115 height 17
select select "1"
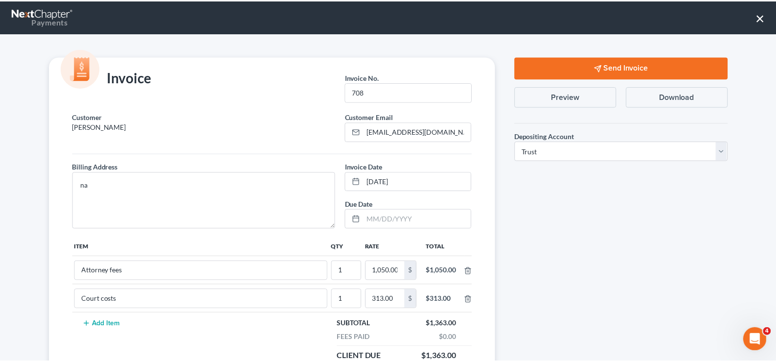
scroll to position [48, 0]
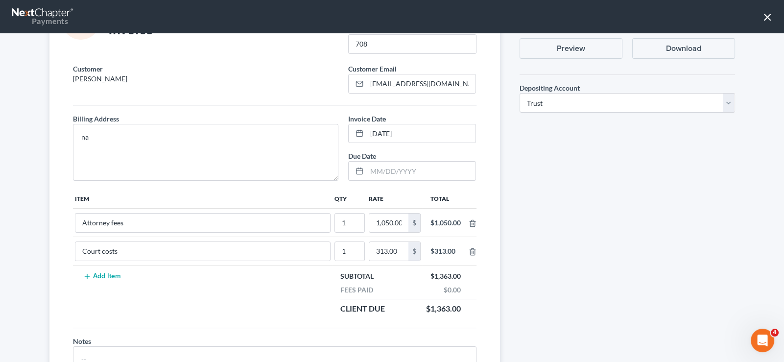
click at [769, 14] on button "×" at bounding box center [767, 17] width 9 height 16
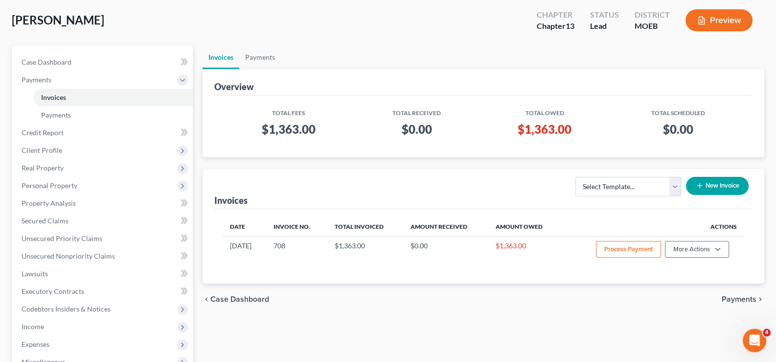
scroll to position [0, 0]
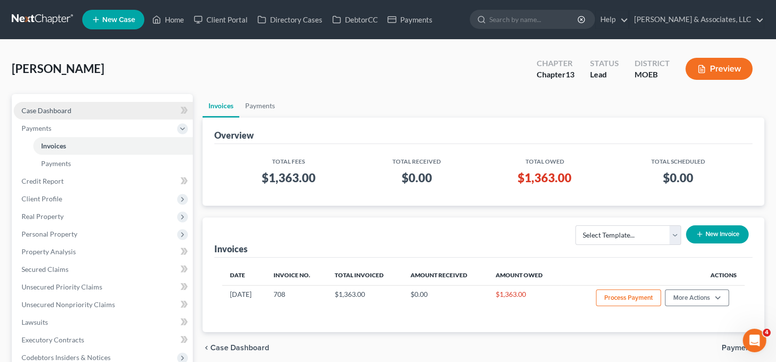
click at [45, 107] on span "Case Dashboard" at bounding box center [47, 110] width 50 height 8
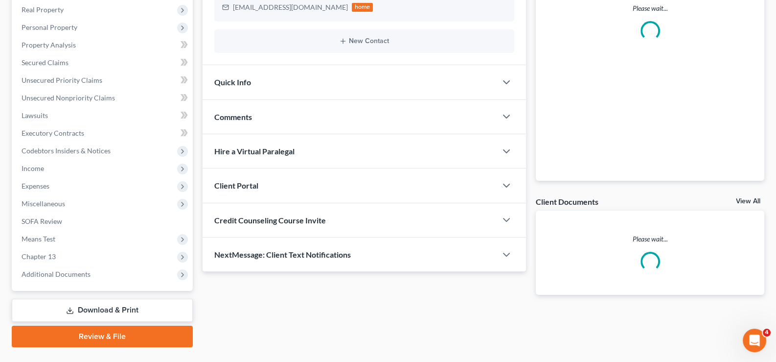
scroll to position [193, 0]
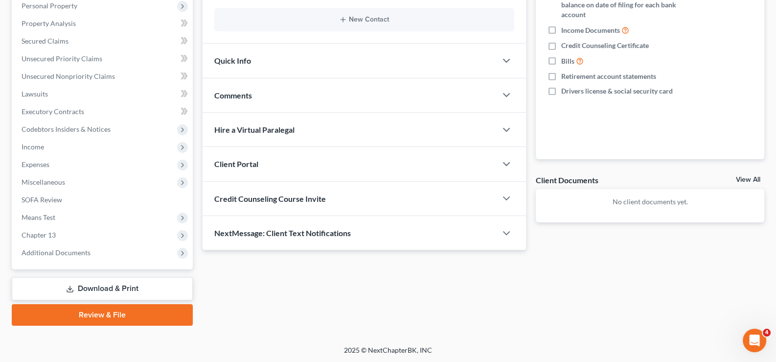
click at [236, 161] on span "Client Portal" at bounding box center [236, 163] width 44 height 9
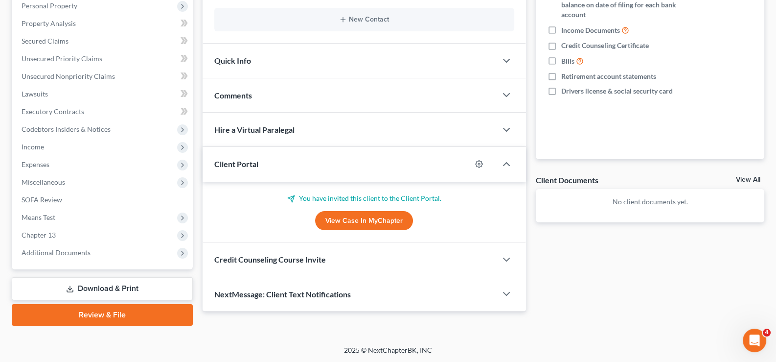
click at [236, 161] on span "Client Portal" at bounding box center [236, 163] width 44 height 9
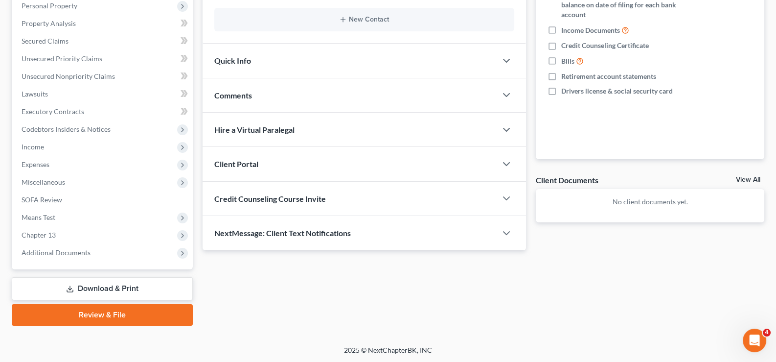
click at [251, 194] on span "Credit Counseling Course Invite" at bounding box center [270, 198] width 112 height 9
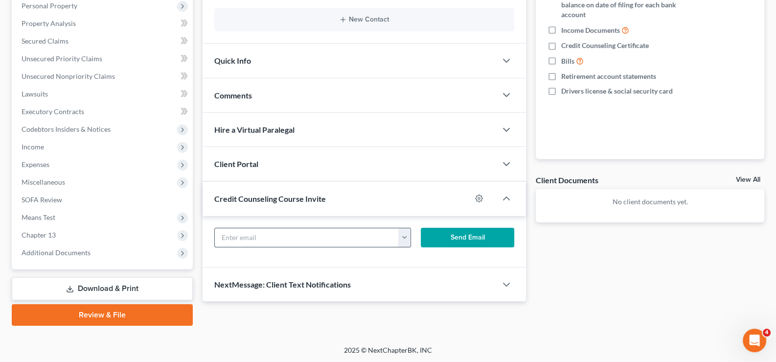
click at [248, 228] on input "text" at bounding box center [307, 237] width 185 height 19
paste input "[EMAIL_ADDRESS][DOMAIN_NAME]"
type input "[EMAIL_ADDRESS][DOMAIN_NAME]"
click at [440, 238] on button "Send Email" at bounding box center [467, 238] width 93 height 20
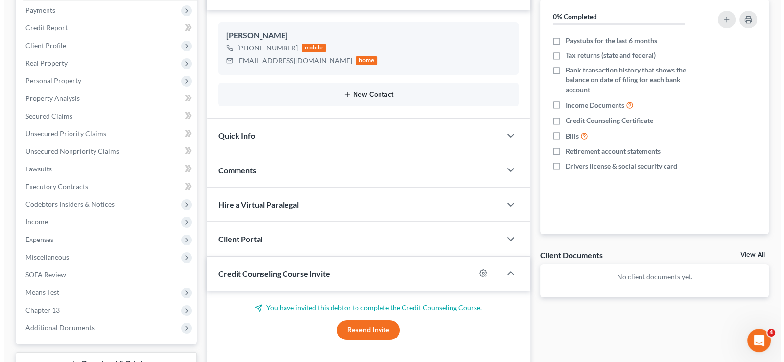
scroll to position [0, 0]
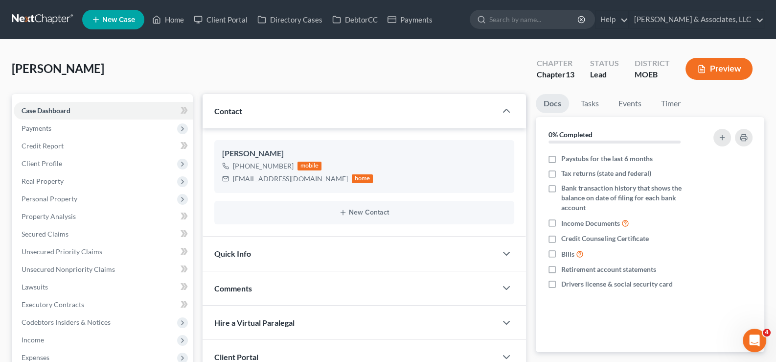
click at [130, 22] on span "New Case" at bounding box center [118, 19] width 33 height 7
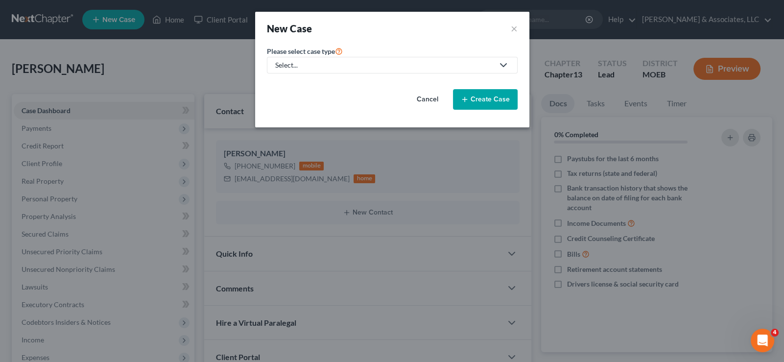
click at [309, 70] on link "Select..." at bounding box center [392, 65] width 251 height 17
click at [310, 86] on div "Bankruptcy" at bounding box center [319, 84] width 86 height 10
select select "45"
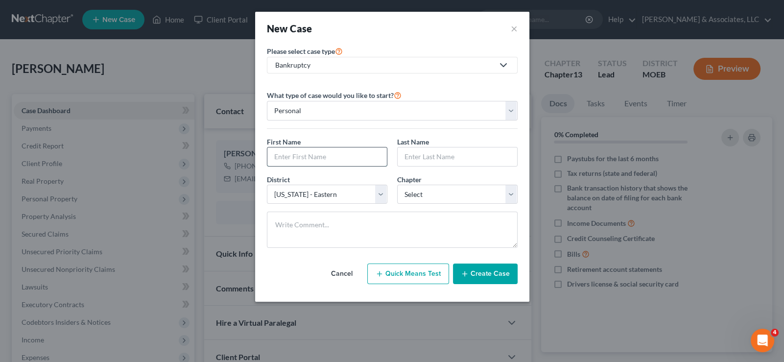
drag, startPoint x: 366, startPoint y: 154, endPoint x: 377, endPoint y: 148, distance: 12.7
click at [366, 154] on input "text" at bounding box center [326, 156] width 119 height 19
type input "Crystal"
type input "Crawford"
select select "3"
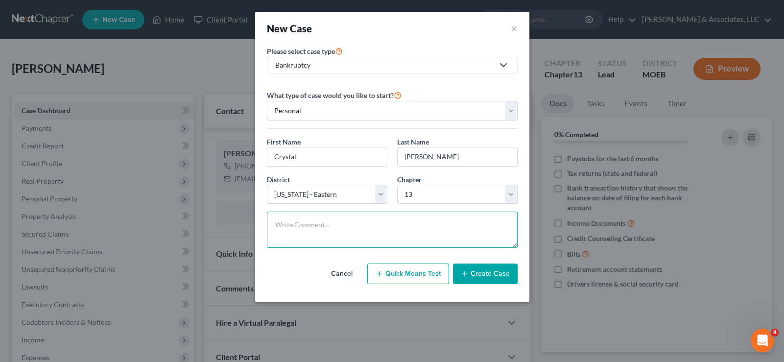
click at [342, 225] on textarea at bounding box center [392, 229] width 251 height 36
paste textarea "Ch 13. Got disconnected. Equity in $6500 car. Still need to go over income."
type textarea "Ch 13. Got disconnected. Equity in $6500 car. Still need to go over income."
click at [475, 272] on button "Create Case" at bounding box center [485, 273] width 65 height 21
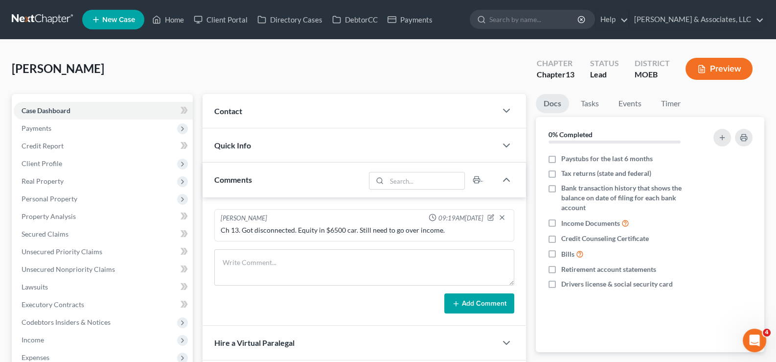
click at [233, 115] on span "Contact" at bounding box center [228, 110] width 28 height 9
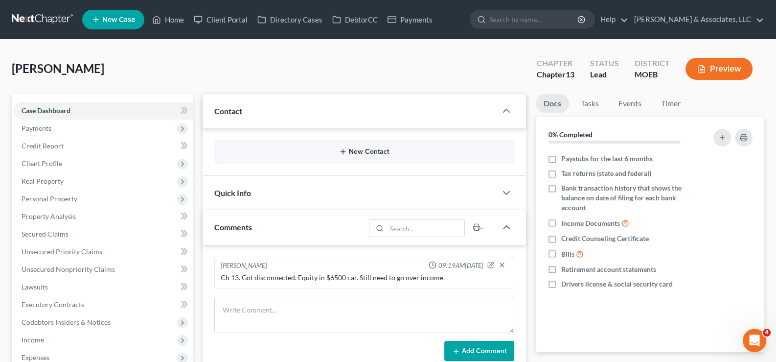
click at [352, 149] on button "New Contact" at bounding box center [364, 152] width 285 height 8
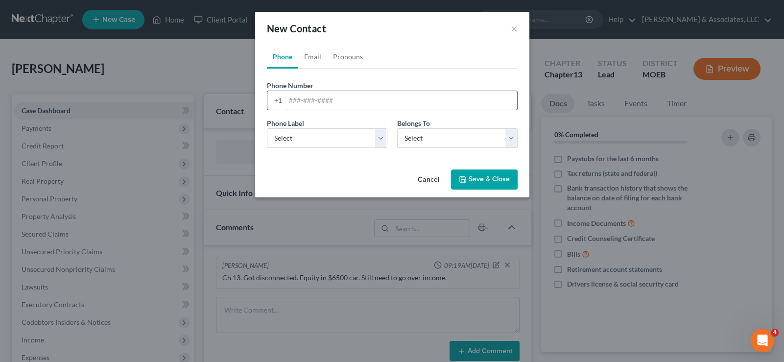
click at [313, 99] on input "tel" at bounding box center [401, 100] width 232 height 19
paste input "314-986-7502"
type input "314-986-7502"
click at [314, 141] on select "Select Mobile Home Work Other" at bounding box center [327, 138] width 120 height 20
select select "0"
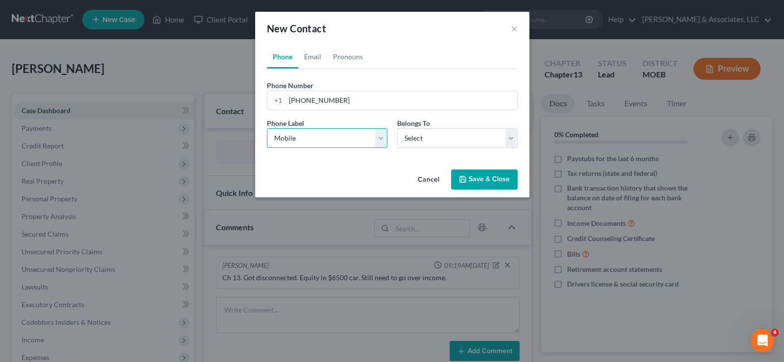
click at [267, 128] on select "Select Mobile Home Work Other" at bounding box center [327, 138] width 120 height 20
click at [404, 140] on select "Select Client Other" at bounding box center [457, 138] width 120 height 20
select select "0"
click at [397, 128] on select "Select Client Other" at bounding box center [457, 138] width 120 height 20
select select "0"
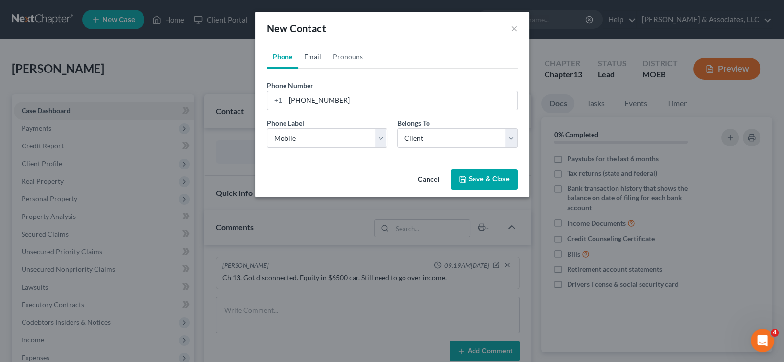
click at [307, 51] on link "Email" at bounding box center [312, 56] width 29 height 23
click at [309, 97] on input "email" at bounding box center [401, 100] width 232 height 19
paste input "crysklashe@gmail.com"
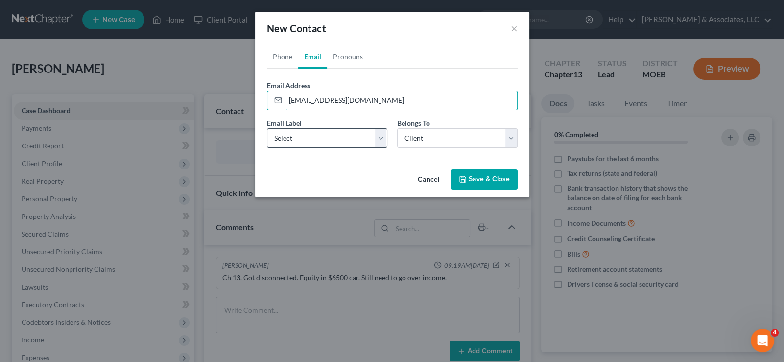
type input "crysklashe@gmail.com"
drag, startPoint x: 325, startPoint y: 140, endPoint x: 324, endPoint y: 146, distance: 6.0
click at [325, 141] on select "Select Home Work Other" at bounding box center [327, 138] width 120 height 20
select select "0"
click at [267, 128] on select "Select Home Work Other" at bounding box center [327, 138] width 120 height 20
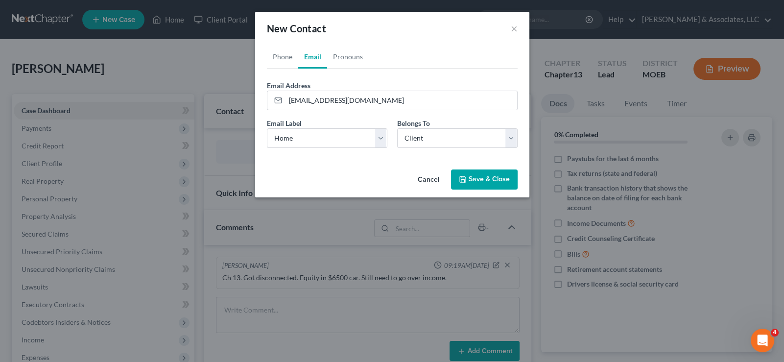
click at [486, 178] on button "Save & Close" at bounding box center [484, 179] width 67 height 21
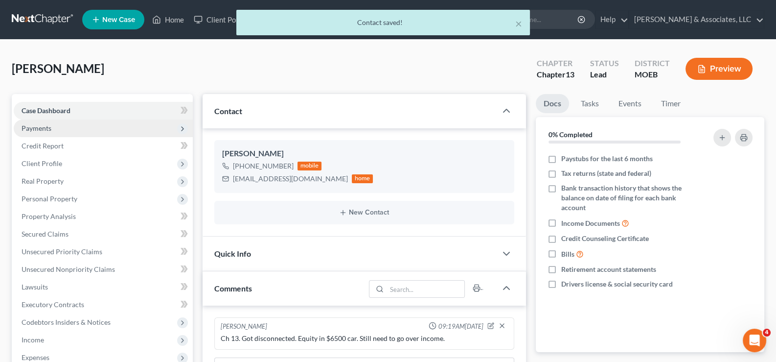
click at [38, 130] on span "Payments" at bounding box center [37, 128] width 30 height 8
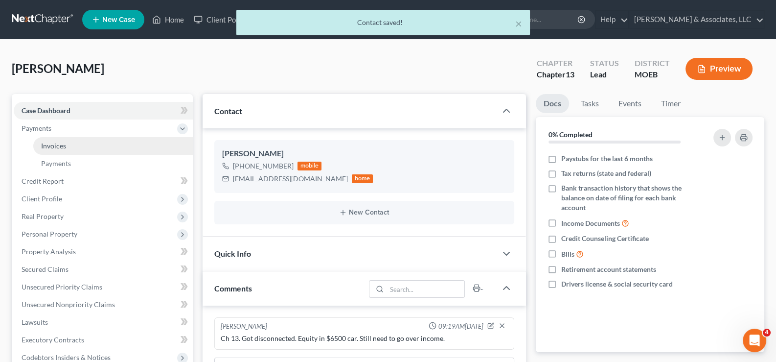
click at [56, 146] on span "Invoices" at bounding box center [53, 145] width 25 height 8
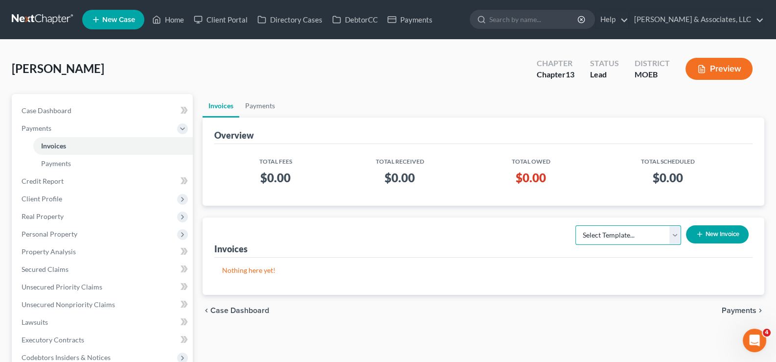
click at [596, 232] on select "Select Template... Chapter 7 Template Chapter 13 Template Chapter 7 with legal …" at bounding box center [629, 235] width 106 height 20
select select "1"
click at [576, 225] on select "Select Template... Chapter 7 Template Chapter 13 Template Chapter 7 with legal …" at bounding box center [629, 235] width 106 height 20
click at [713, 236] on button "New Invoice" at bounding box center [717, 234] width 63 height 18
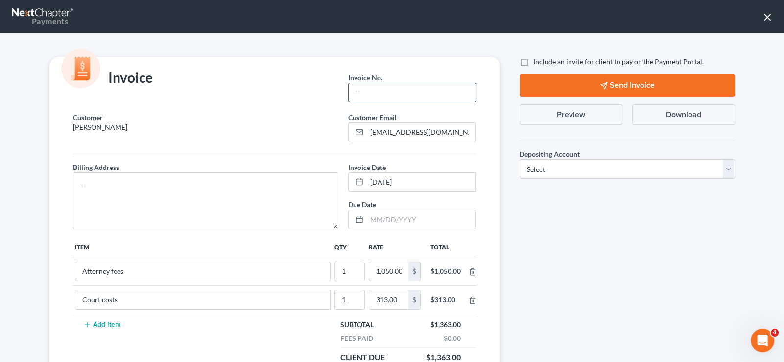
click at [372, 90] on input "text" at bounding box center [411, 92] width 127 height 19
type input "708"
click at [305, 188] on textarea at bounding box center [206, 200] width 266 height 57
type textarea "na"
click at [533, 61] on label "Include an invite for client to pay on the Payment Portal." at bounding box center [618, 62] width 170 height 10
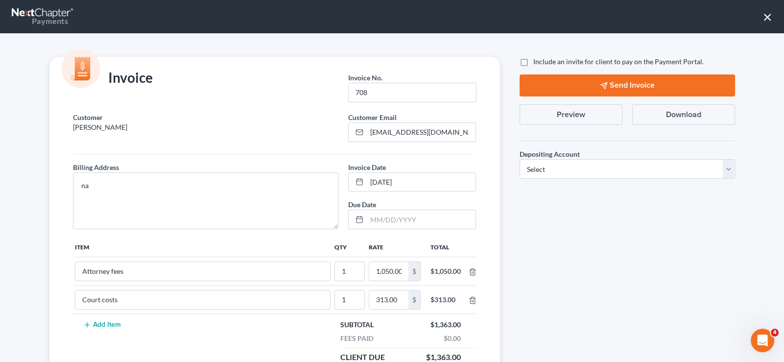
click at [537, 61] on input "Include an invite for client to pay on the Payment Portal." at bounding box center [540, 60] width 6 height 6
checkbox input "true"
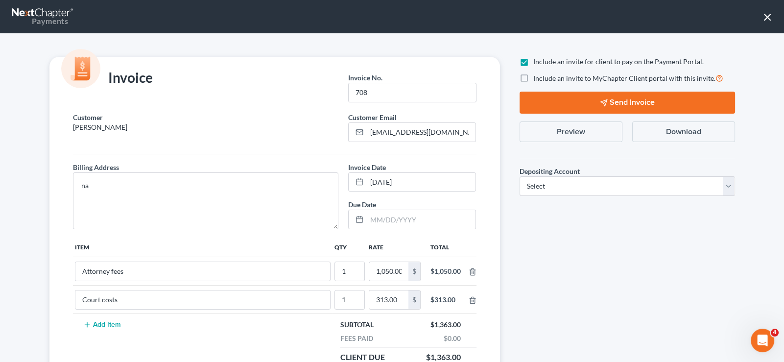
click at [533, 78] on label "Include an invite to MyChapter Client portal with this invite." at bounding box center [628, 77] width 190 height 11
click at [537, 78] on input "Include an invite to MyChapter Client portal with this invite." at bounding box center [540, 75] width 6 height 6
checkbox input "true"
drag, startPoint x: 553, startPoint y: 182, endPoint x: 552, endPoint y: 188, distance: 6.0
click at [552, 185] on select "Select Operation Trust" at bounding box center [626, 186] width 215 height 20
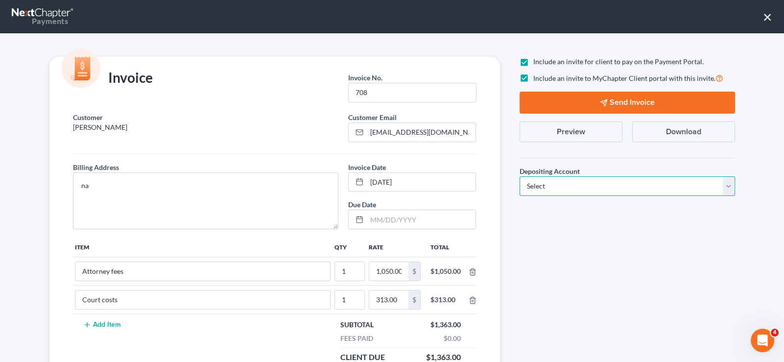
select select "1"
click at [519, 176] on select "Select Operation Trust" at bounding box center [626, 186] width 215 height 20
click at [602, 102] on polygon "button" at bounding box center [603, 102] width 6 height 6
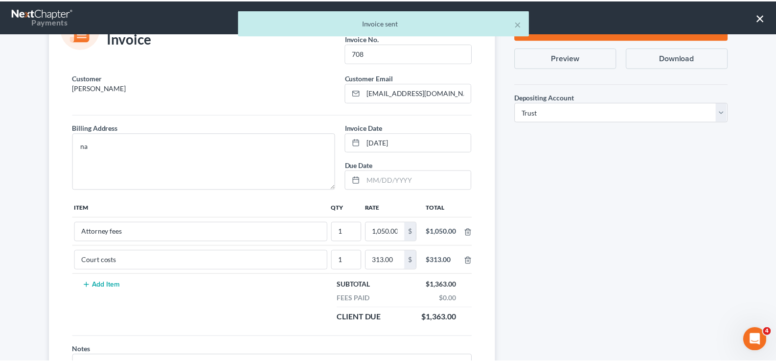
scroll to position [110, 0]
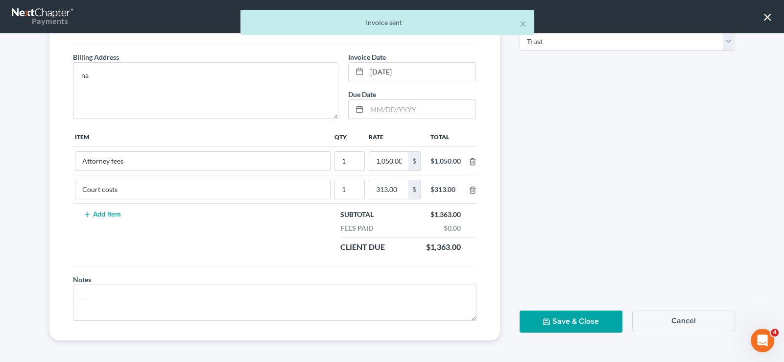
click at [582, 320] on button "Save & Close" at bounding box center [570, 321] width 103 height 22
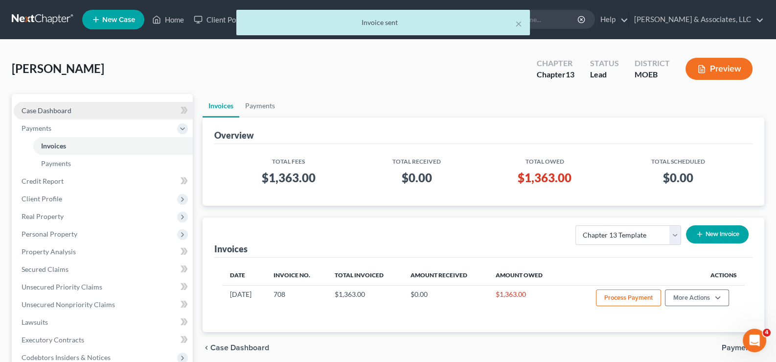
click at [64, 106] on span "Case Dashboard" at bounding box center [47, 110] width 50 height 8
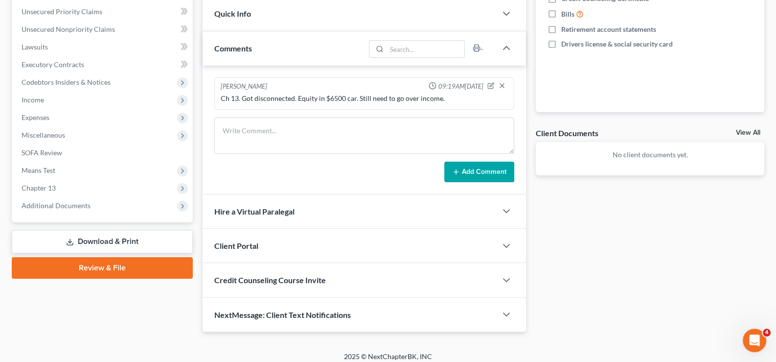
scroll to position [245, 0]
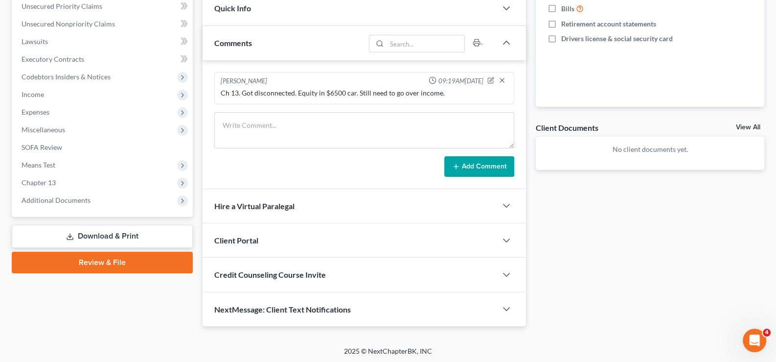
click at [260, 227] on div "Client Portal" at bounding box center [350, 240] width 295 height 34
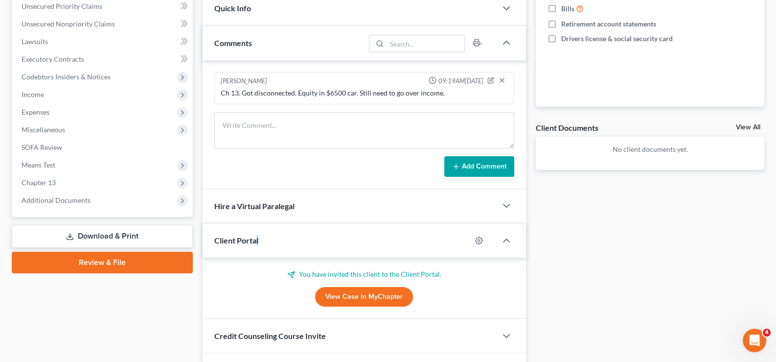
click at [257, 235] on span "Client Portal" at bounding box center [236, 239] width 44 height 9
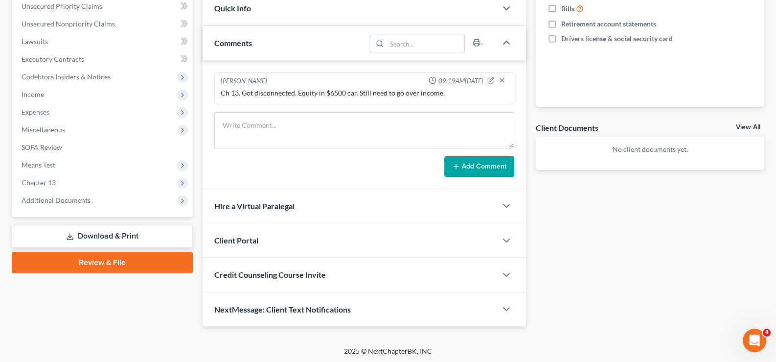
click at [266, 276] on span "Credit Counseling Course Invite" at bounding box center [270, 274] width 112 height 9
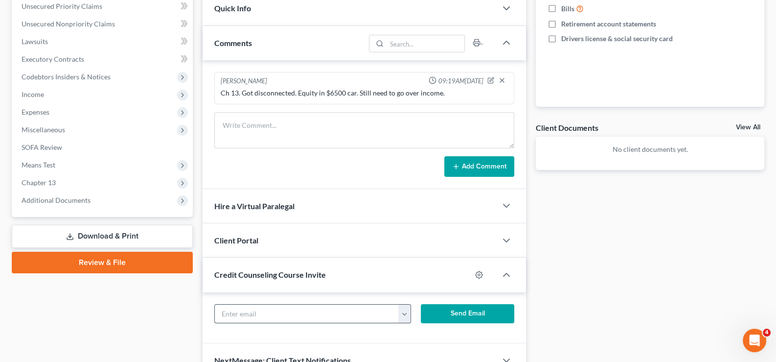
drag, startPoint x: 315, startPoint y: 313, endPoint x: 316, endPoint y: 308, distance: 4.9
click at [316, 309] on input "text" at bounding box center [307, 313] width 185 height 19
paste input "crysklashe@gmail.com"
type input "crysklashe@gmail.com"
click at [448, 309] on button "Send Email" at bounding box center [467, 314] width 93 height 20
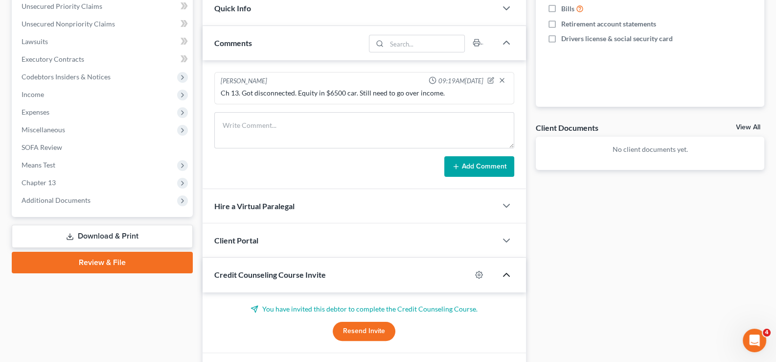
click at [507, 273] on icon "button" at bounding box center [507, 275] width 12 height 12
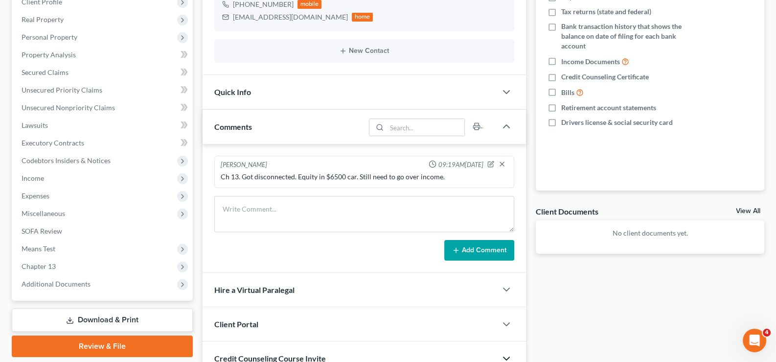
scroll to position [0, 0]
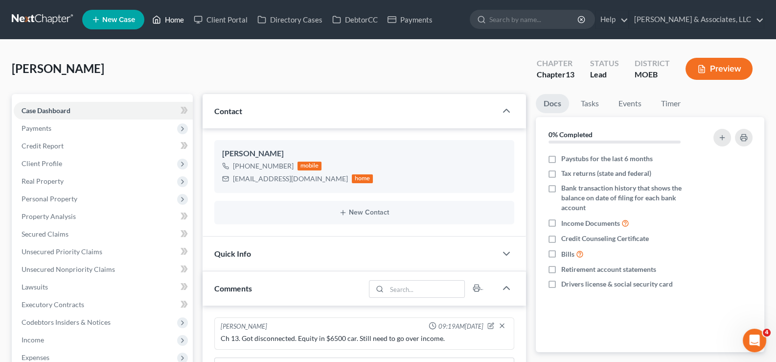
click at [184, 16] on link "Home" at bounding box center [168, 20] width 42 height 18
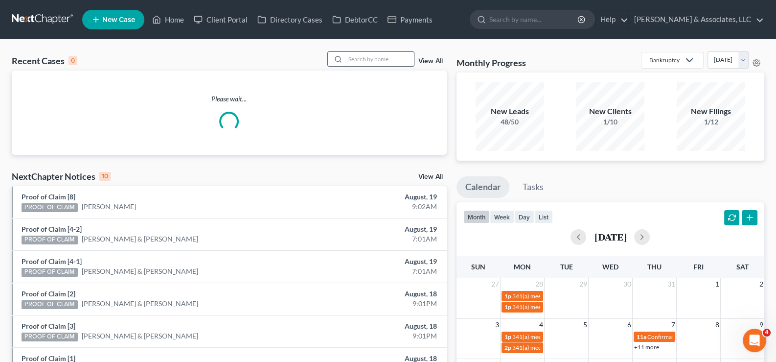
click at [356, 53] on input "search" at bounding box center [380, 59] width 69 height 14
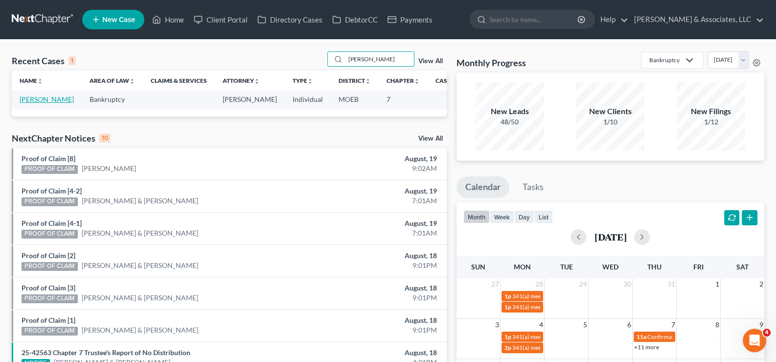
type input "waller"
click at [34, 98] on link "Waller, Nakia" at bounding box center [47, 99] width 54 height 8
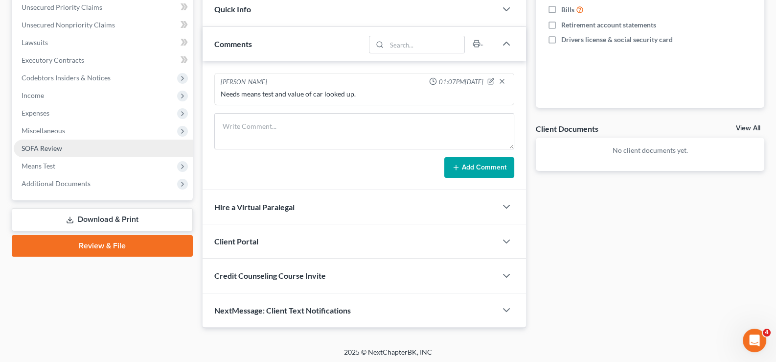
scroll to position [244, 0]
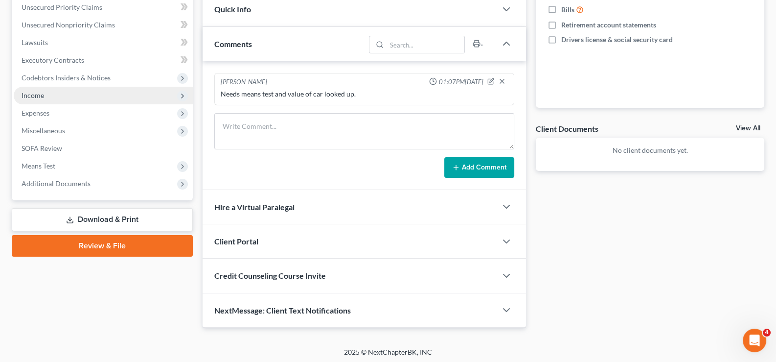
click at [41, 93] on span "Income" at bounding box center [33, 95] width 23 height 8
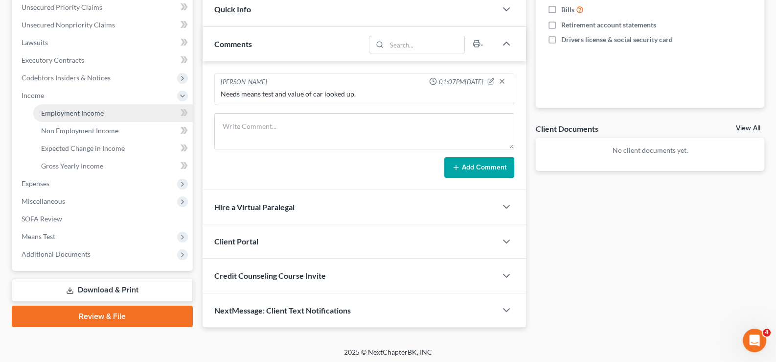
click at [82, 112] on span "Employment Income" at bounding box center [72, 113] width 63 height 8
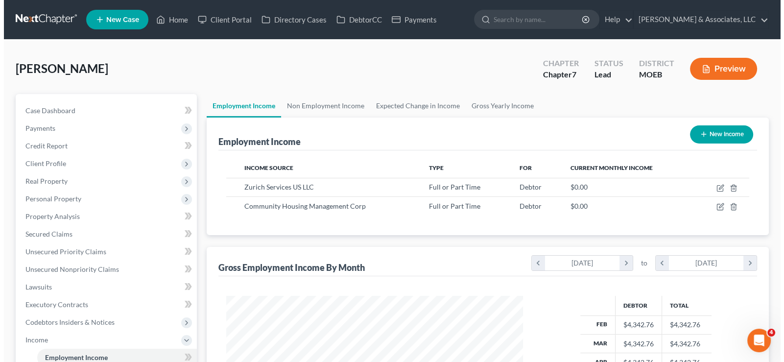
scroll to position [175, 316]
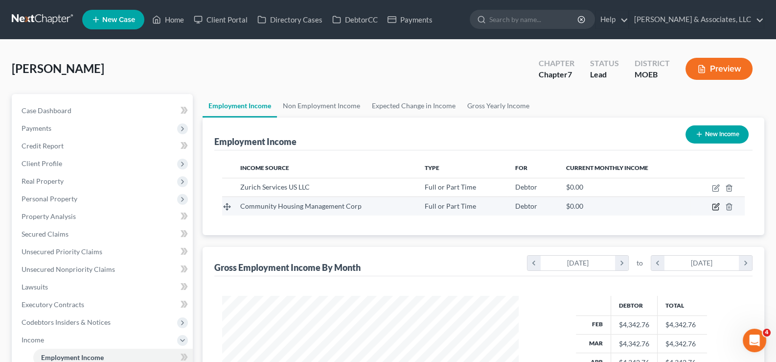
click at [715, 207] on icon "button" at bounding box center [716, 207] width 8 height 8
select select "0"
select select "26"
select select "2"
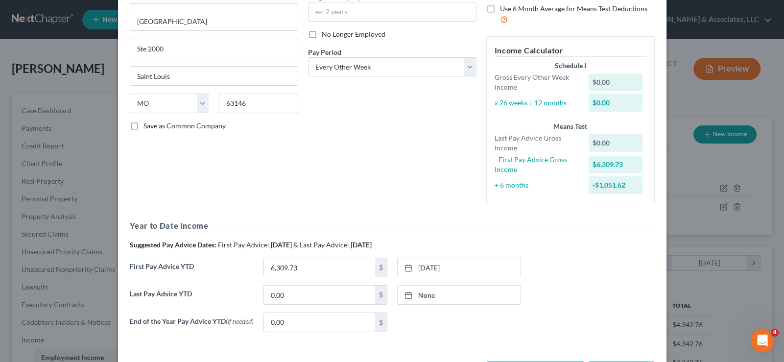
scroll to position [149, 0]
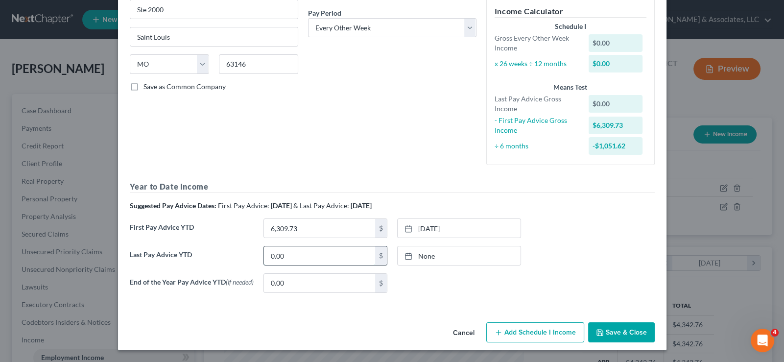
click at [281, 254] on input "0.00" at bounding box center [319, 255] width 111 height 19
click at [303, 254] on input "0.00" at bounding box center [319, 255] width 111 height 19
drag, startPoint x: 303, startPoint y: 254, endPoint x: 250, endPoint y: 246, distance: 53.5
click at [250, 246] on div "Last Pay Advice YTD 0.00 $ None close Date Time chevron_left August 2025 chevro…" at bounding box center [392, 259] width 534 height 27
type input "30,465.01"
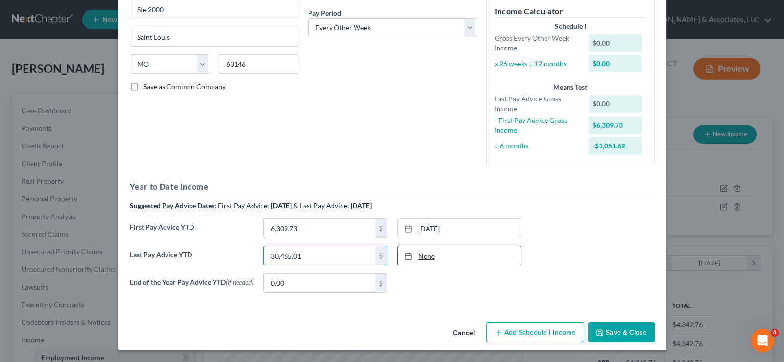
click at [405, 254] on icon at bounding box center [408, 256] width 8 height 8
type input "8/19/2025"
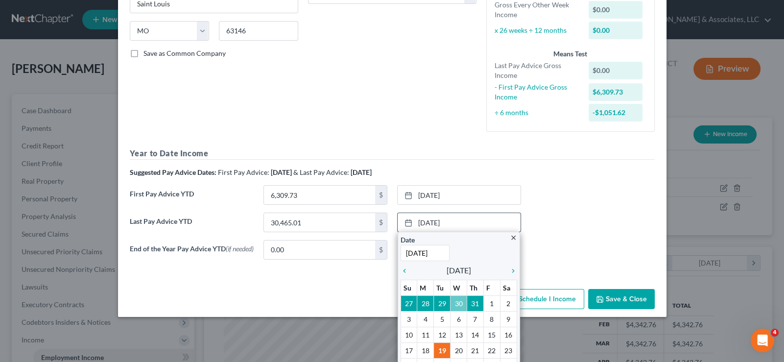
scroll to position [198, 0]
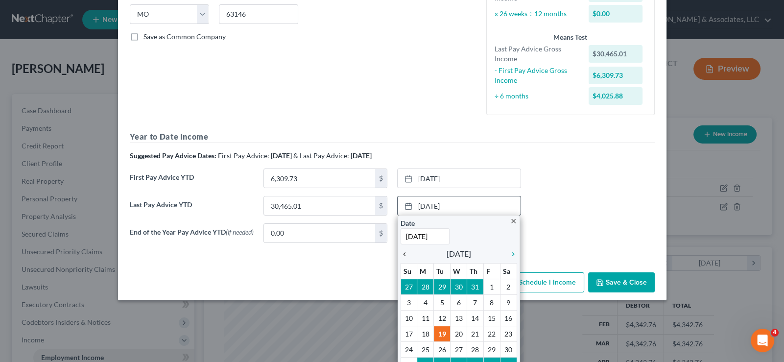
click at [400, 250] on icon "chevron_left" at bounding box center [406, 254] width 13 height 8
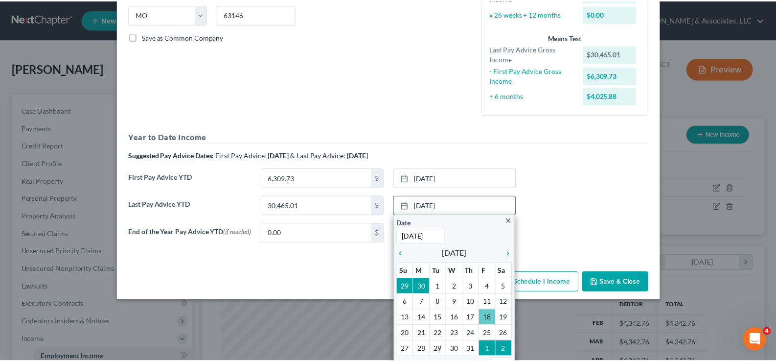
scroll to position [149, 0]
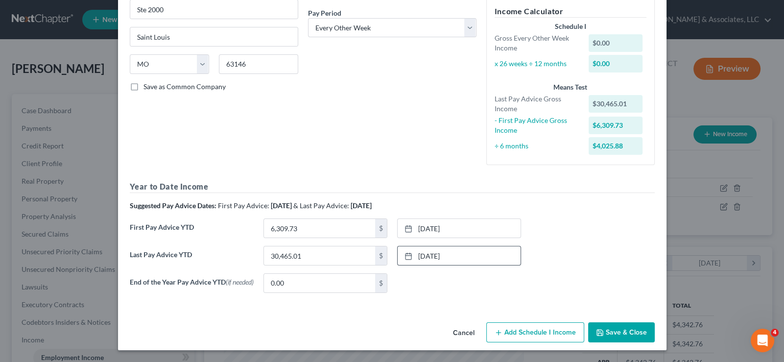
click at [615, 333] on button "Save & Close" at bounding box center [621, 332] width 67 height 21
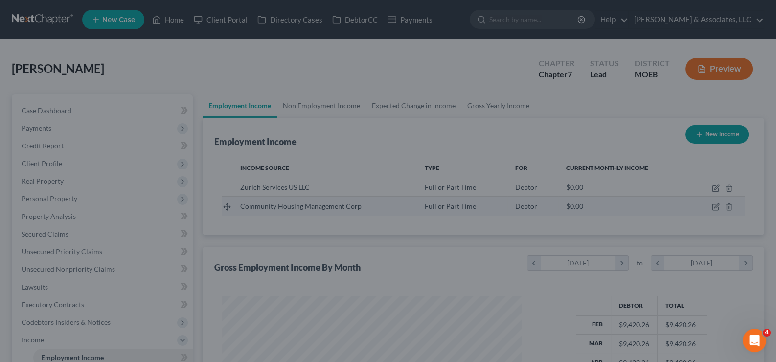
scroll to position [489270, 489128]
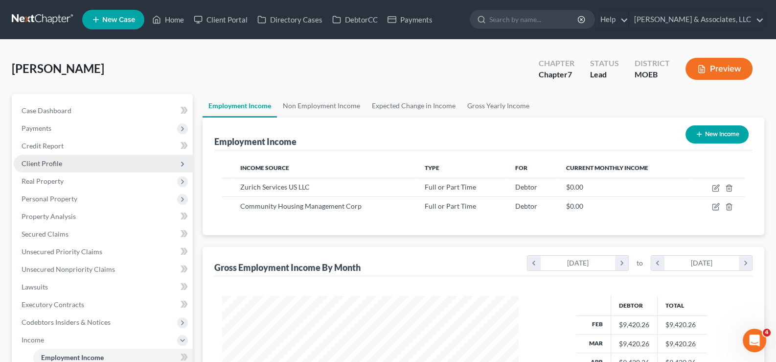
click at [43, 162] on span "Client Profile" at bounding box center [42, 163] width 41 height 8
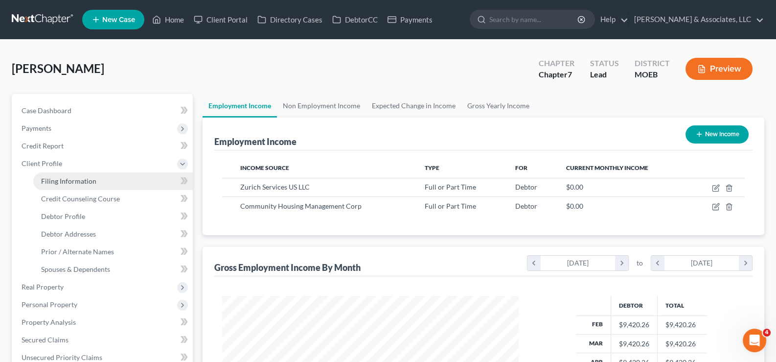
click at [71, 181] on span "Filing Information" at bounding box center [68, 181] width 55 height 8
select select "1"
select select "0"
select select "45"
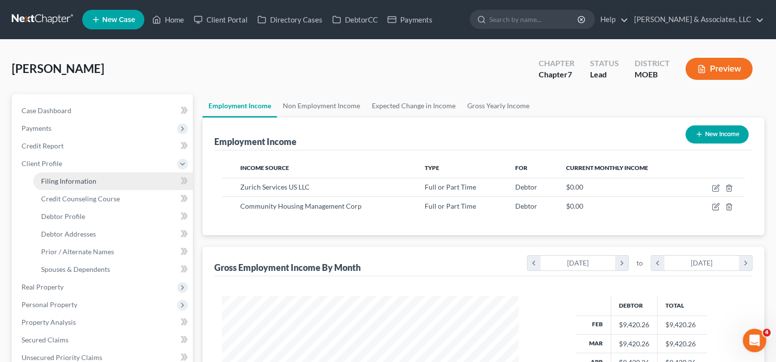
select select "26"
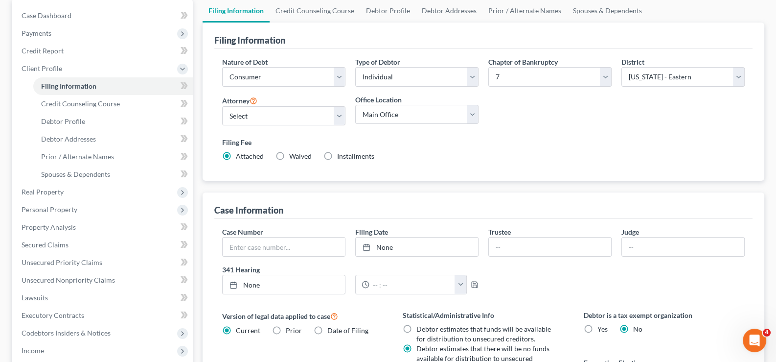
scroll to position [97, 0]
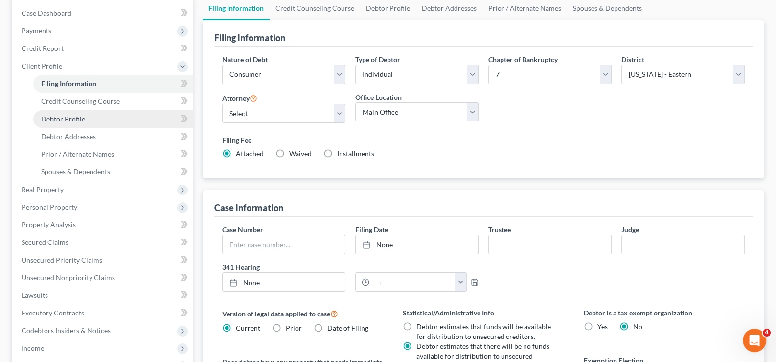
click at [71, 118] on span "Debtor Profile" at bounding box center [63, 119] width 44 height 8
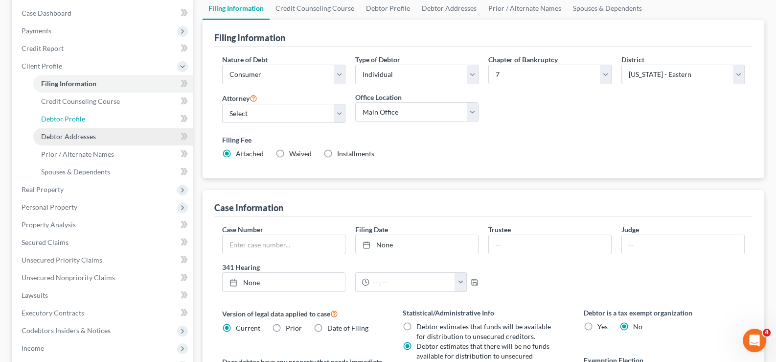
select select "0"
select select "4"
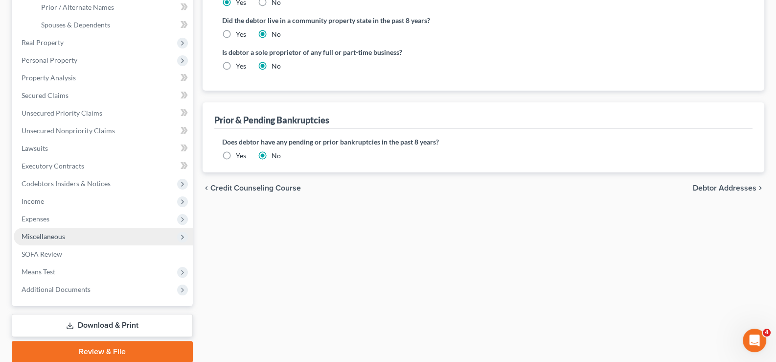
scroll to position [281, 0]
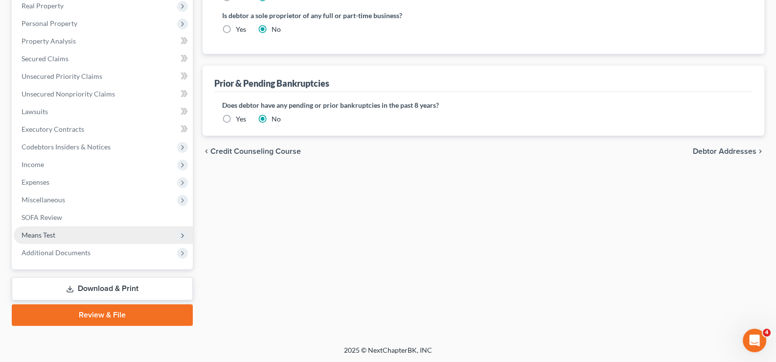
click at [39, 234] on span "Means Test" at bounding box center [39, 235] width 34 height 8
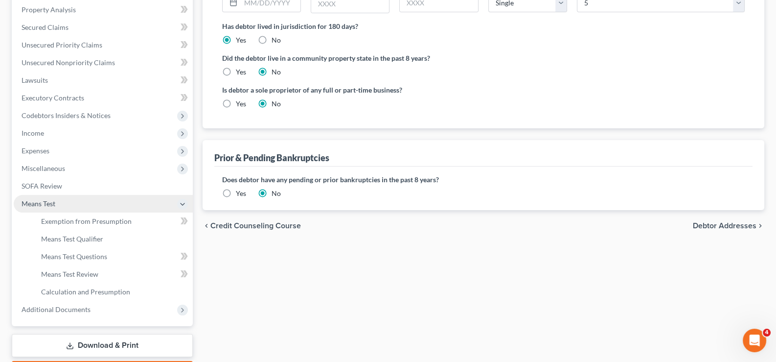
scroll to position [175, 0]
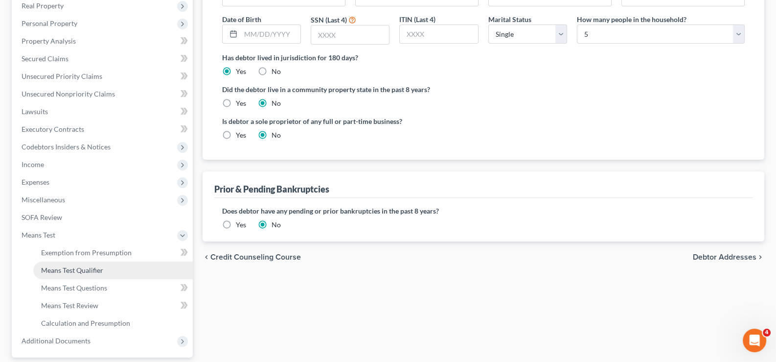
click at [91, 268] on span "Means Test Qualifier" at bounding box center [72, 270] width 62 height 8
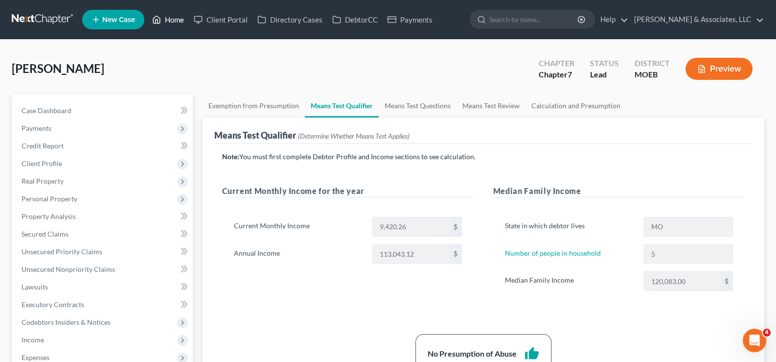
click at [173, 27] on ul "New Case Home Client Portal Directory Cases DebtorCC Payments - No Result - See…" at bounding box center [423, 19] width 682 height 25
click at [174, 24] on link "Home" at bounding box center [168, 20] width 42 height 18
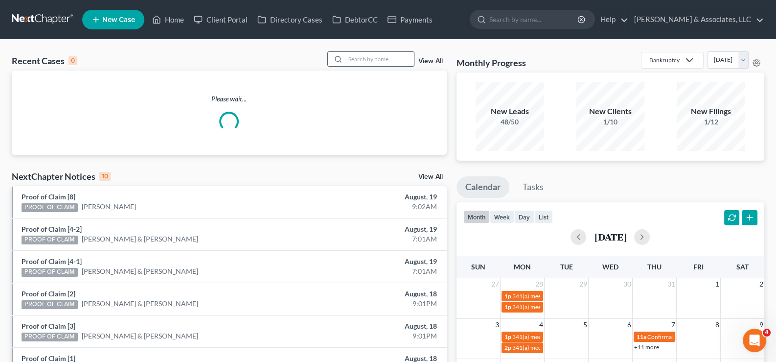
click at [357, 57] on input "search" at bounding box center [380, 59] width 69 height 14
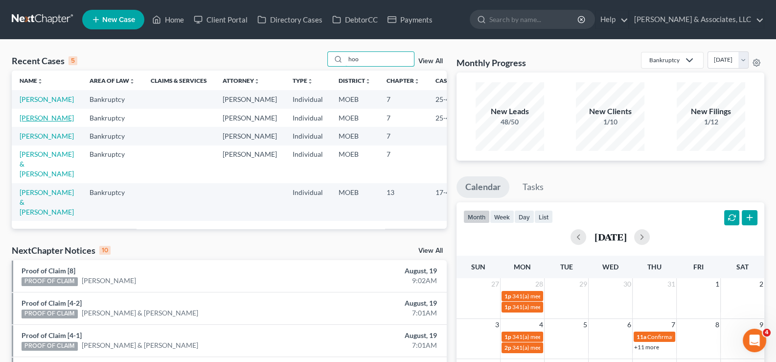
type input "hoo"
click at [23, 122] on link "Hooten, Rhondia" at bounding box center [47, 118] width 54 height 8
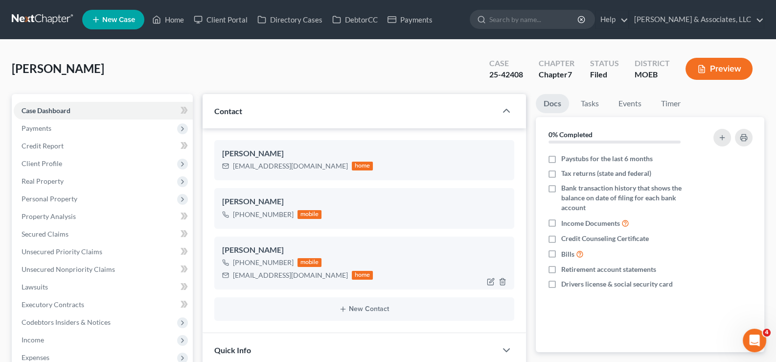
scroll to position [582, 0]
drag, startPoint x: 289, startPoint y: 263, endPoint x: 242, endPoint y: 263, distance: 47.5
click at [242, 263] on div "+1 (314) 598-7414 mobile" at bounding box center [297, 262] width 151 height 13
copy div "(314) 598-7414"
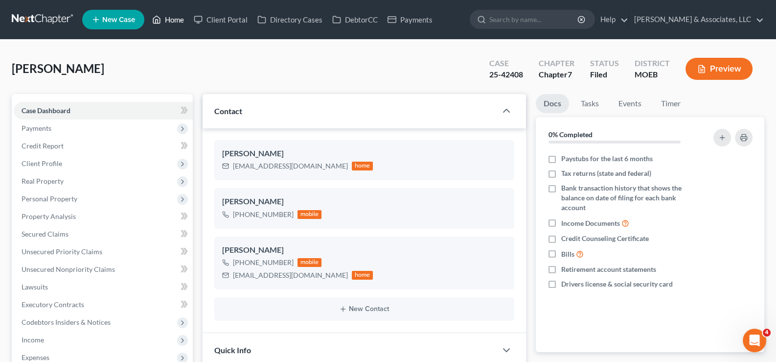
click at [172, 15] on link "Home" at bounding box center [168, 20] width 42 height 18
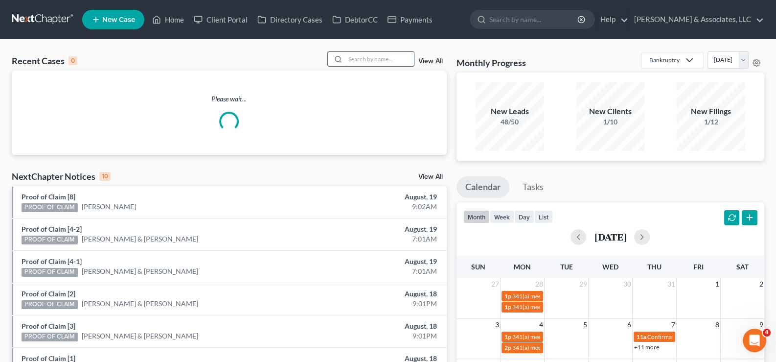
click at [370, 58] on input "search" at bounding box center [380, 59] width 69 height 14
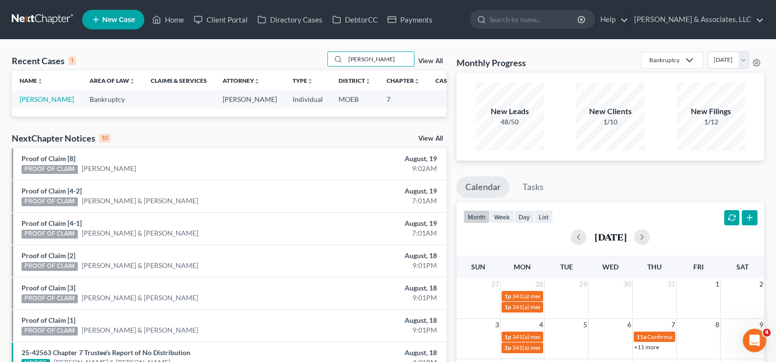
type input "waller"
click at [27, 103] on link "Waller, Nakia" at bounding box center [47, 99] width 54 height 8
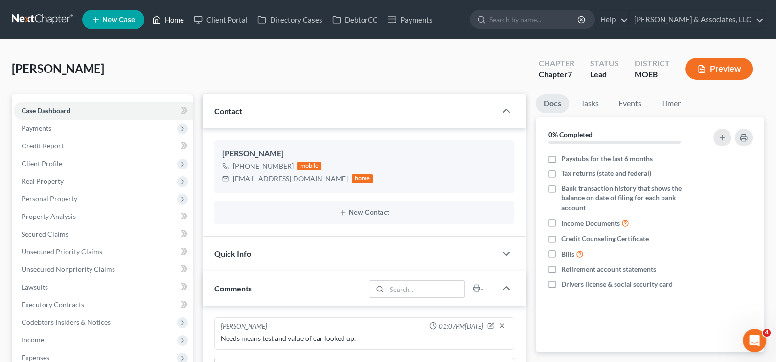
drag, startPoint x: 172, startPoint y: 21, endPoint x: 190, endPoint y: 41, distance: 27.1
click at [172, 21] on link "Home" at bounding box center [168, 20] width 42 height 18
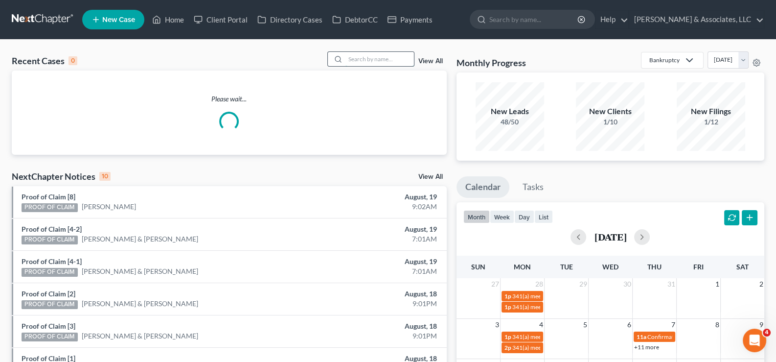
click at [350, 57] on input "search" at bounding box center [380, 59] width 69 height 14
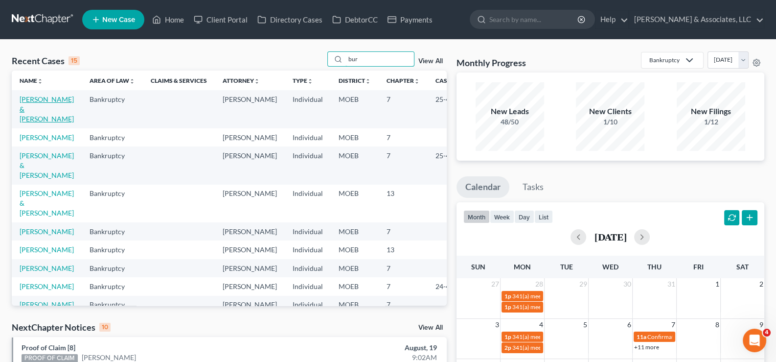
type input "bur"
click at [35, 110] on link "Burlacu, Daniel & Kayla" at bounding box center [47, 109] width 54 height 28
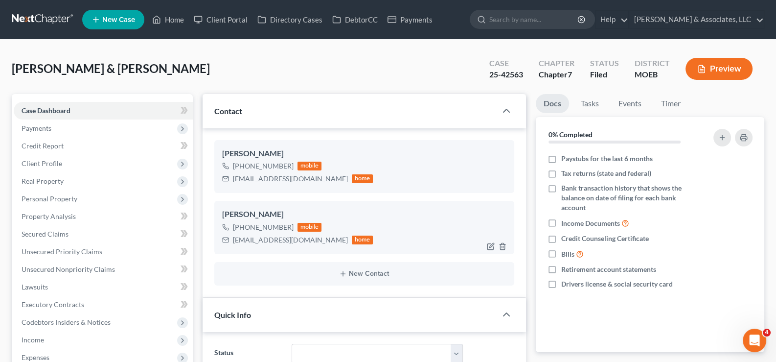
scroll to position [1324, 0]
drag, startPoint x: 291, startPoint y: 226, endPoint x: 242, endPoint y: 229, distance: 49.1
click at [242, 229] on div "+1 (636) 627-9479 mobile" at bounding box center [297, 227] width 151 height 13
copy div "(636) 627-9479"
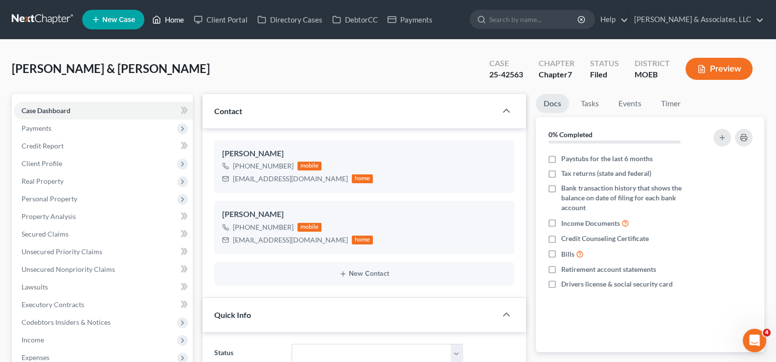
click at [169, 19] on link "Home" at bounding box center [168, 20] width 42 height 18
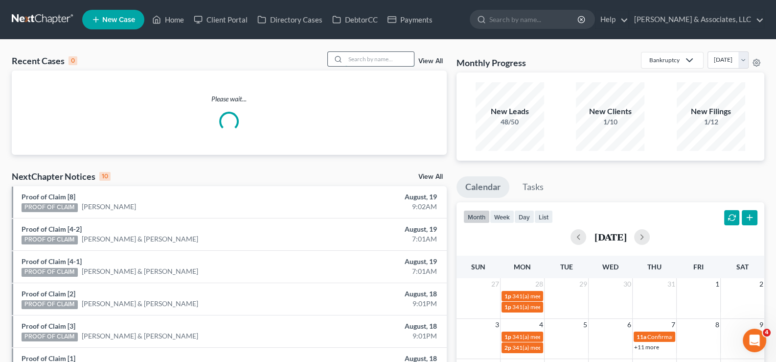
click at [376, 66] on input "search" at bounding box center [380, 59] width 69 height 14
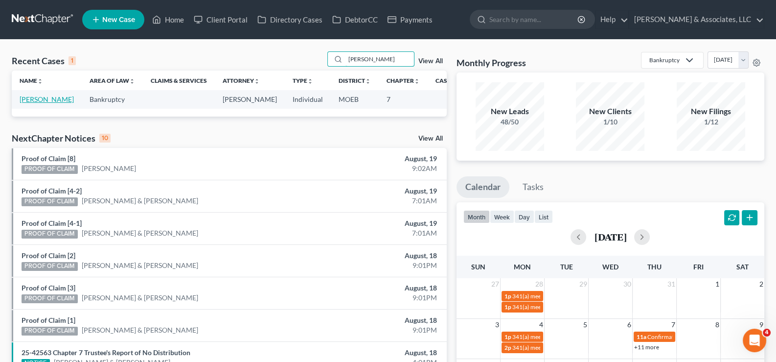
type input "waller"
click at [35, 99] on link "Waller, Nakia" at bounding box center [47, 99] width 54 height 8
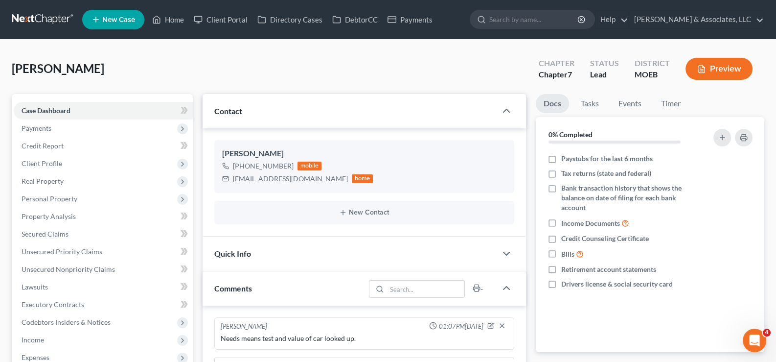
scroll to position [147, 0]
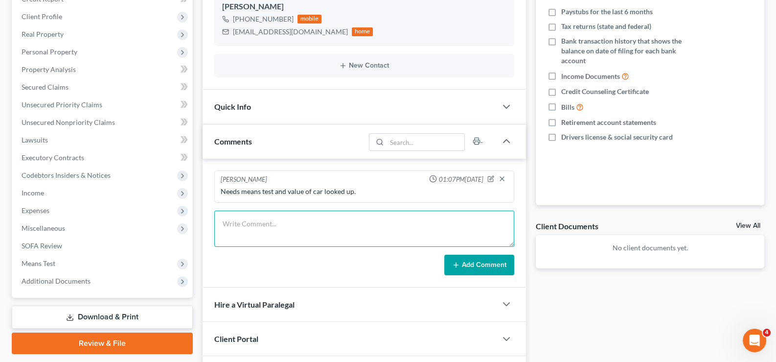
click at [251, 221] on textarea at bounding box center [364, 228] width 301 height 36
paste textarea "MetLife Legal. My eligibility ID is F8V48OB4X."
drag, startPoint x: 267, startPoint y: 222, endPoint x: 320, endPoint y: 221, distance: 52.4
click at [320, 221] on textarea "MetLife Legal. My eligibility ID is F8V48OB4X." at bounding box center [364, 228] width 301 height 36
type textarea "MetLife Legal. F8V48OB4X."
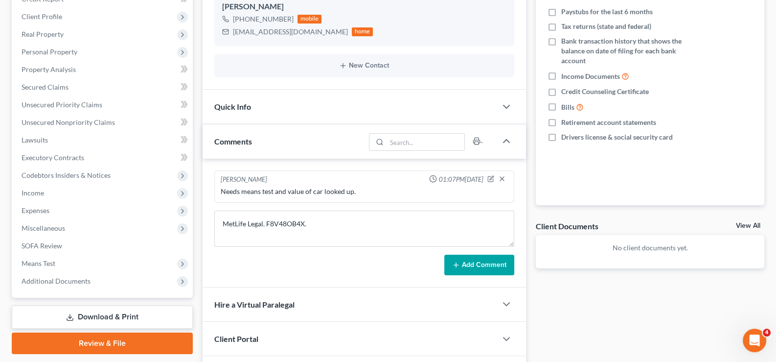
click at [465, 266] on button "Add Comment" at bounding box center [479, 265] width 70 height 21
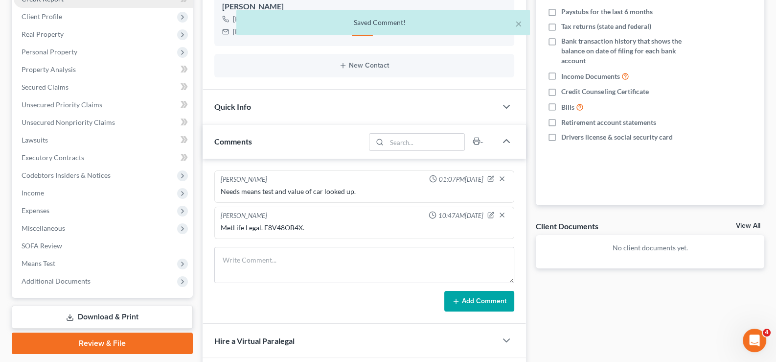
scroll to position [48, 0]
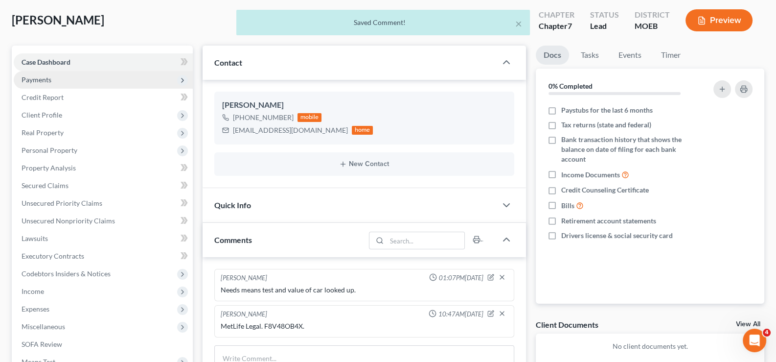
click at [46, 78] on span "Payments" at bounding box center [37, 79] width 30 height 8
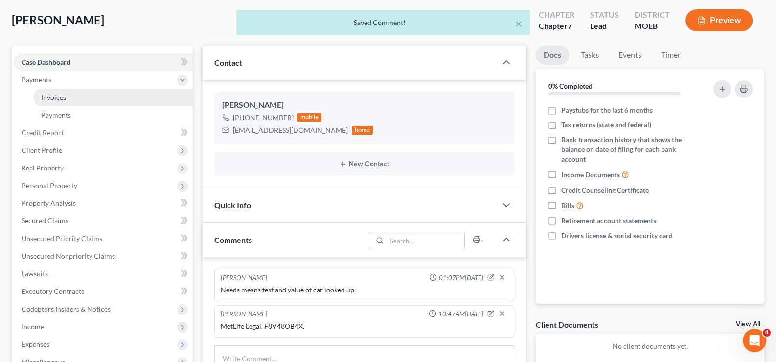
click at [57, 97] on span "Invoices" at bounding box center [53, 97] width 25 height 8
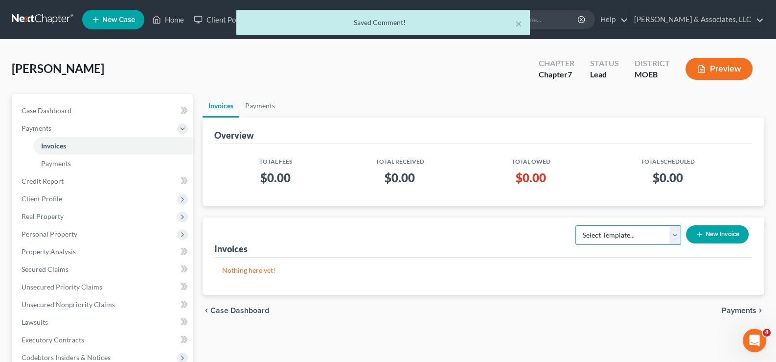
click at [622, 235] on select "Select Template... Chapter 7 Template Chapter 13 Template Chapter 7 with legal …" at bounding box center [629, 235] width 106 height 20
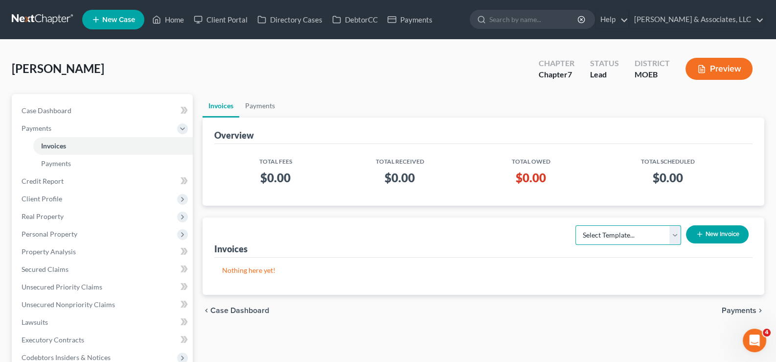
select select "2"
click at [576, 225] on select "Select Template... Chapter 7 Template Chapter 13 Template Chapter 7 with legal …" at bounding box center [629, 235] width 106 height 20
click at [714, 232] on button "New Invoice" at bounding box center [717, 234] width 63 height 18
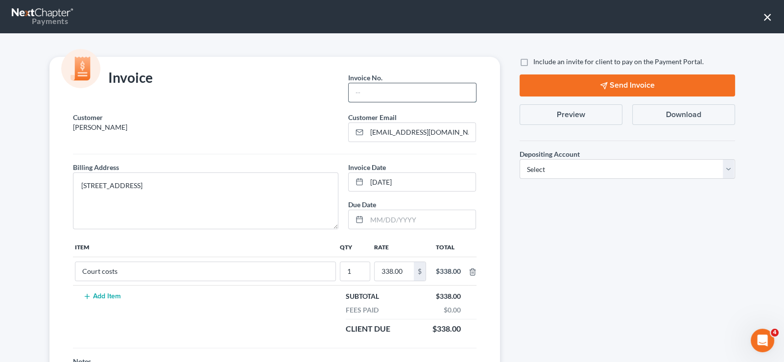
click at [366, 88] on input "text" at bounding box center [411, 92] width 127 height 19
type input "8"
type input "9"
type input "7"
drag, startPoint x: 387, startPoint y: 92, endPoint x: 310, endPoint y: 95, distance: 76.4
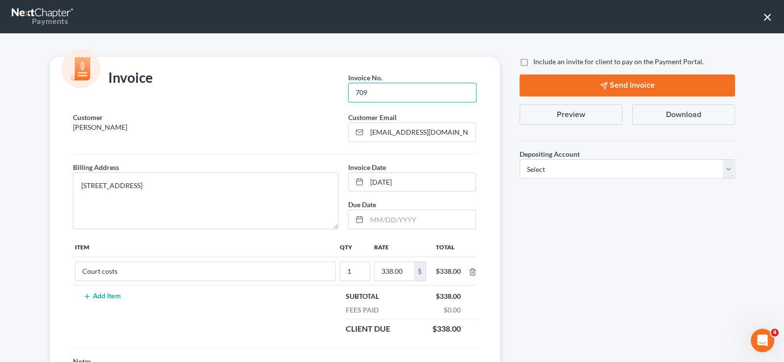
click at [310, 95] on div "Invoice Invoice No. * 709" at bounding box center [275, 84] width 460 height 55
click at [425, 89] on input "709" at bounding box center [411, 92] width 127 height 19
drag, startPoint x: 385, startPoint y: 95, endPoint x: 338, endPoint y: 92, distance: 47.1
click at [343, 96] on div "Invoice No. * 709" at bounding box center [412, 91] width 138 height 44
type input "709"
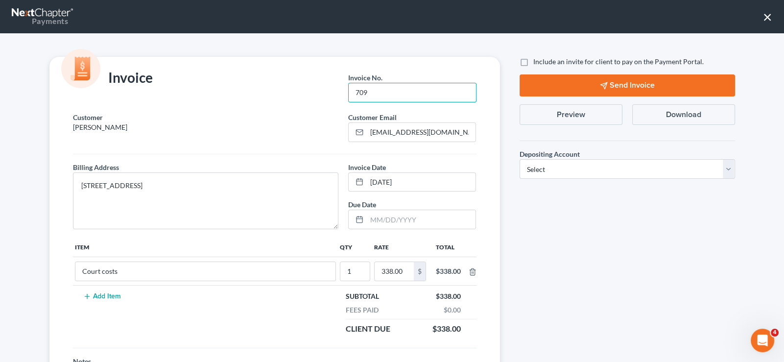
click at [533, 60] on label "Include an invite for client to pay on the Payment Portal." at bounding box center [618, 62] width 170 height 10
click at [537, 60] on input "Include an invite for client to pay on the Payment Portal." at bounding box center [540, 60] width 6 height 6
checkbox input "true"
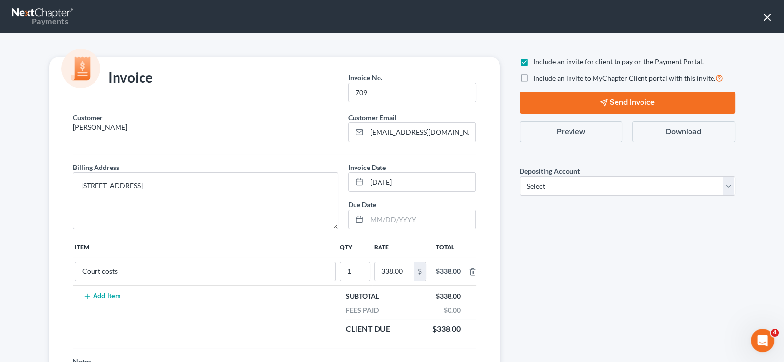
click at [533, 78] on label "Include an invite to MyChapter Client portal with this invite." at bounding box center [628, 77] width 190 height 11
click at [537, 78] on input "Include an invite to MyChapter Client portal with this invite." at bounding box center [540, 75] width 6 height 6
checkbox input "true"
drag, startPoint x: 548, startPoint y: 184, endPoint x: 550, endPoint y: 190, distance: 6.5
click at [548, 184] on select "Select Operation Trust" at bounding box center [626, 186] width 215 height 20
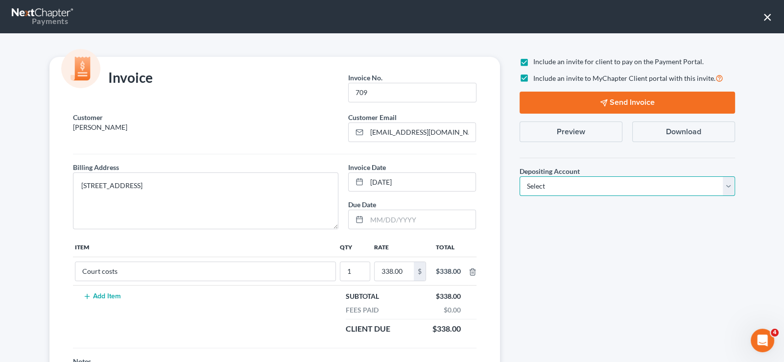
select select "1"
click at [519, 176] on select "Select Operation Trust" at bounding box center [626, 186] width 215 height 20
click at [607, 102] on button "Send Invoice" at bounding box center [626, 103] width 215 height 22
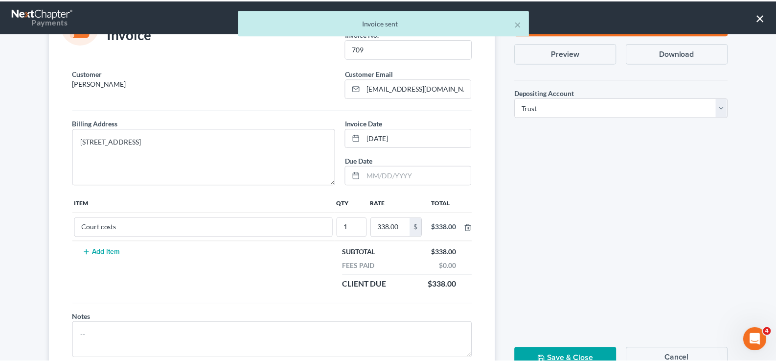
scroll to position [82, 0]
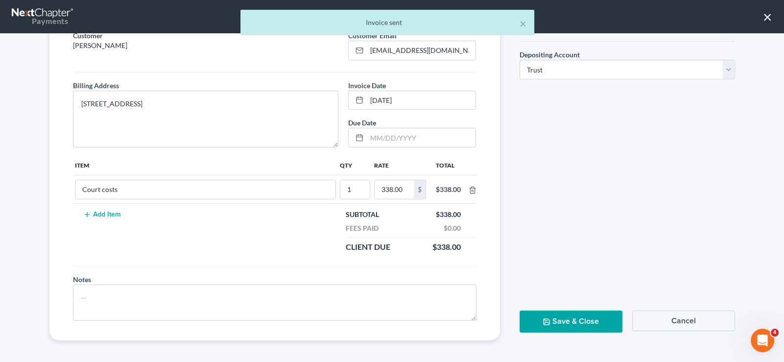
click at [548, 314] on button "Save & Close" at bounding box center [570, 321] width 103 height 22
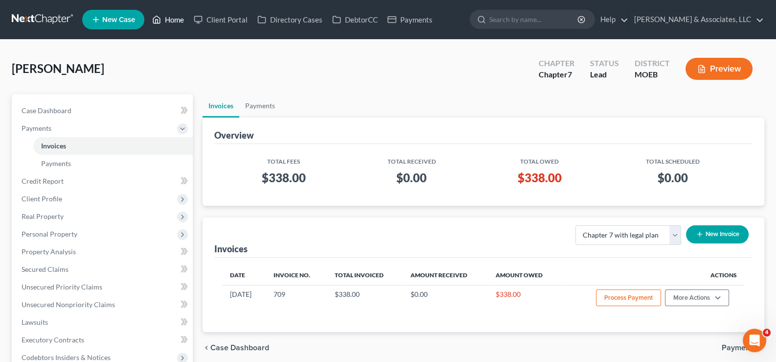
click at [174, 20] on link "Home" at bounding box center [168, 20] width 42 height 18
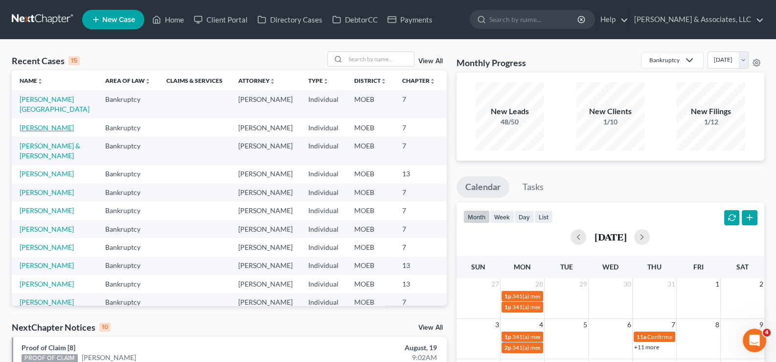
click at [31, 132] on link "Waller, Nakia" at bounding box center [47, 127] width 54 height 8
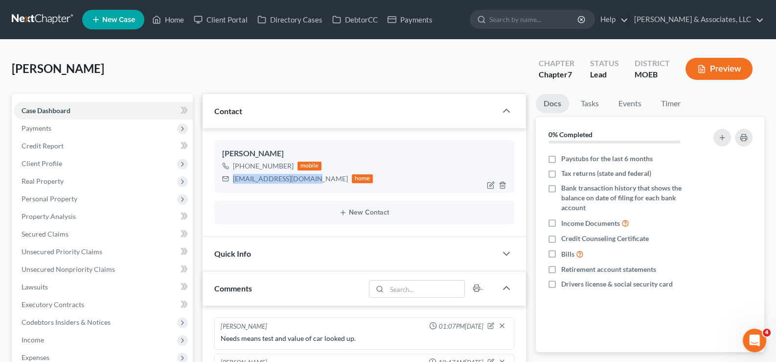
drag, startPoint x: 305, startPoint y: 178, endPoint x: 277, endPoint y: 178, distance: 28.4
click at [218, 180] on div "Nakia Waller +1 (314) 703-6169 mobile nikkiwaller6@gmail.com home" at bounding box center [364, 166] width 301 height 53
copy div "nikkiwaller6@gmail.com"
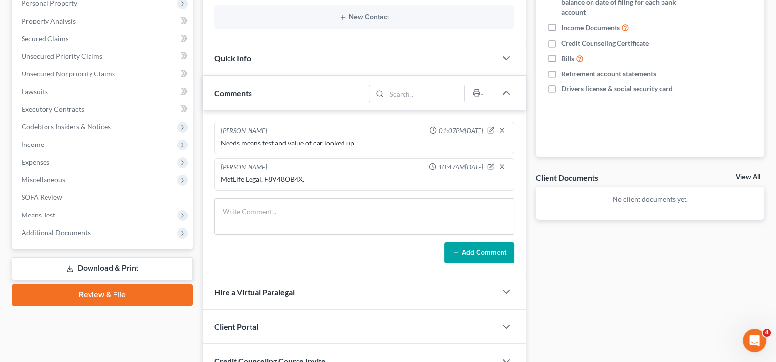
scroll to position [281, 0]
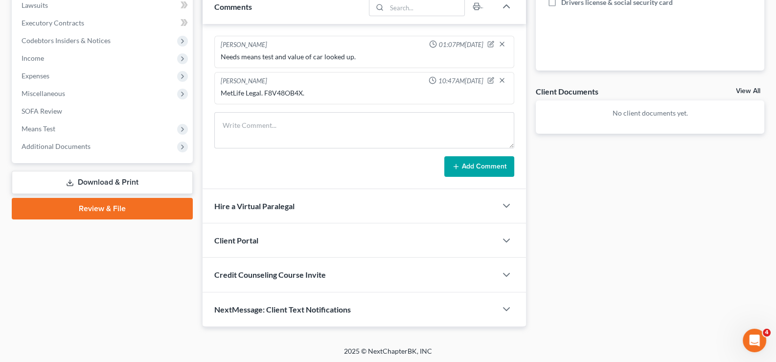
click at [266, 232] on div "Client Portal" at bounding box center [350, 240] width 295 height 34
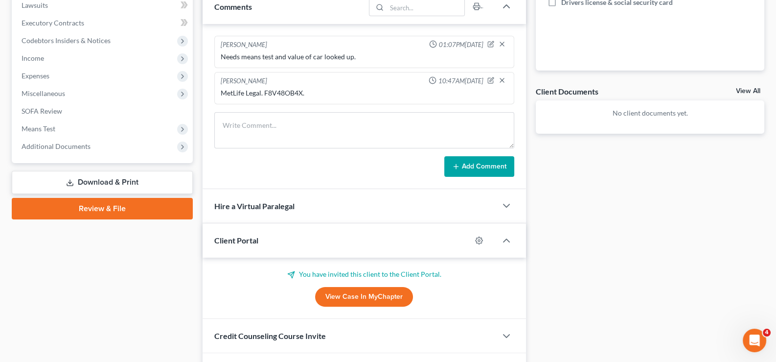
click at [267, 231] on div "Client Portal" at bounding box center [337, 240] width 269 height 34
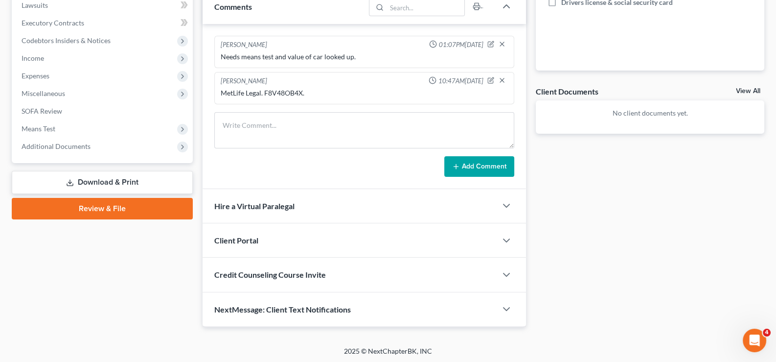
drag, startPoint x: 274, startPoint y: 275, endPoint x: 284, endPoint y: 297, distance: 23.9
click at [274, 275] on span "Credit Counseling Course Invite" at bounding box center [270, 274] width 112 height 9
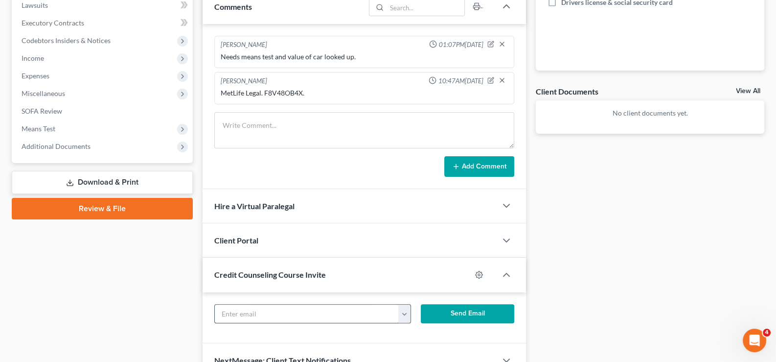
click at [292, 310] on input "text" at bounding box center [307, 313] width 185 height 19
paste input "nikkiwaller6@gmail.com"
type input "nikkiwaller6@gmail.com"
click at [441, 309] on button "Send Email" at bounding box center [467, 314] width 93 height 20
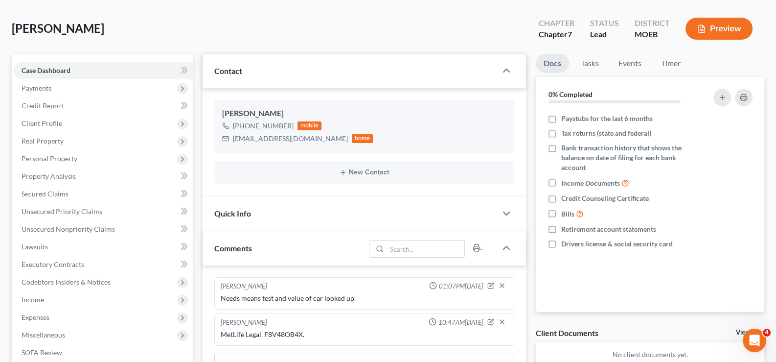
scroll to position [0, 0]
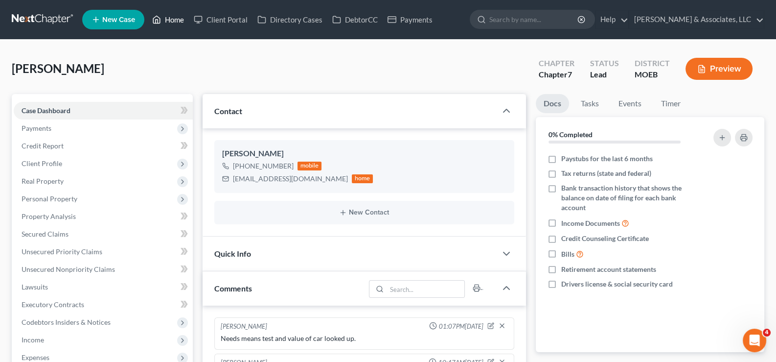
drag, startPoint x: 172, startPoint y: 14, endPoint x: 124, endPoint y: 22, distance: 49.0
click at [172, 14] on link "Home" at bounding box center [168, 20] width 42 height 18
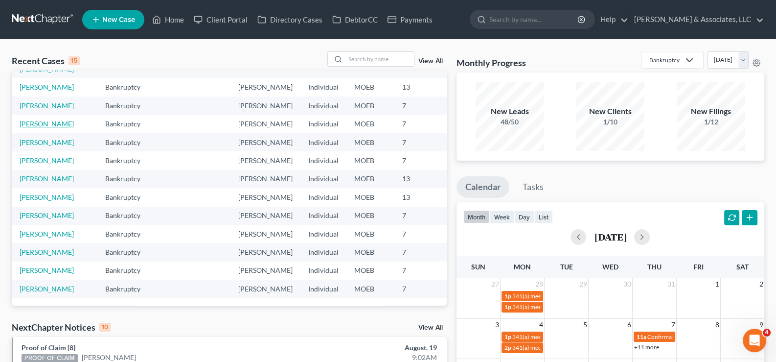
scroll to position [97, 0]
click at [42, 201] on link "[PERSON_NAME]" at bounding box center [47, 197] width 54 height 8
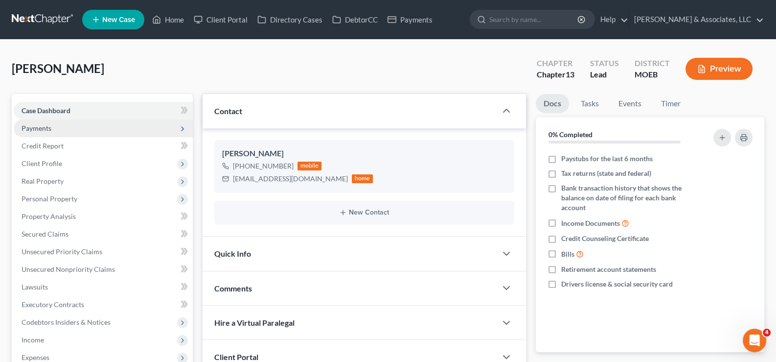
click at [42, 129] on span "Payments" at bounding box center [37, 128] width 30 height 8
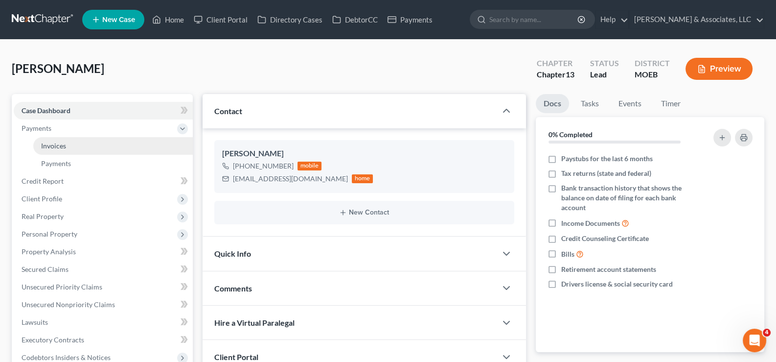
click at [52, 142] on span "Invoices" at bounding box center [53, 145] width 25 height 8
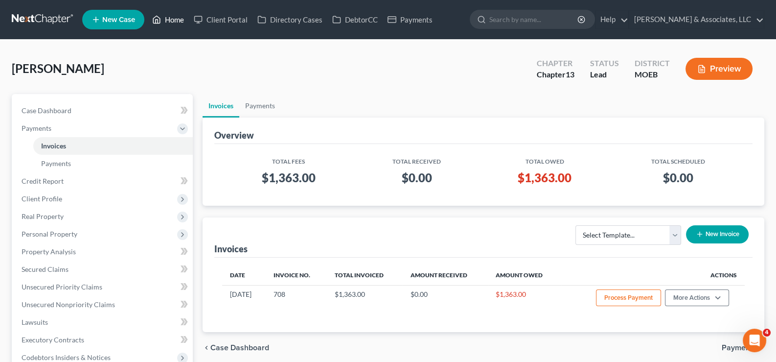
click at [170, 23] on link "Home" at bounding box center [168, 20] width 42 height 18
